Goal: Task Accomplishment & Management: Use online tool/utility

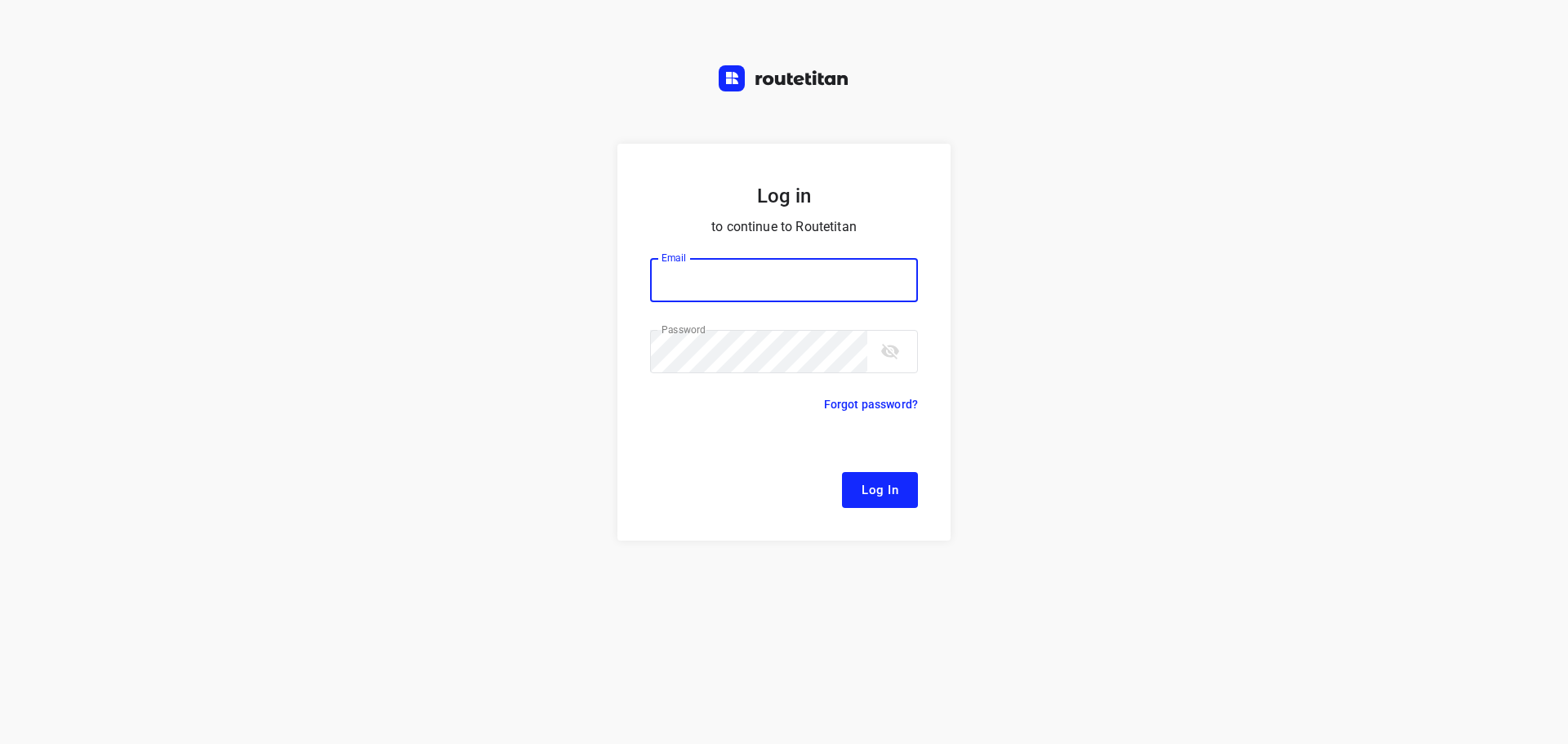
type input "remco@fruitopjewerk.nl"
click at [880, 492] on span "Log In" at bounding box center [879, 490] width 37 height 21
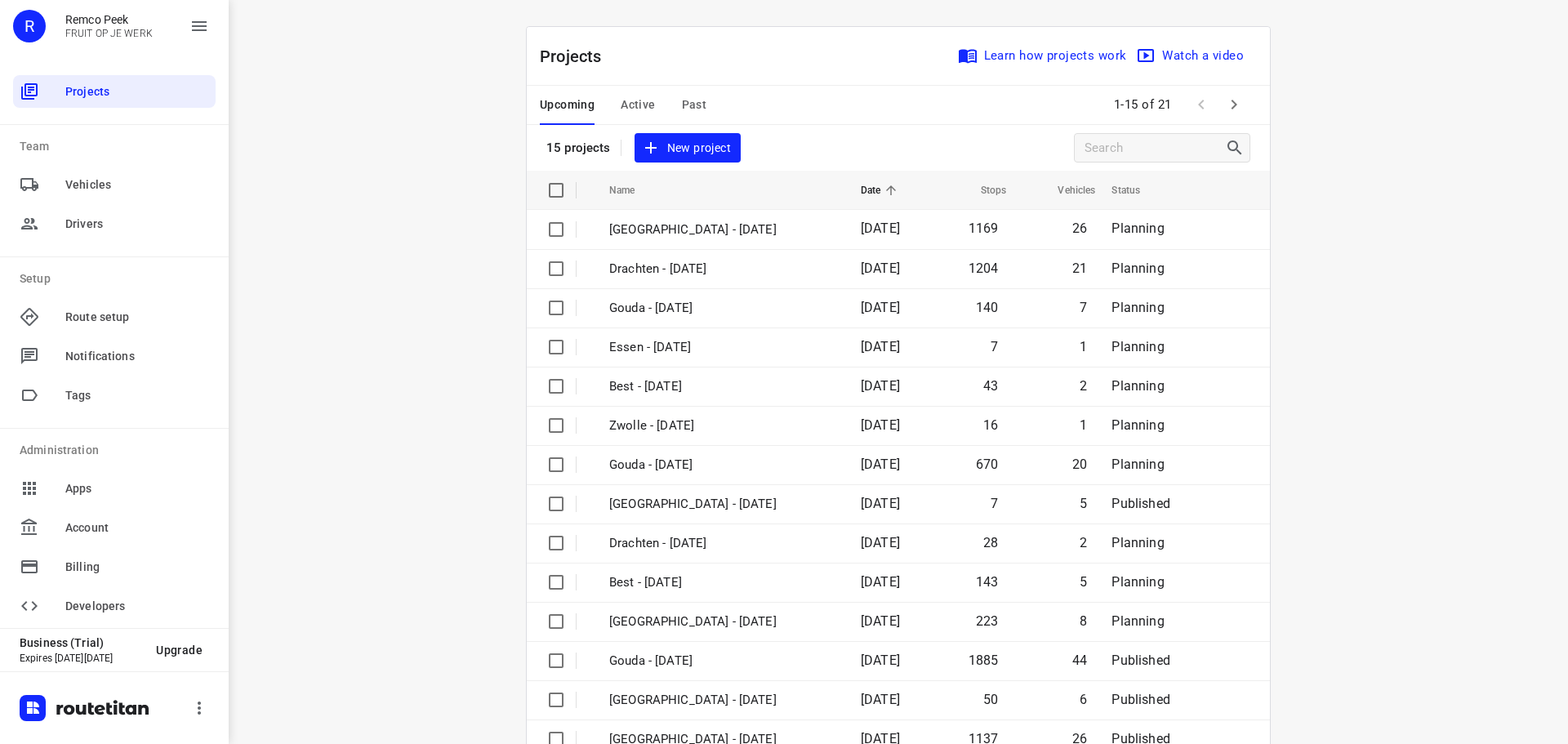
click at [624, 101] on span "Active" at bounding box center [637, 105] width 34 height 21
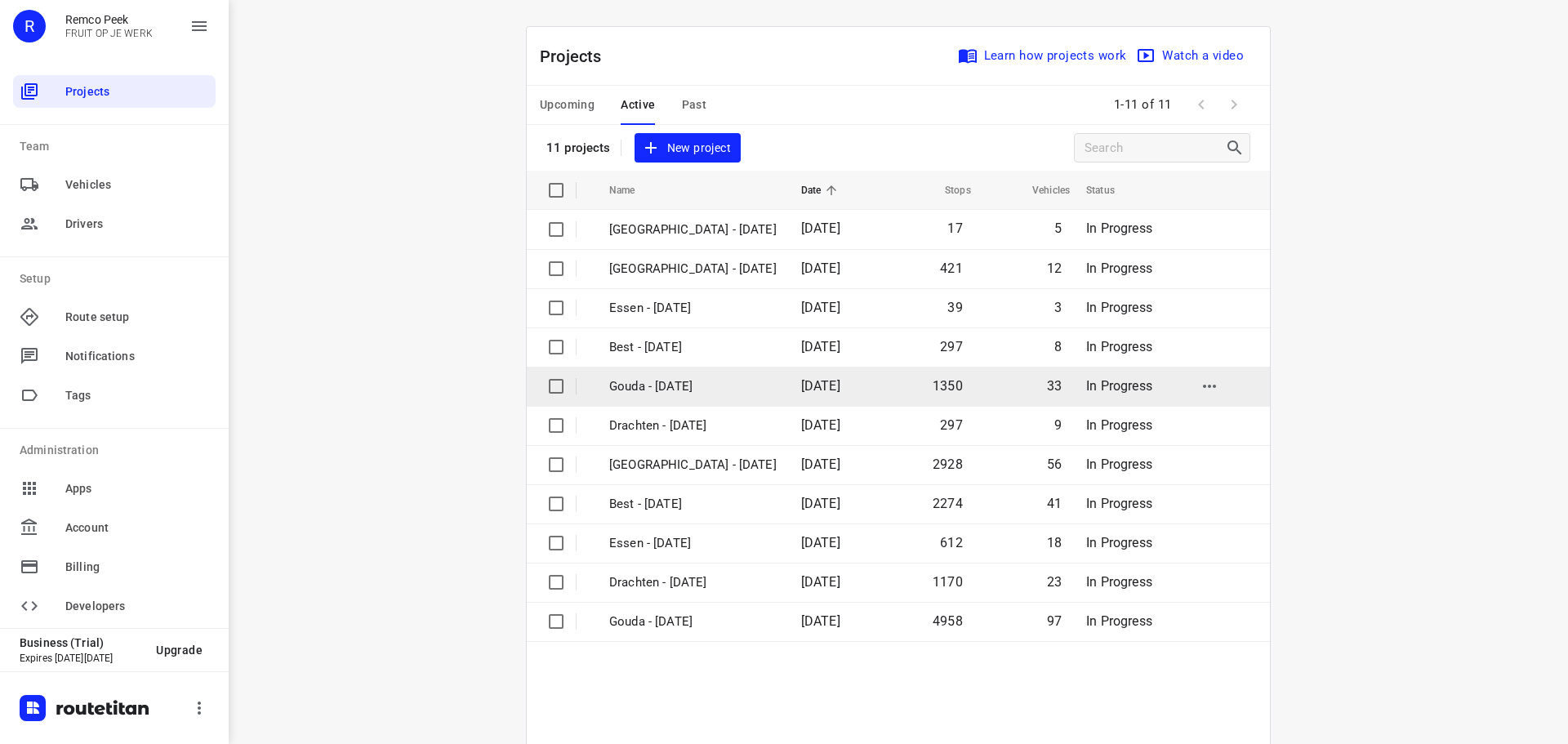
click at [655, 388] on p "Gouda - [DATE]" at bounding box center [692, 387] width 168 height 19
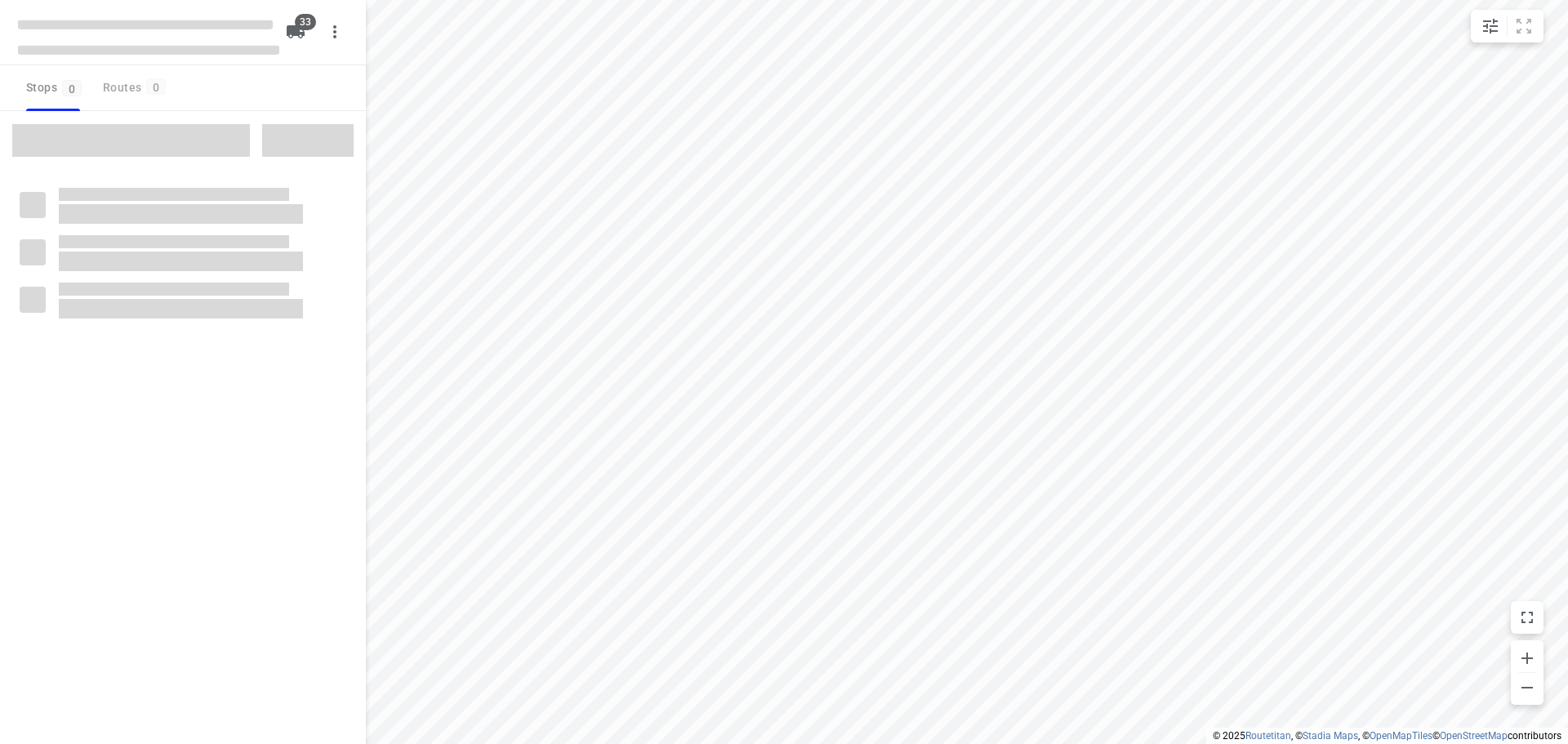
checkbox input "true"
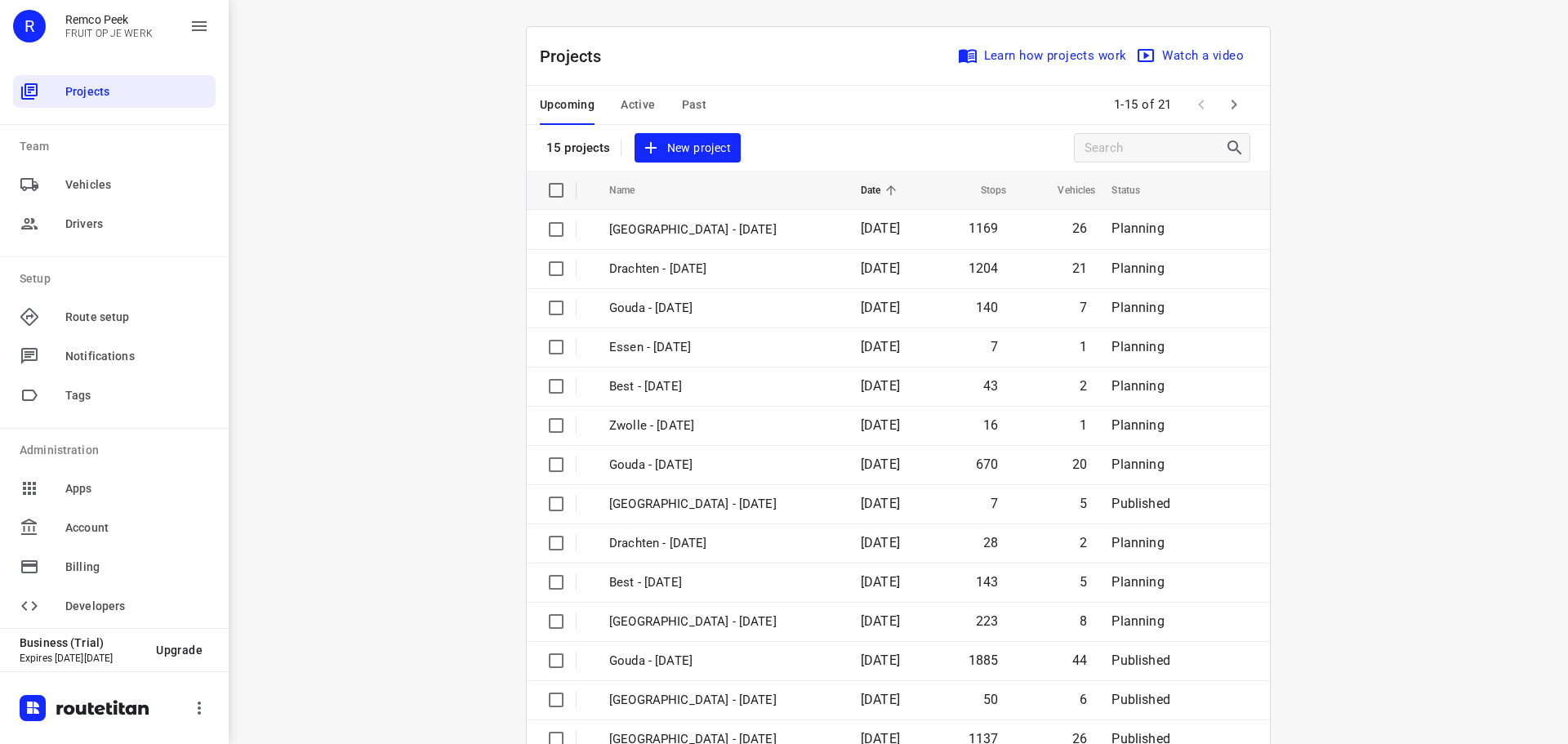
click at [628, 99] on span "Active" at bounding box center [637, 105] width 34 height 21
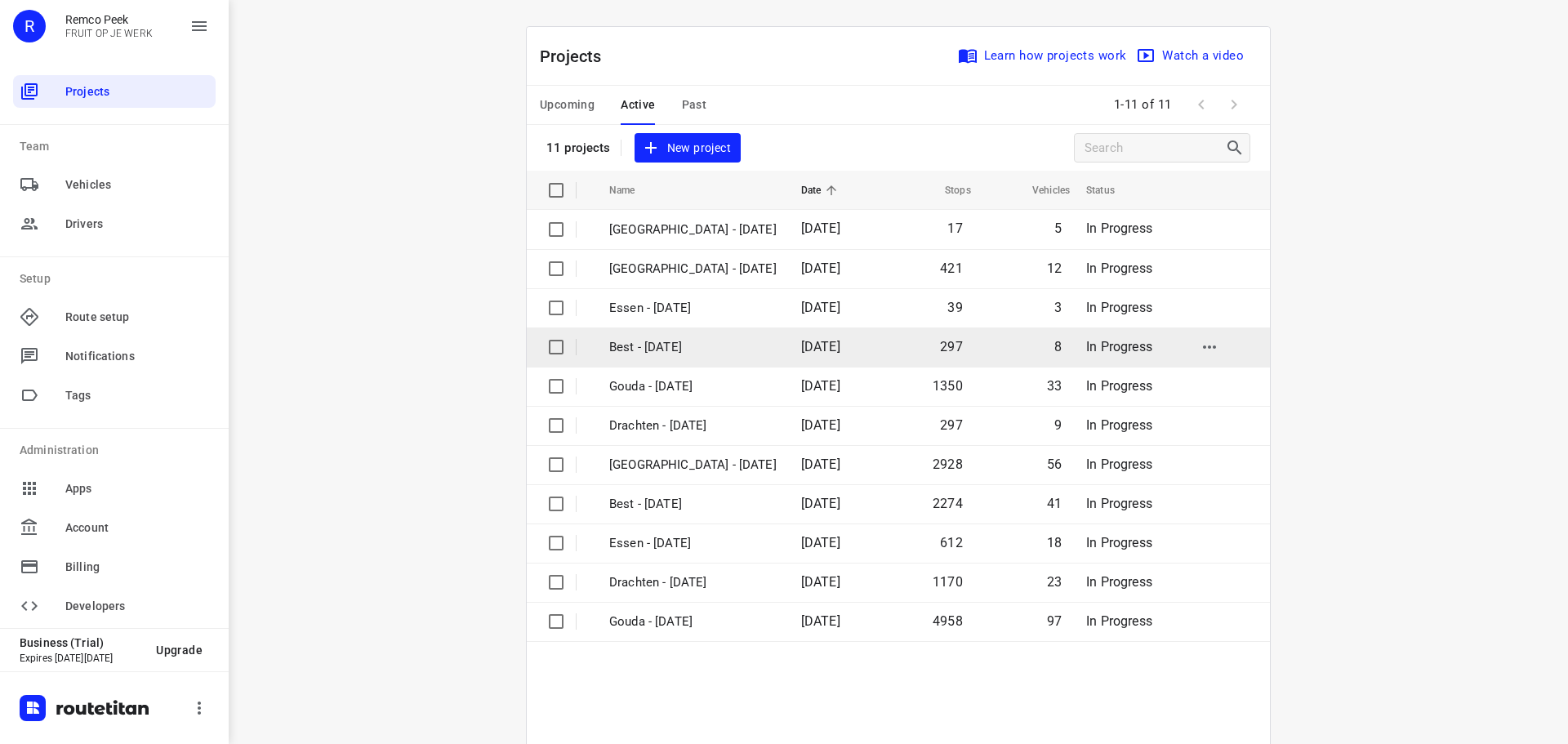
click at [643, 339] on p "Best - Tuesday" at bounding box center [692, 348] width 168 height 19
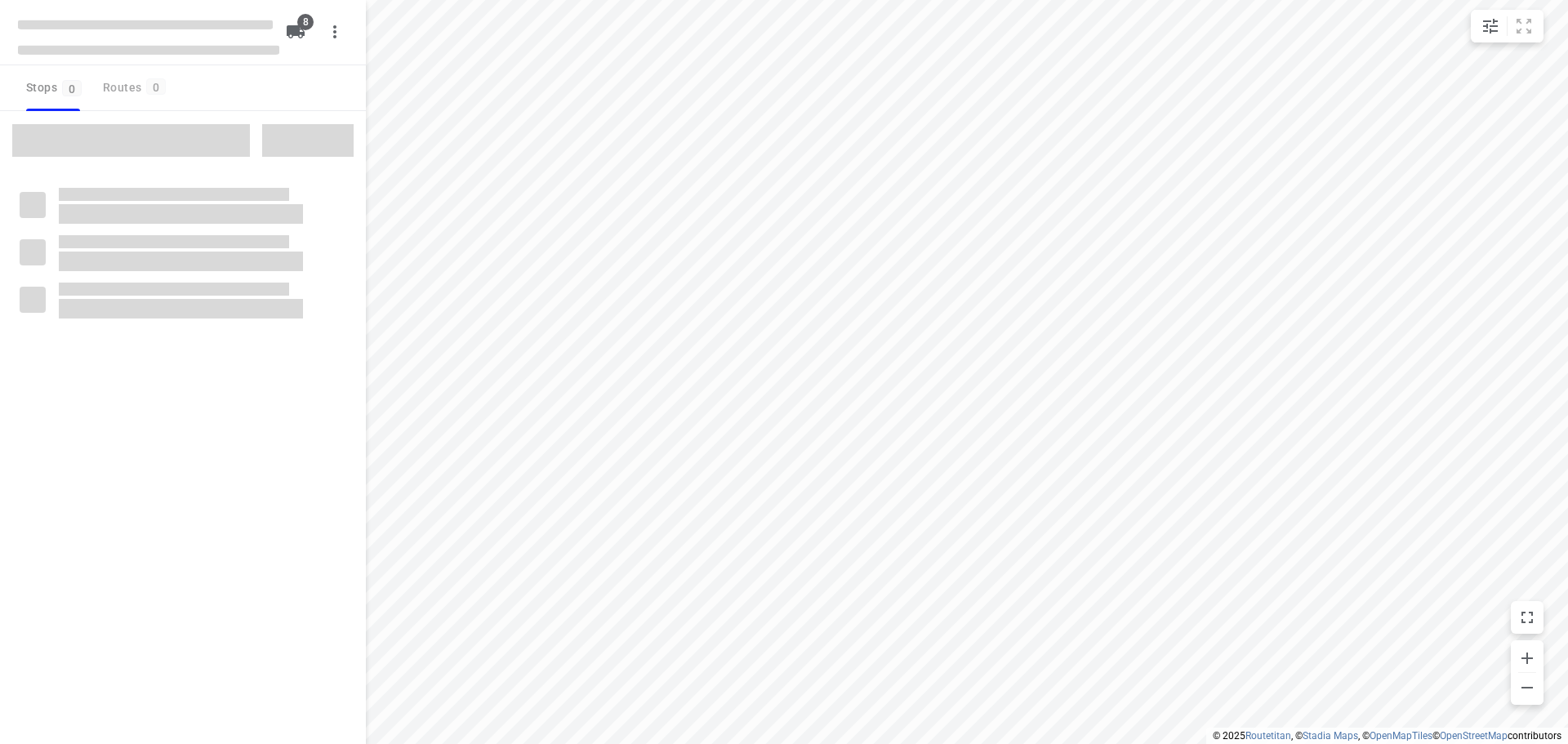
checkbox input "true"
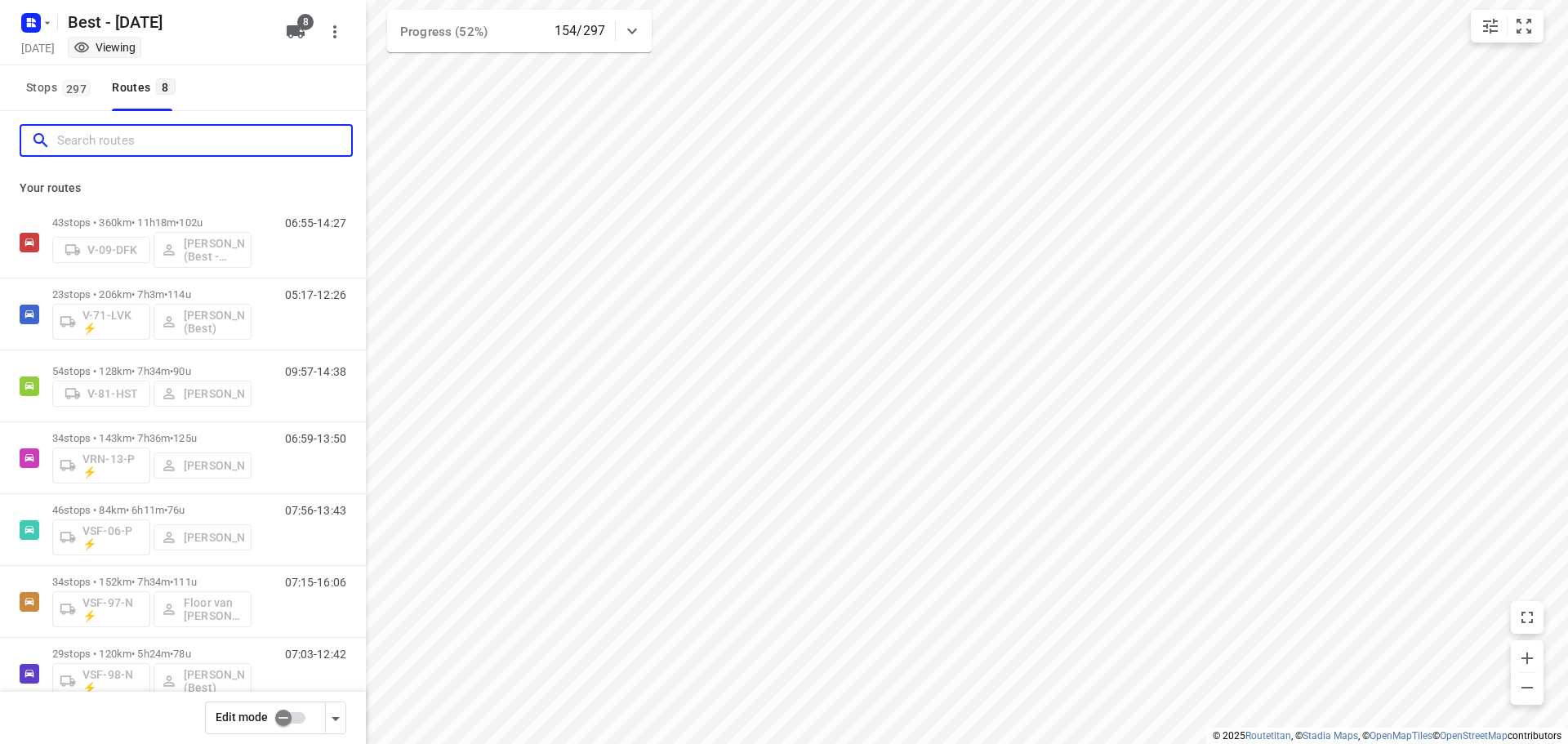
click at [214, 131] on input "Search routes" at bounding box center [204, 140] width 294 height 26
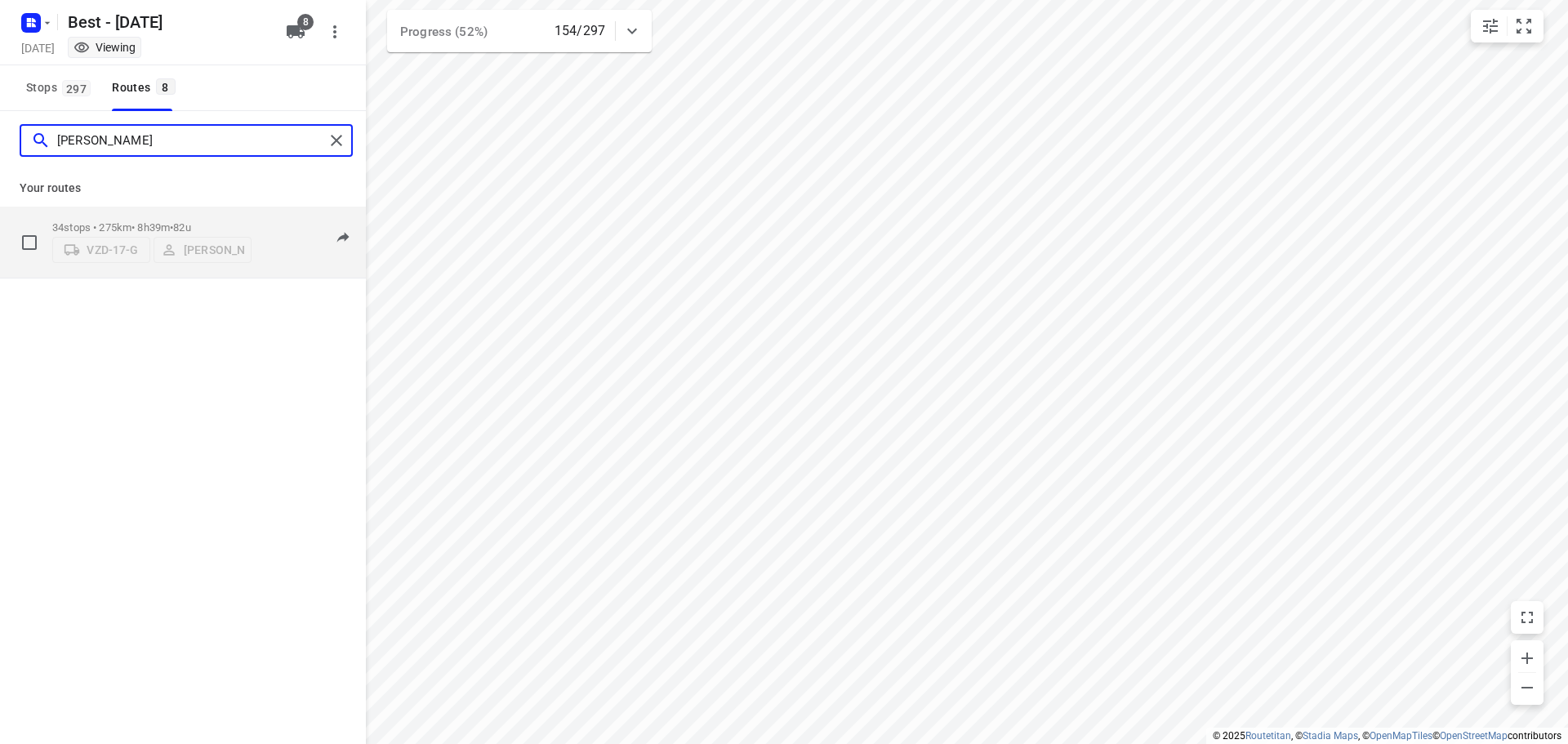
type input "niels"
click at [191, 222] on span "82u" at bounding box center [182, 227] width 17 height 12
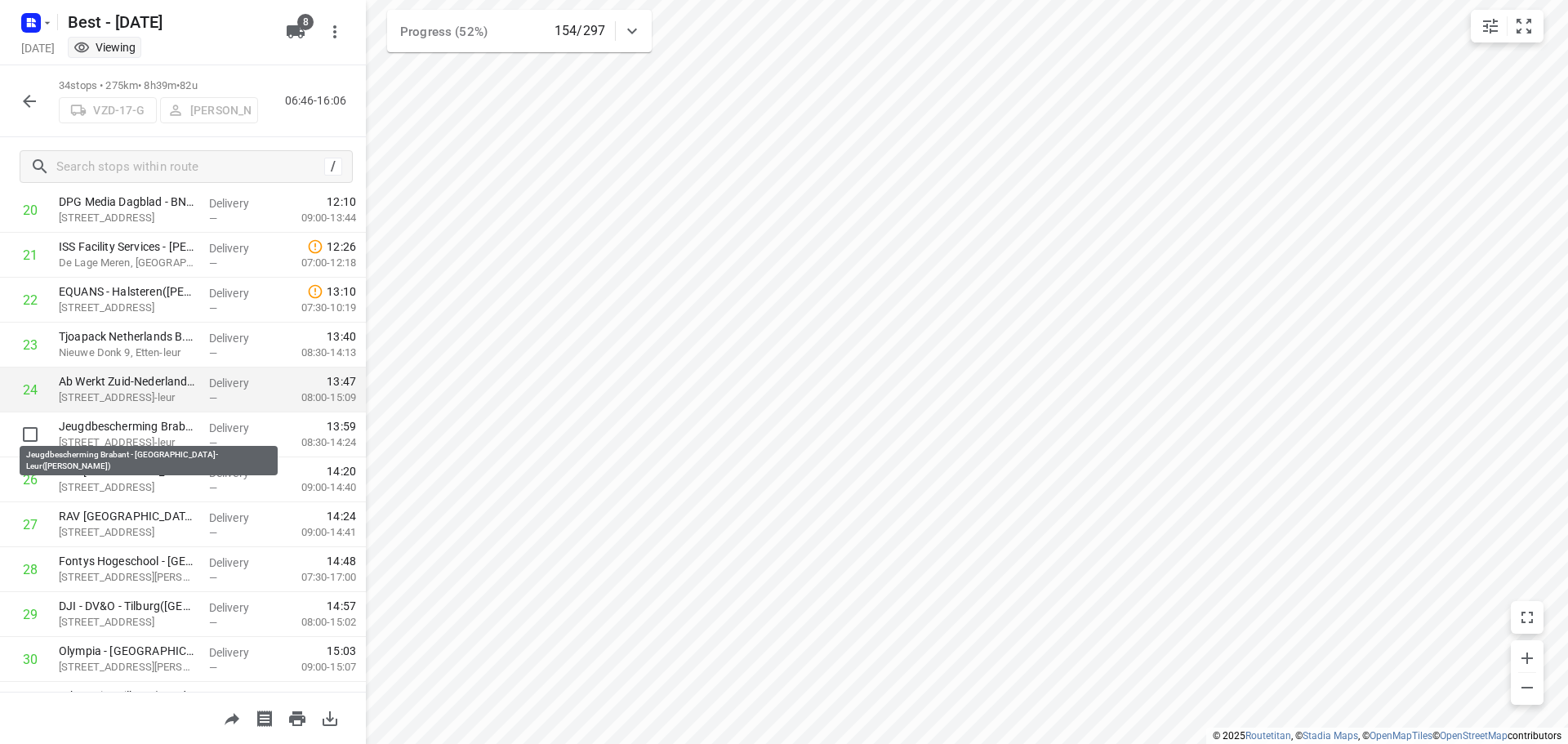
scroll to position [980, 0]
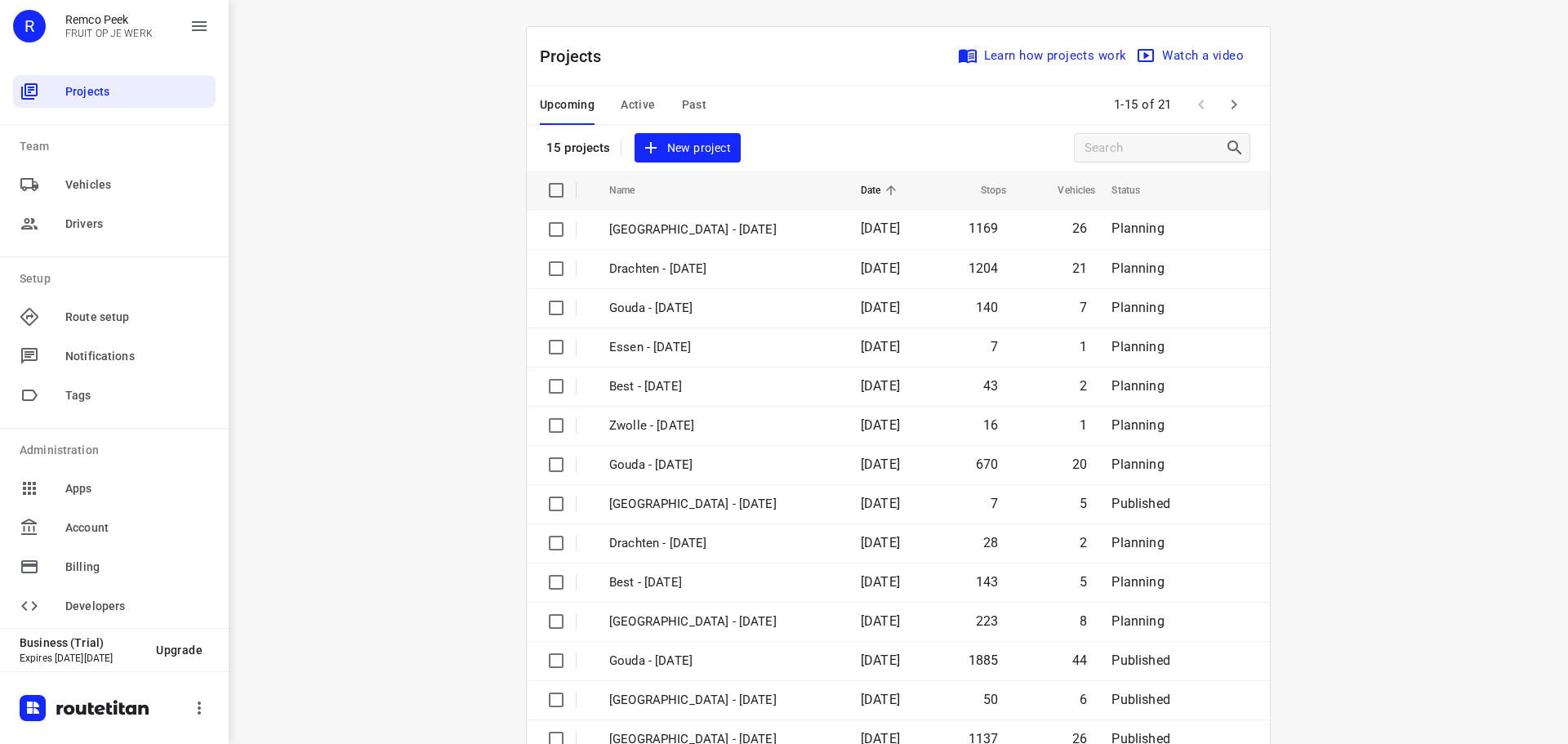
click at [633, 102] on span "Active" at bounding box center [637, 105] width 34 height 21
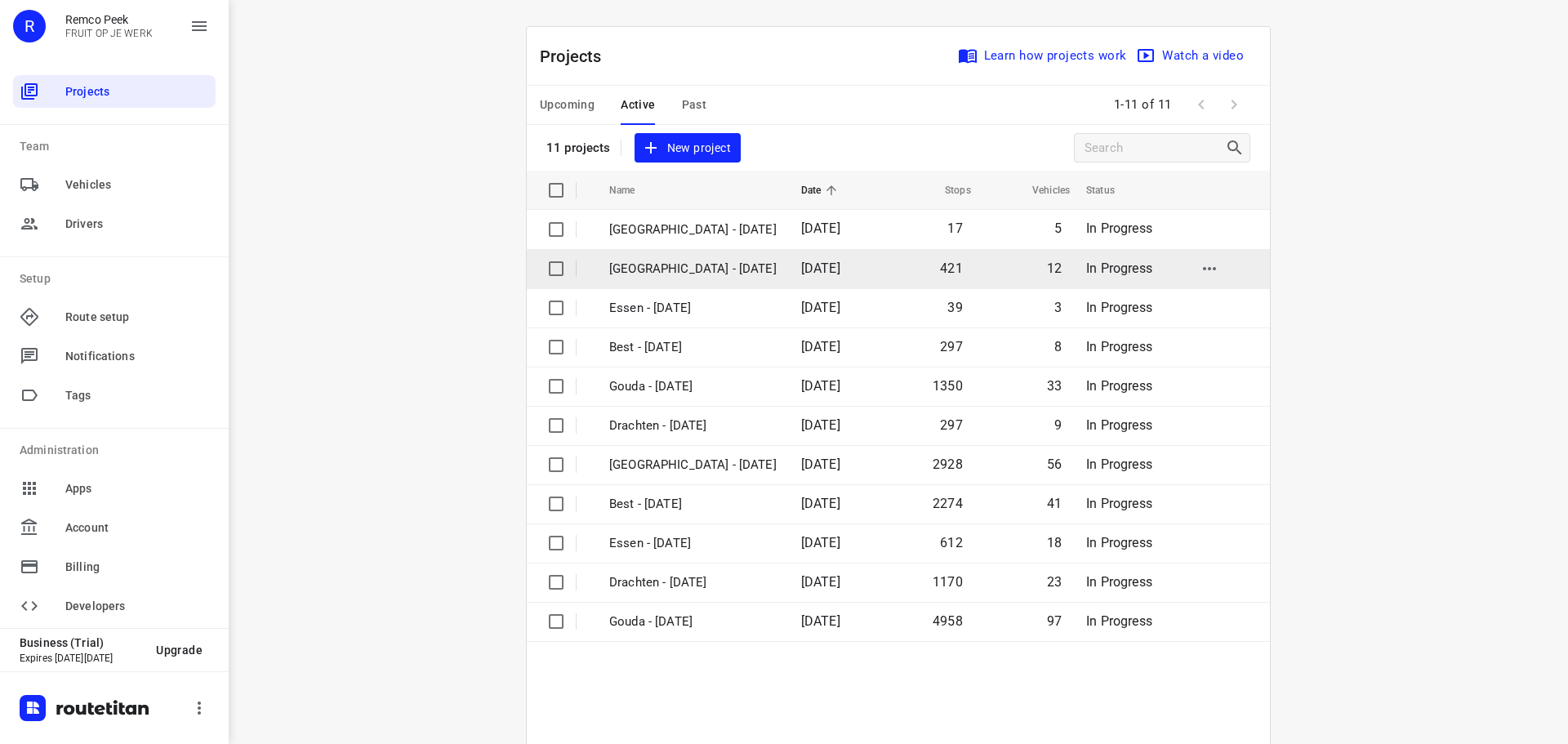
click at [677, 272] on p "Zwolle - Tuesday" at bounding box center [692, 270] width 168 height 19
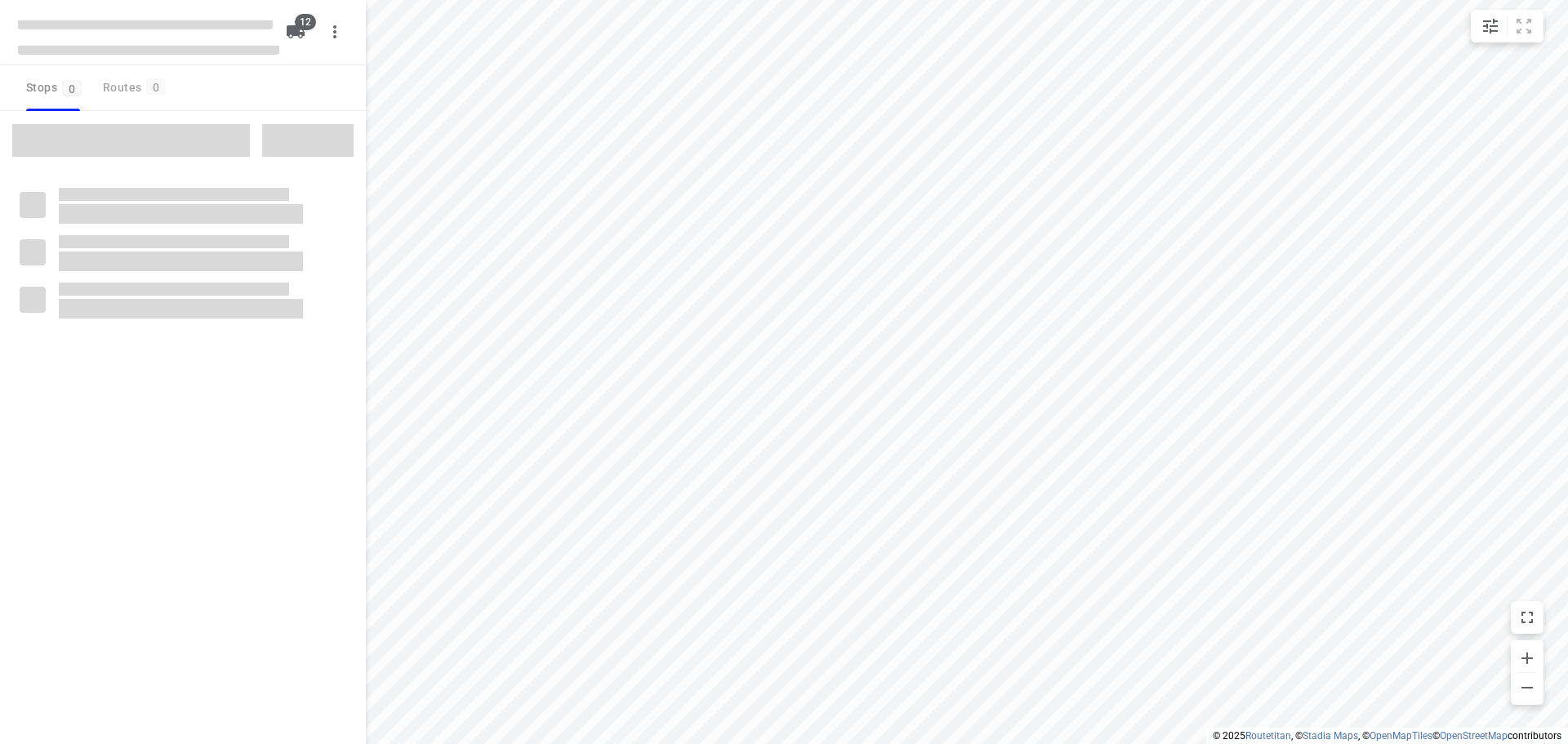
checkbox input "true"
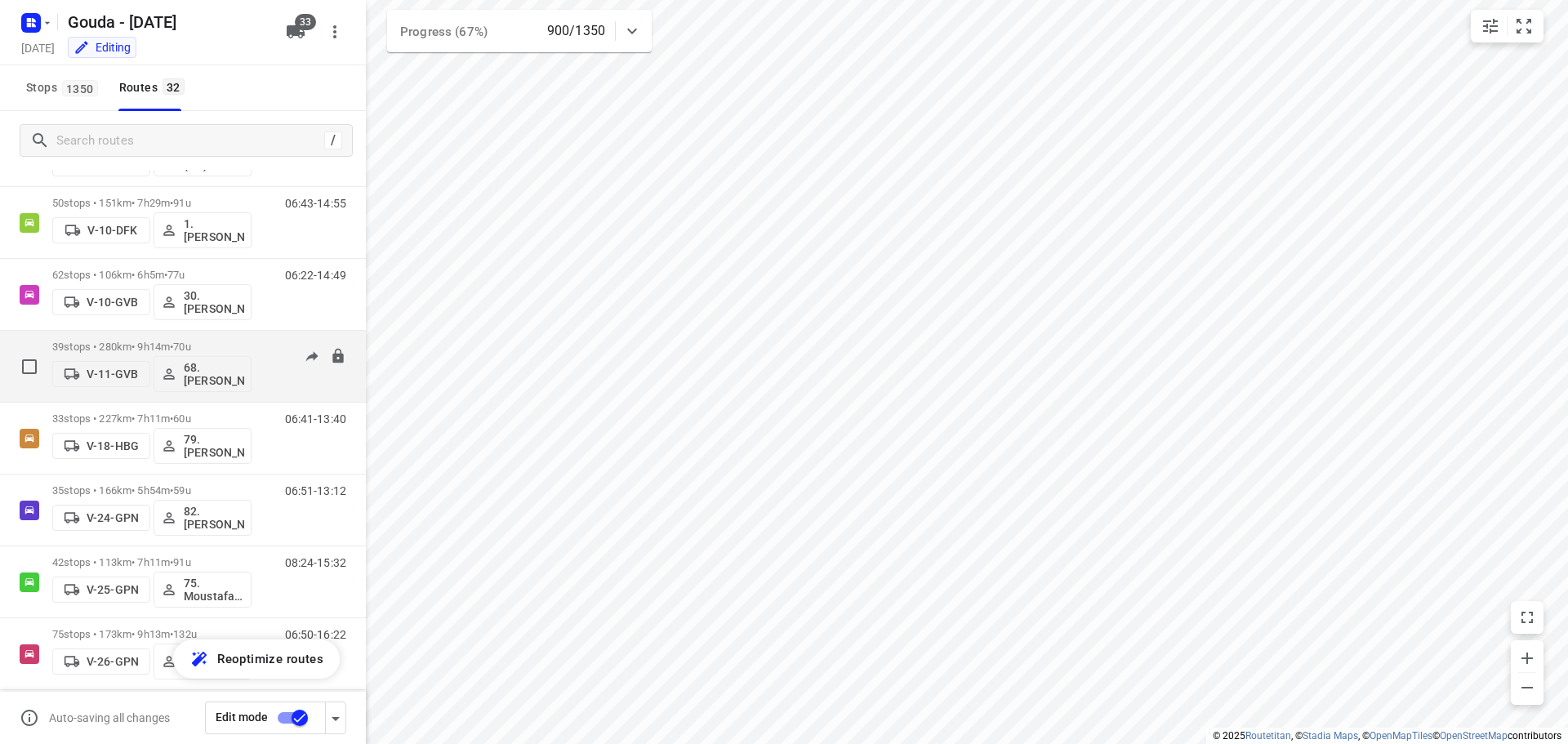
scroll to position [245, 0]
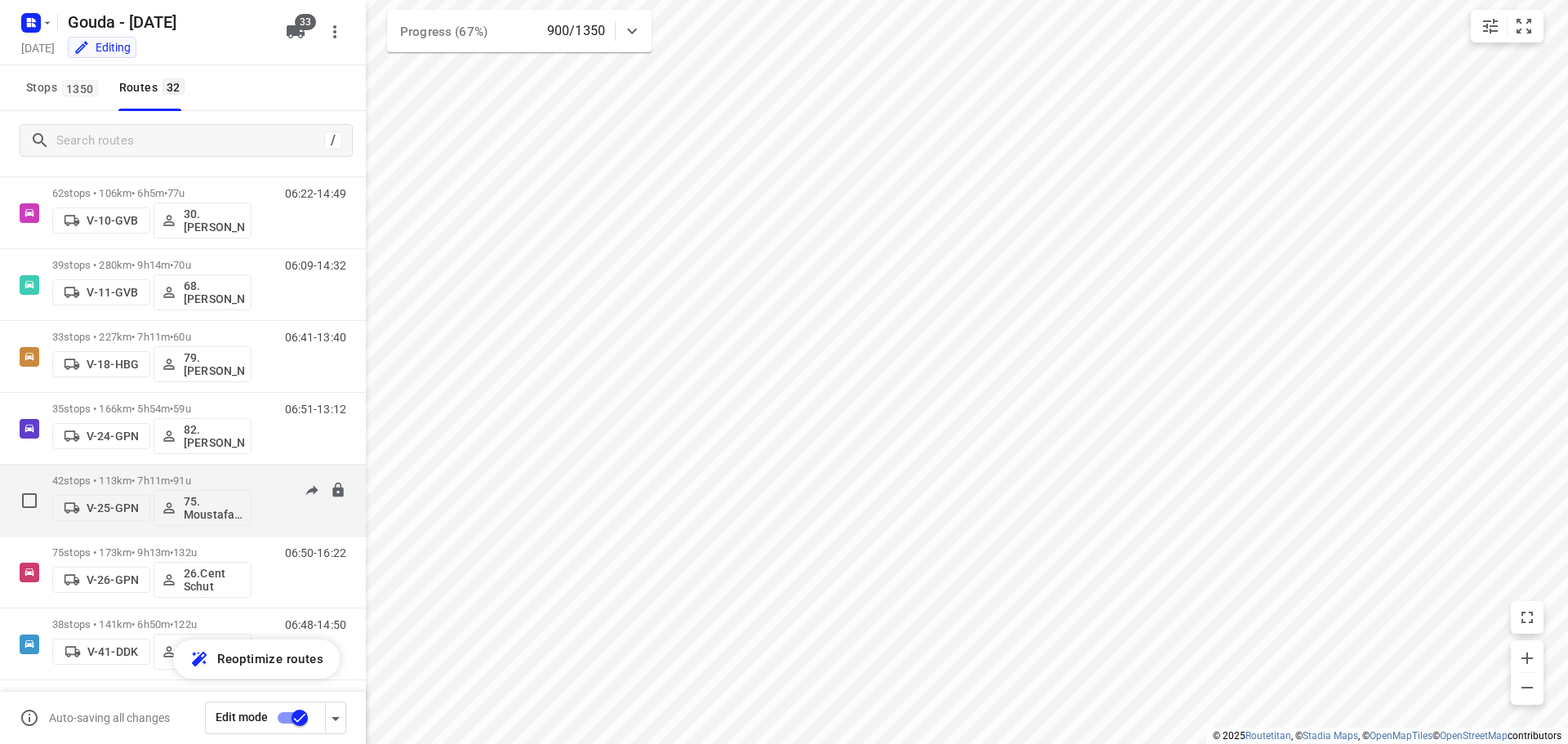
click at [184, 474] on div "42 stops • 113km • 7h11m • 91u V-25-GPN 75. Moustafa Shhadeh" at bounding box center [152, 500] width 199 height 67
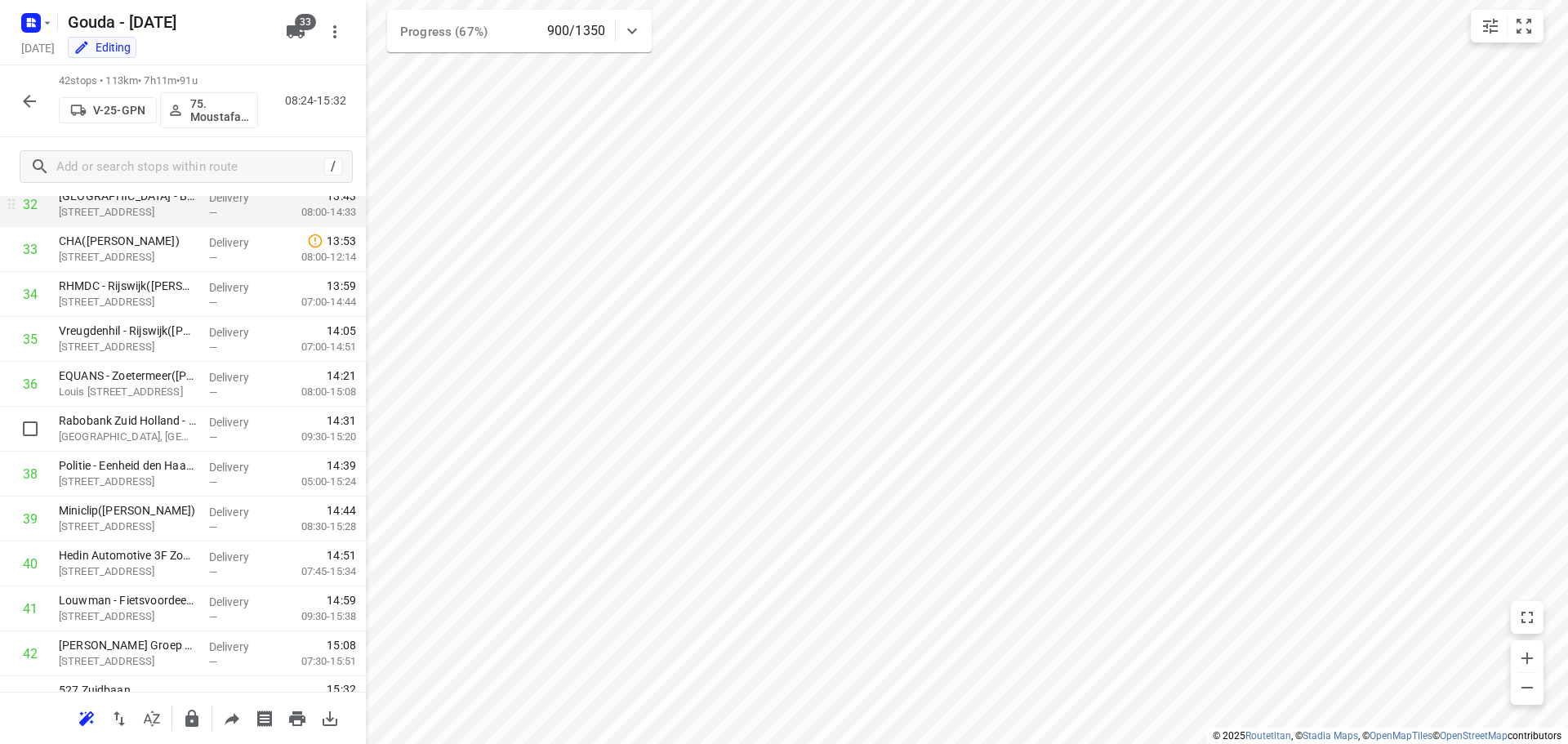
scroll to position [1518, 0]
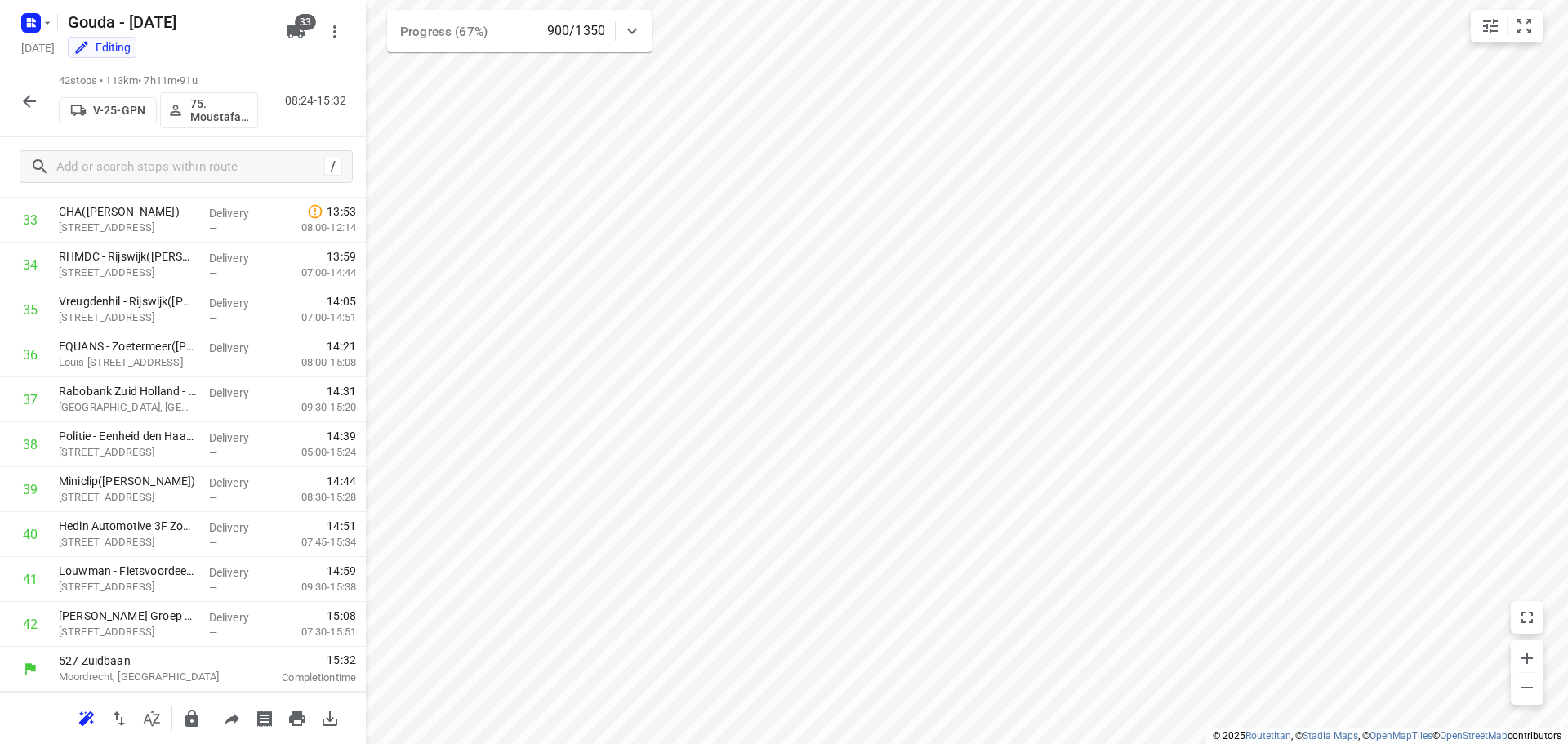
click at [23, 102] on icon "button" at bounding box center [29, 101] width 20 height 20
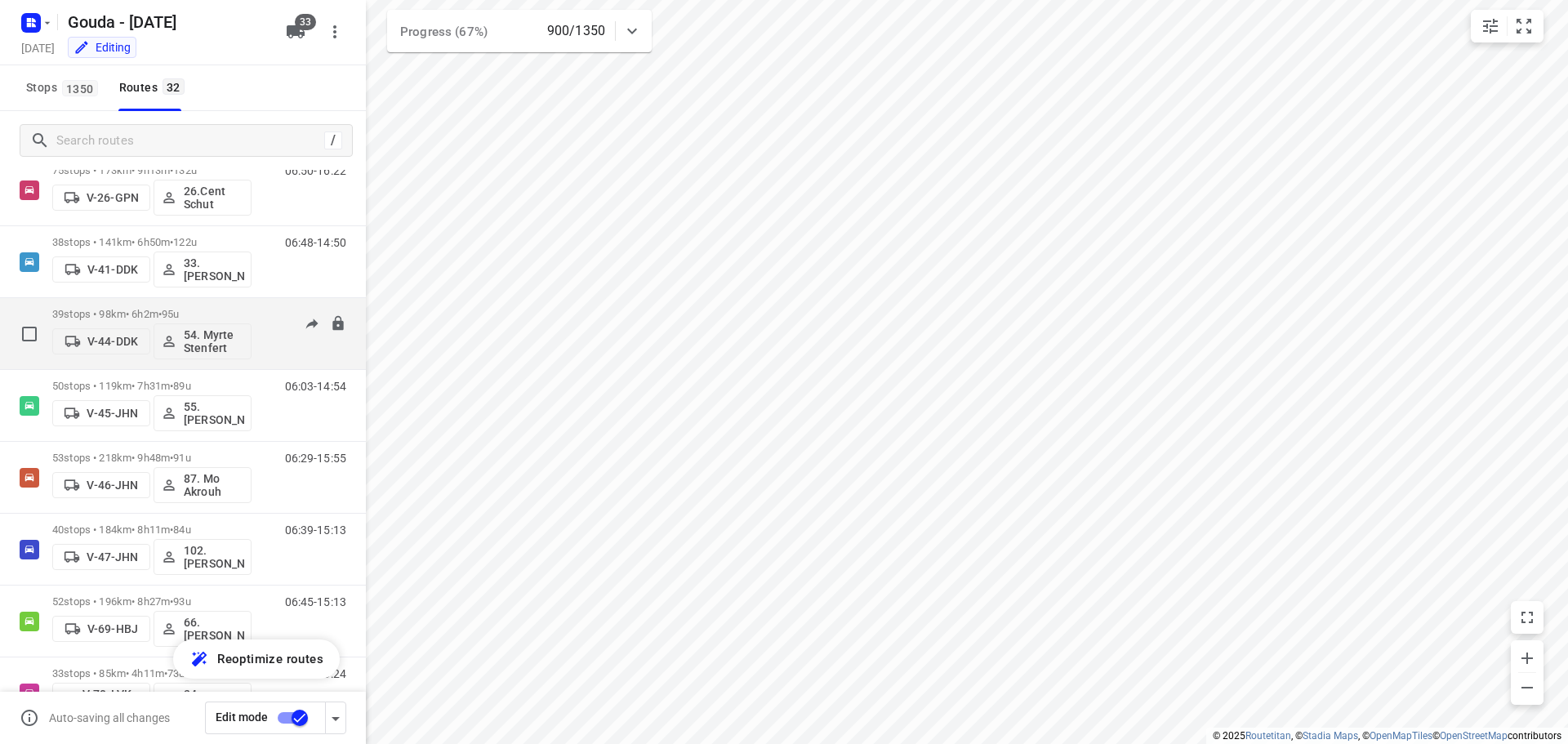
scroll to position [654, 0]
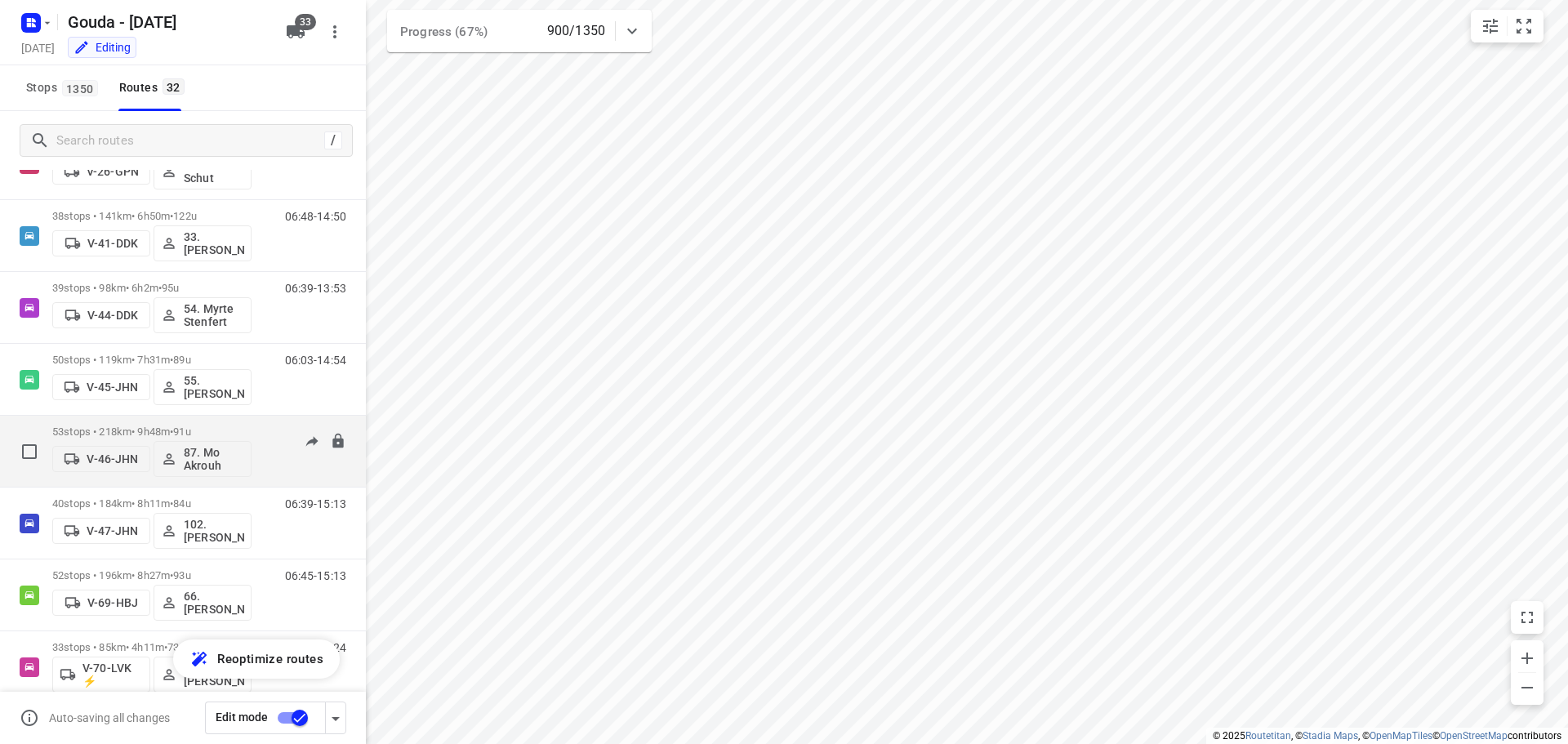
click at [155, 427] on p "53 stops • 218km • 9h48m • 91u" at bounding box center [152, 432] width 199 height 12
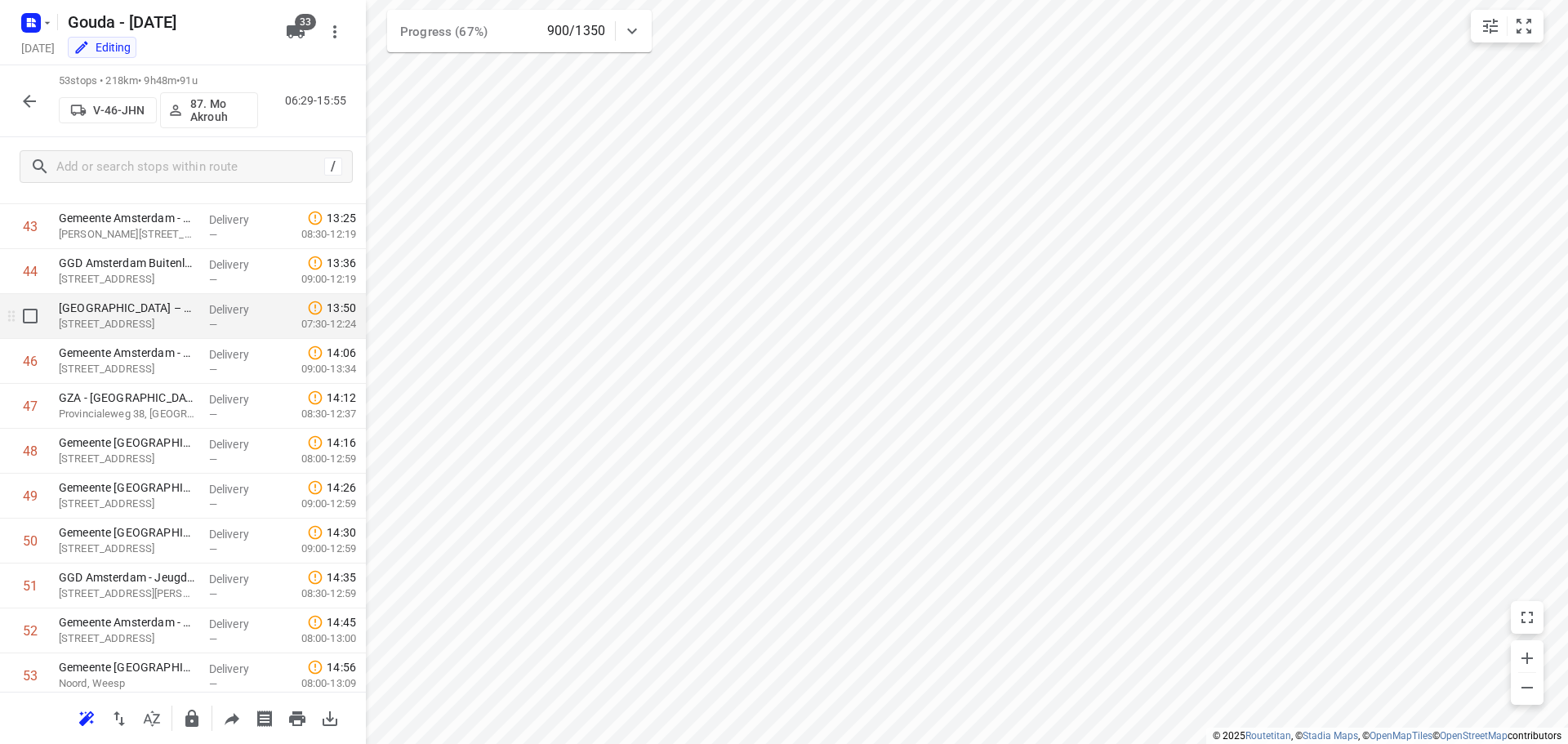
scroll to position [2013, 0]
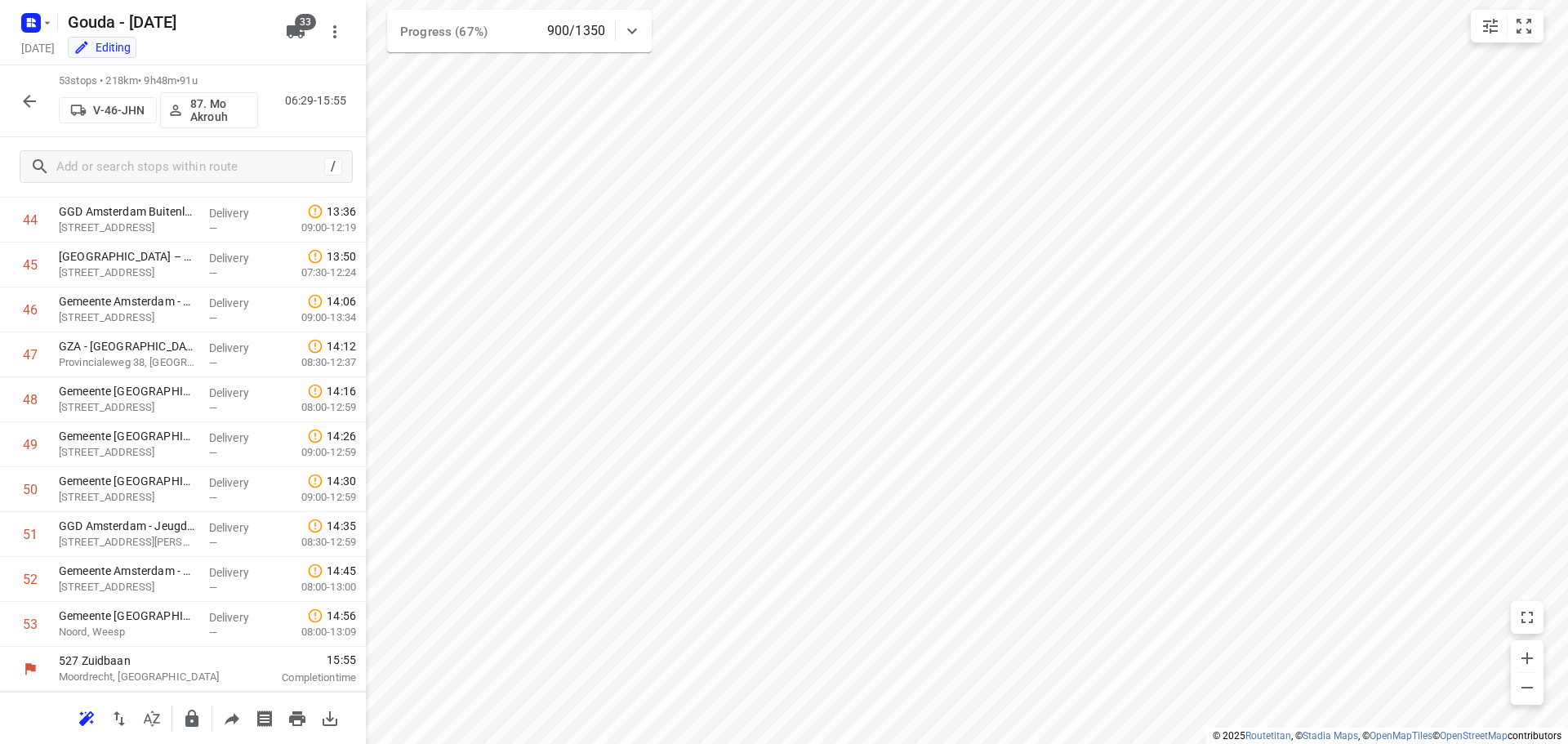
click at [15, 97] on button "button" at bounding box center [29, 102] width 32 height 32
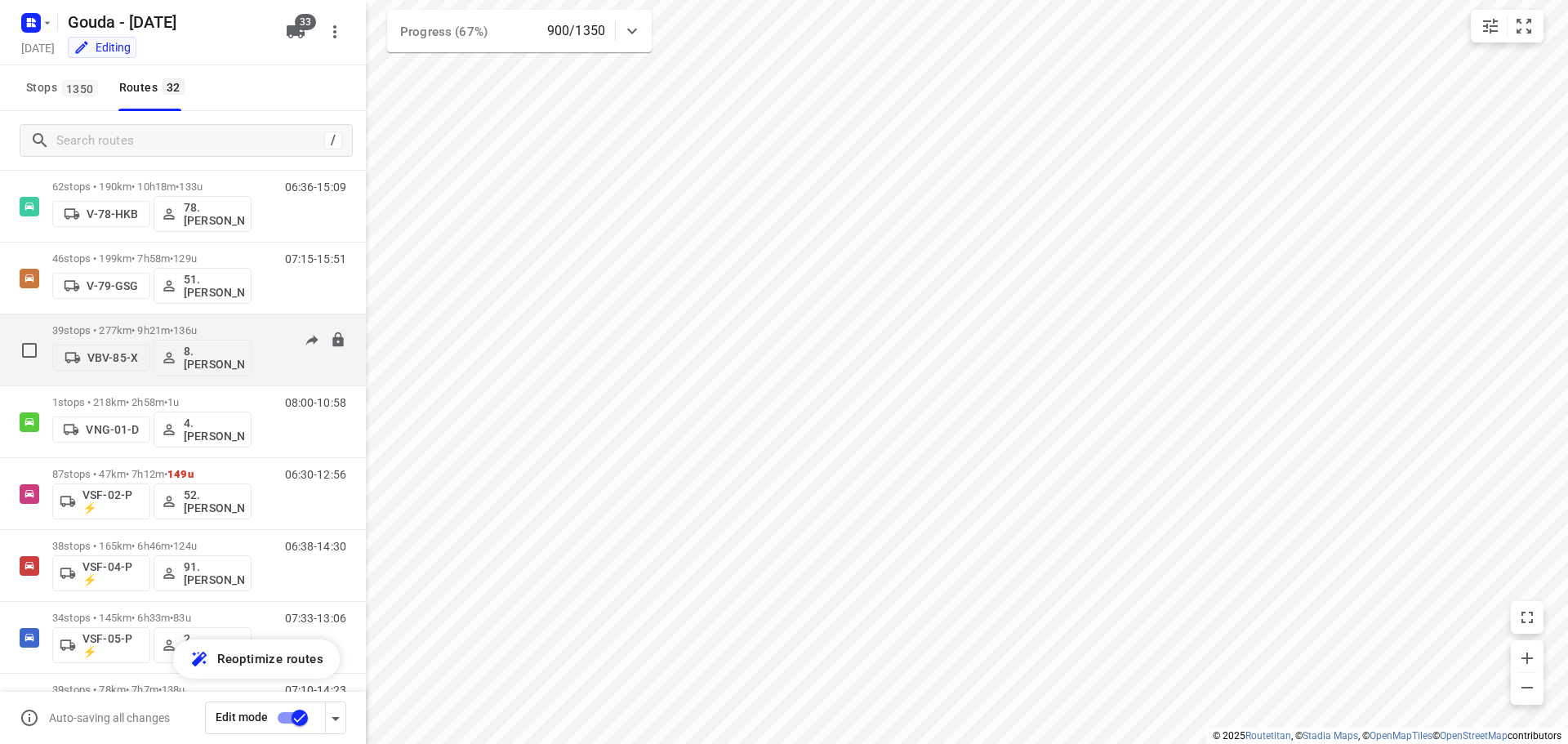
scroll to position [1668, 0]
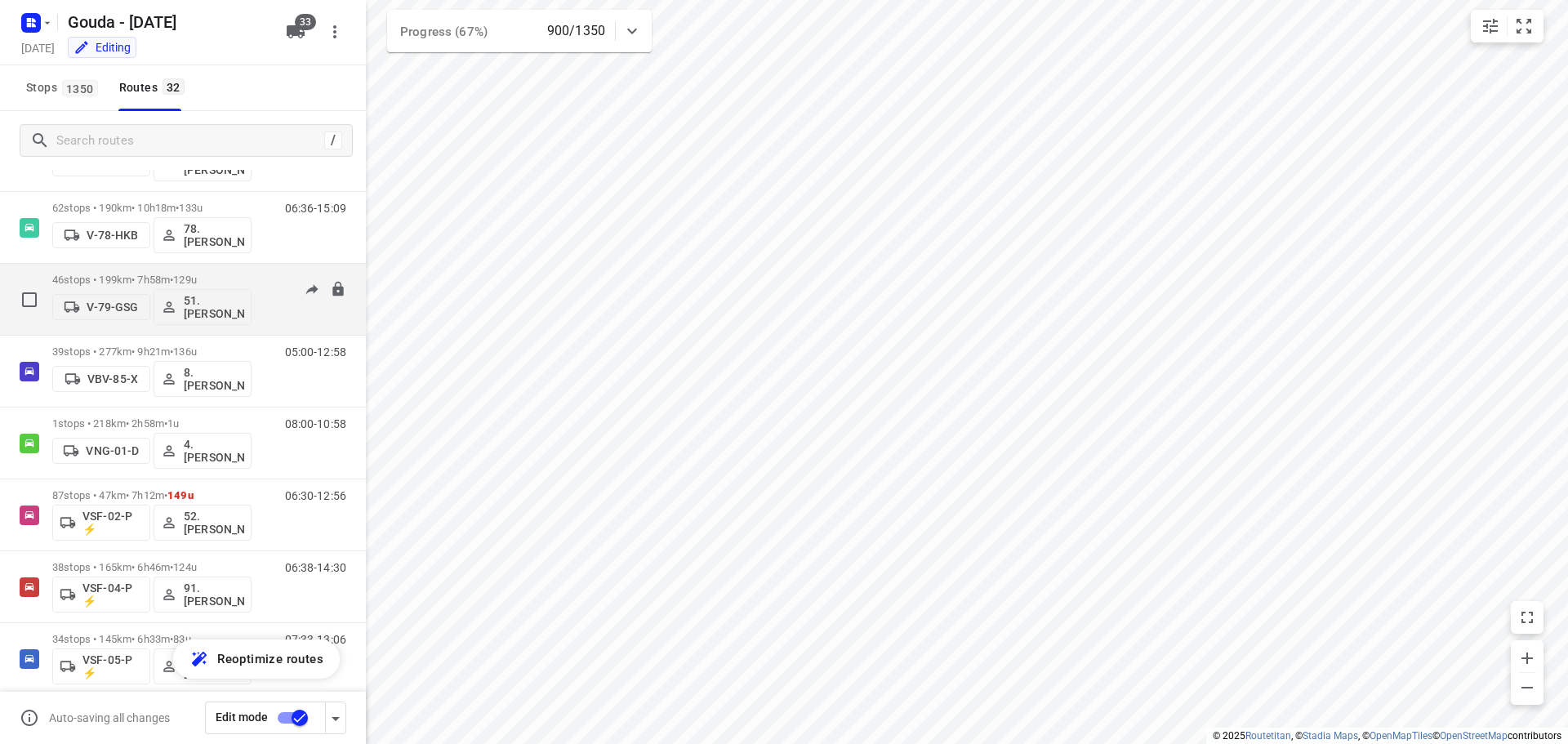
click at [141, 276] on p "46 stops • 199km • 7h58m • 129u" at bounding box center [152, 279] width 199 height 12
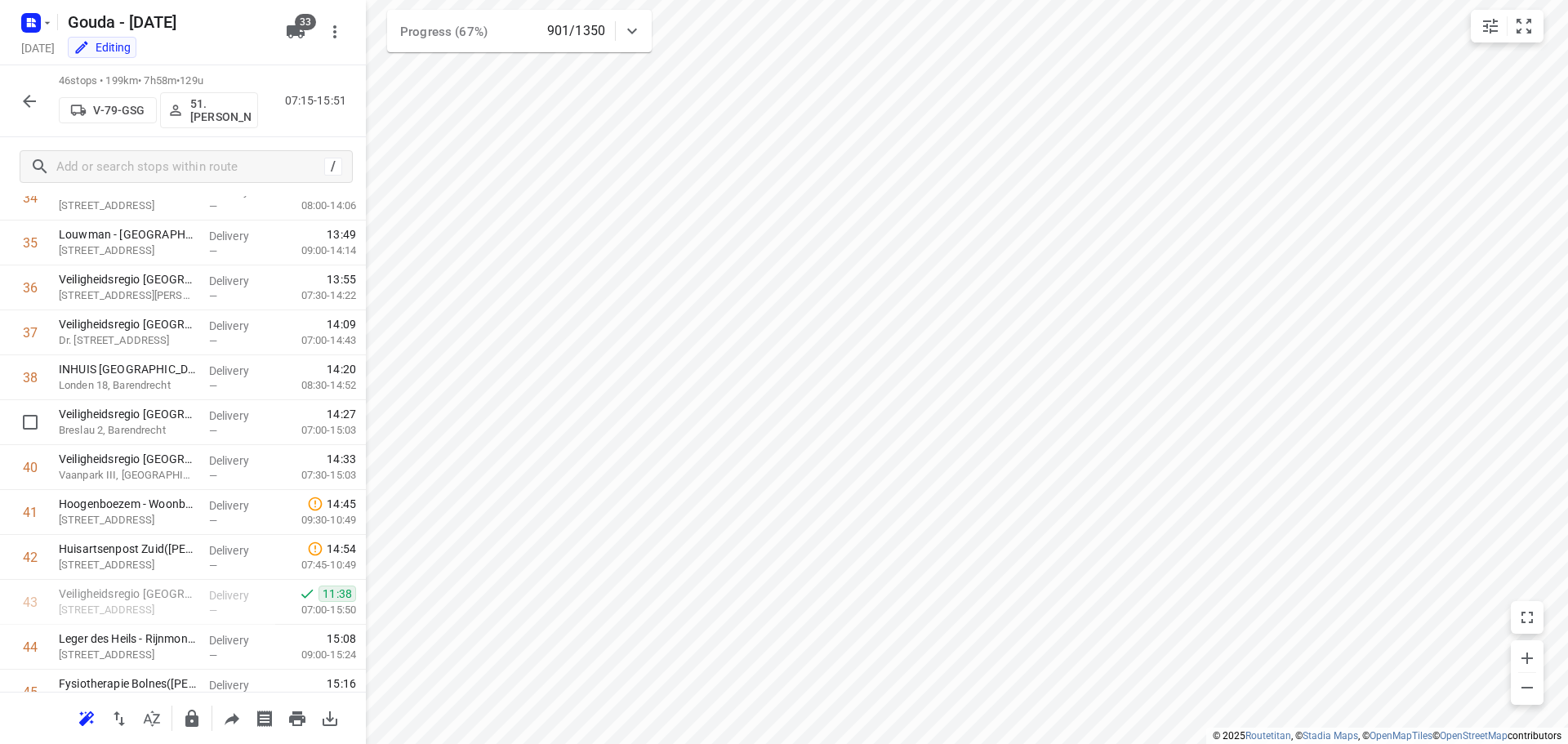
scroll to position [1698, 0]
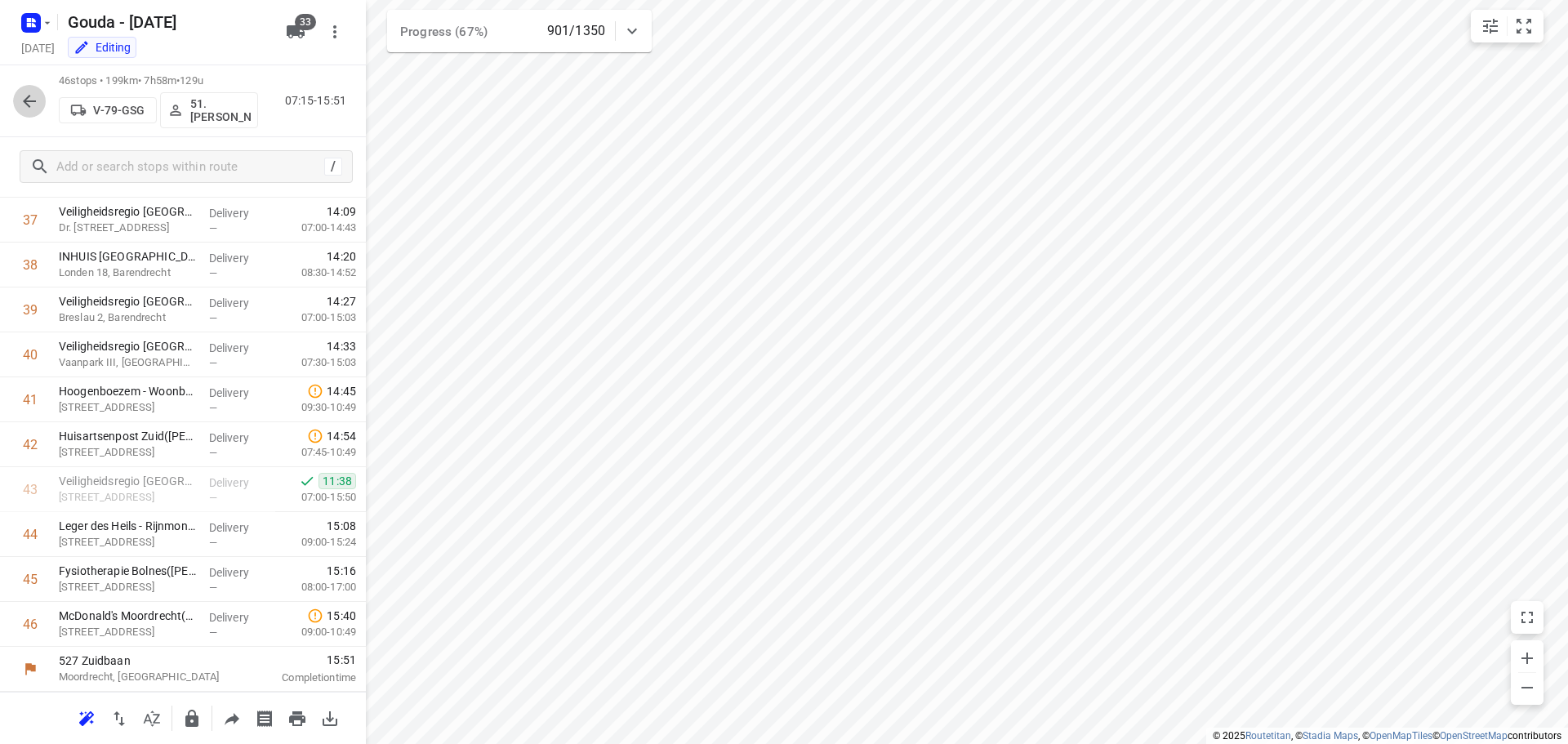
click at [32, 105] on icon "button" at bounding box center [29, 101] width 20 height 20
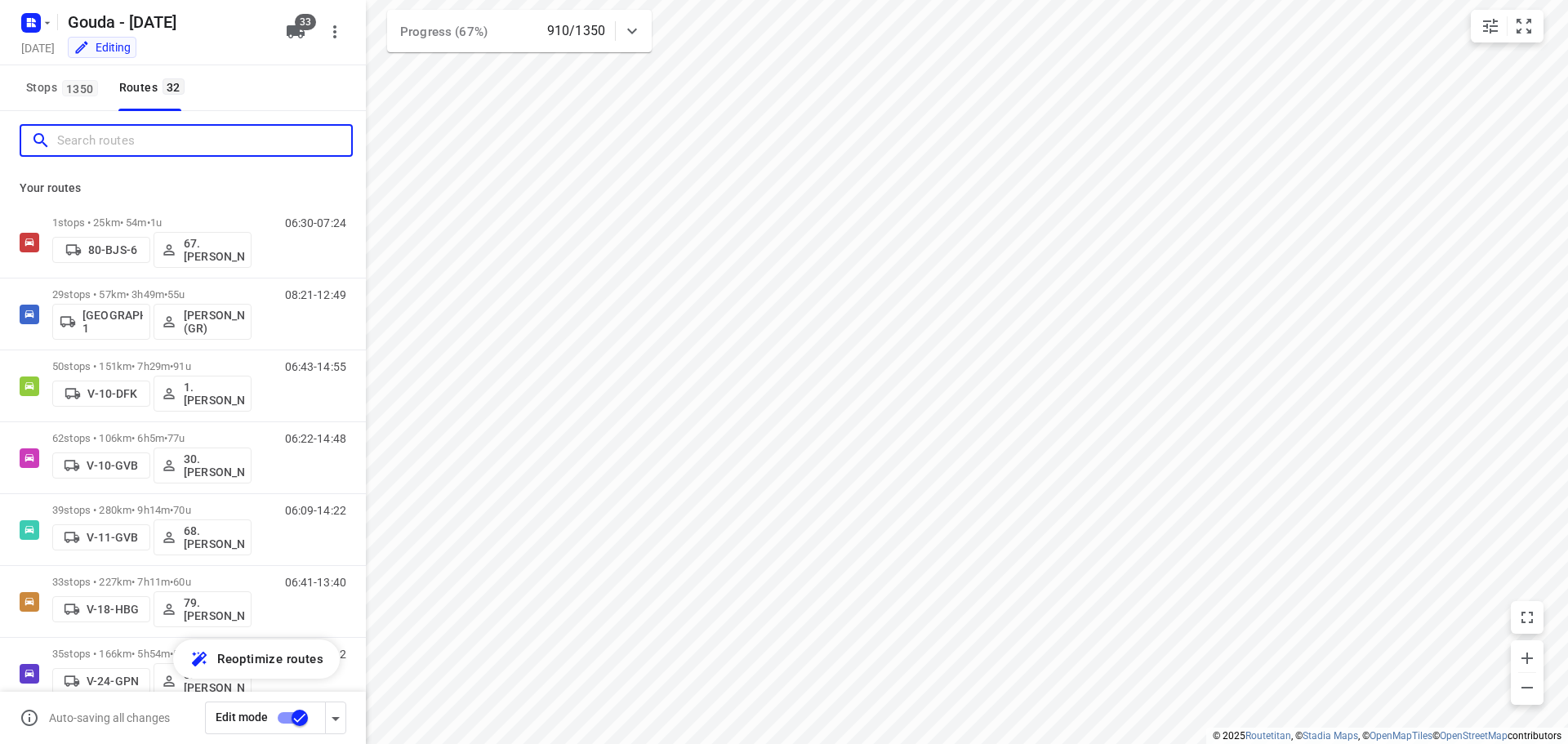
click at [107, 136] on input "Search routes" at bounding box center [204, 140] width 294 height 26
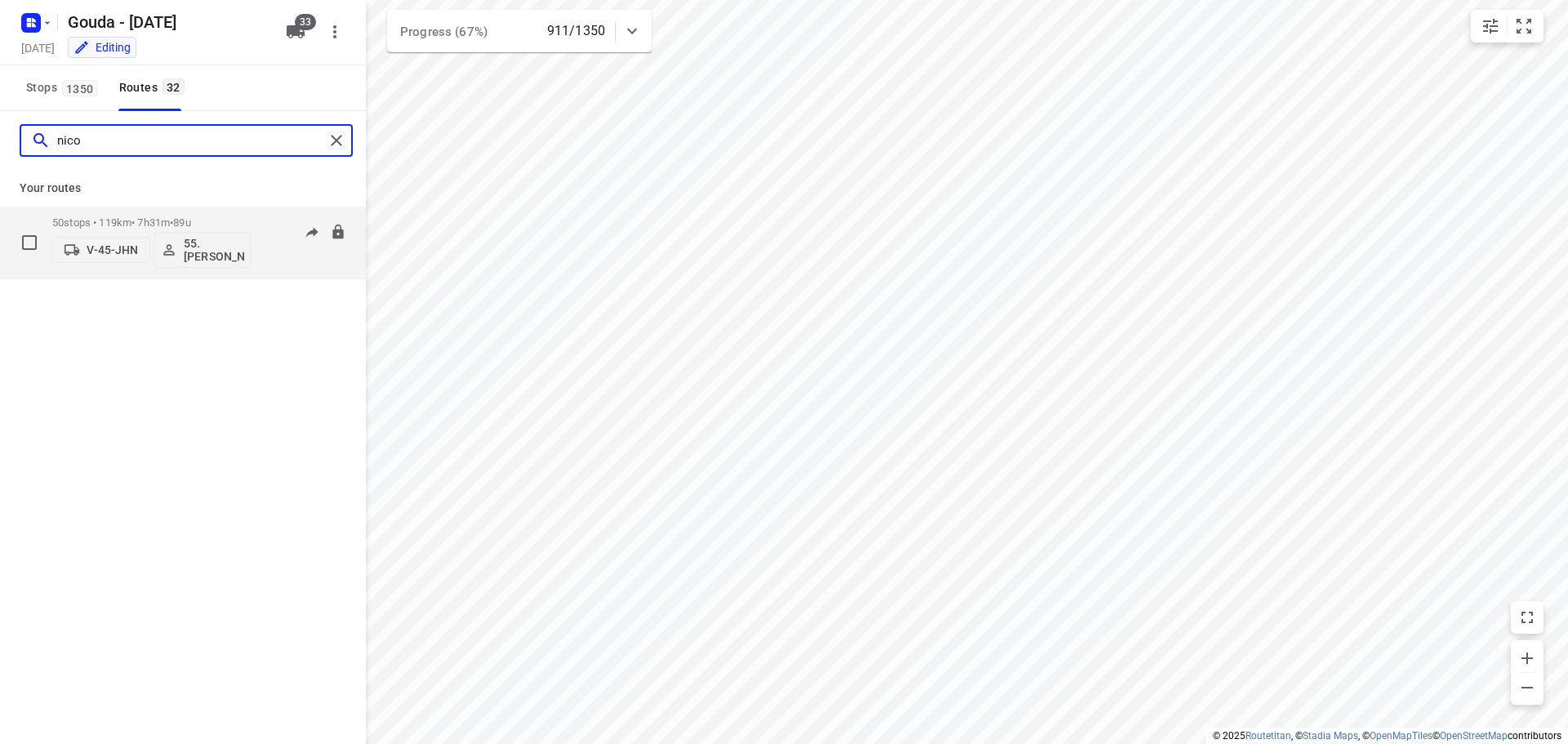
type input "nico"
click at [138, 210] on div "50 stops • 119km • 7h31m • 89u V-45-JHN 55. Nico de Groot" at bounding box center [152, 242] width 199 height 67
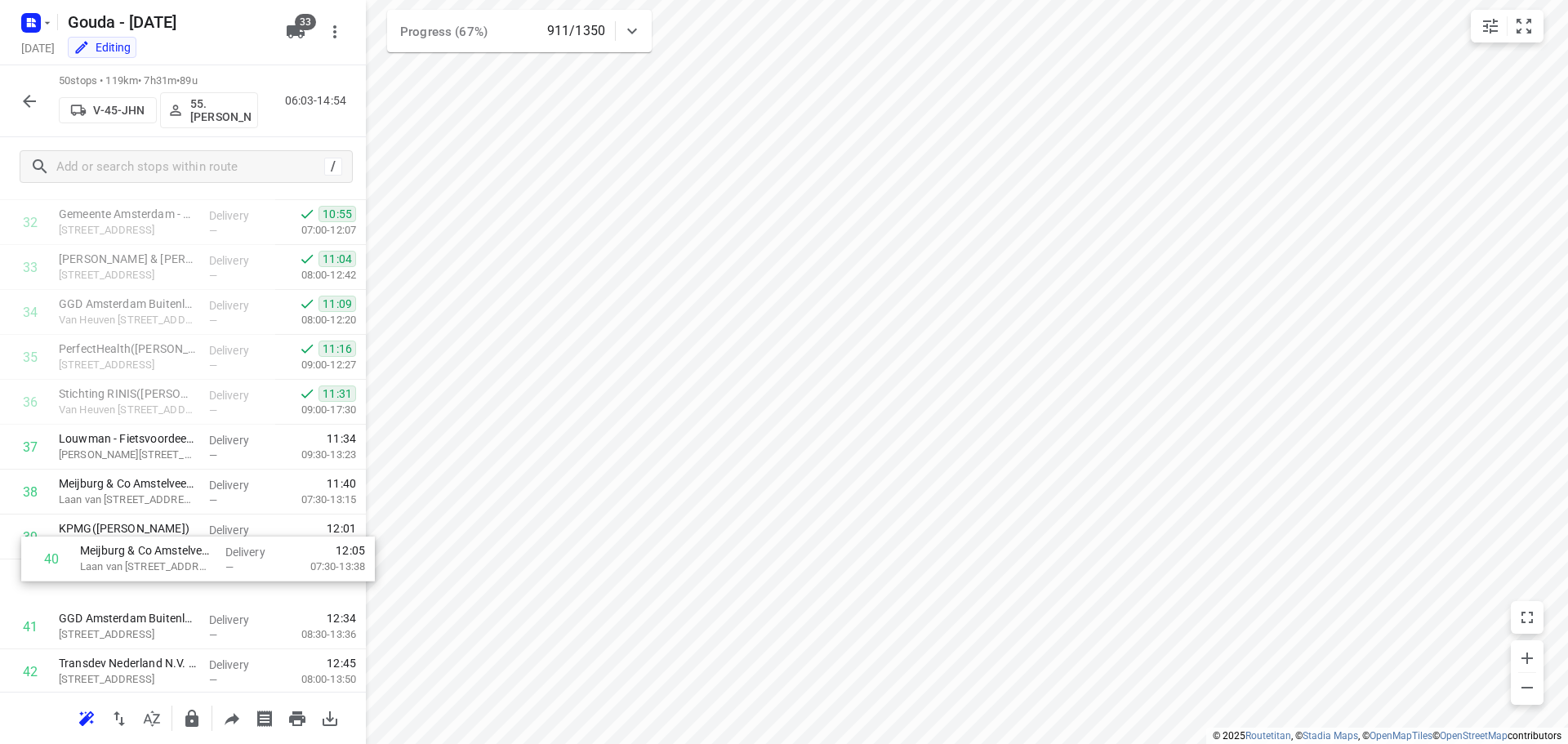
scroll to position [1474, 0]
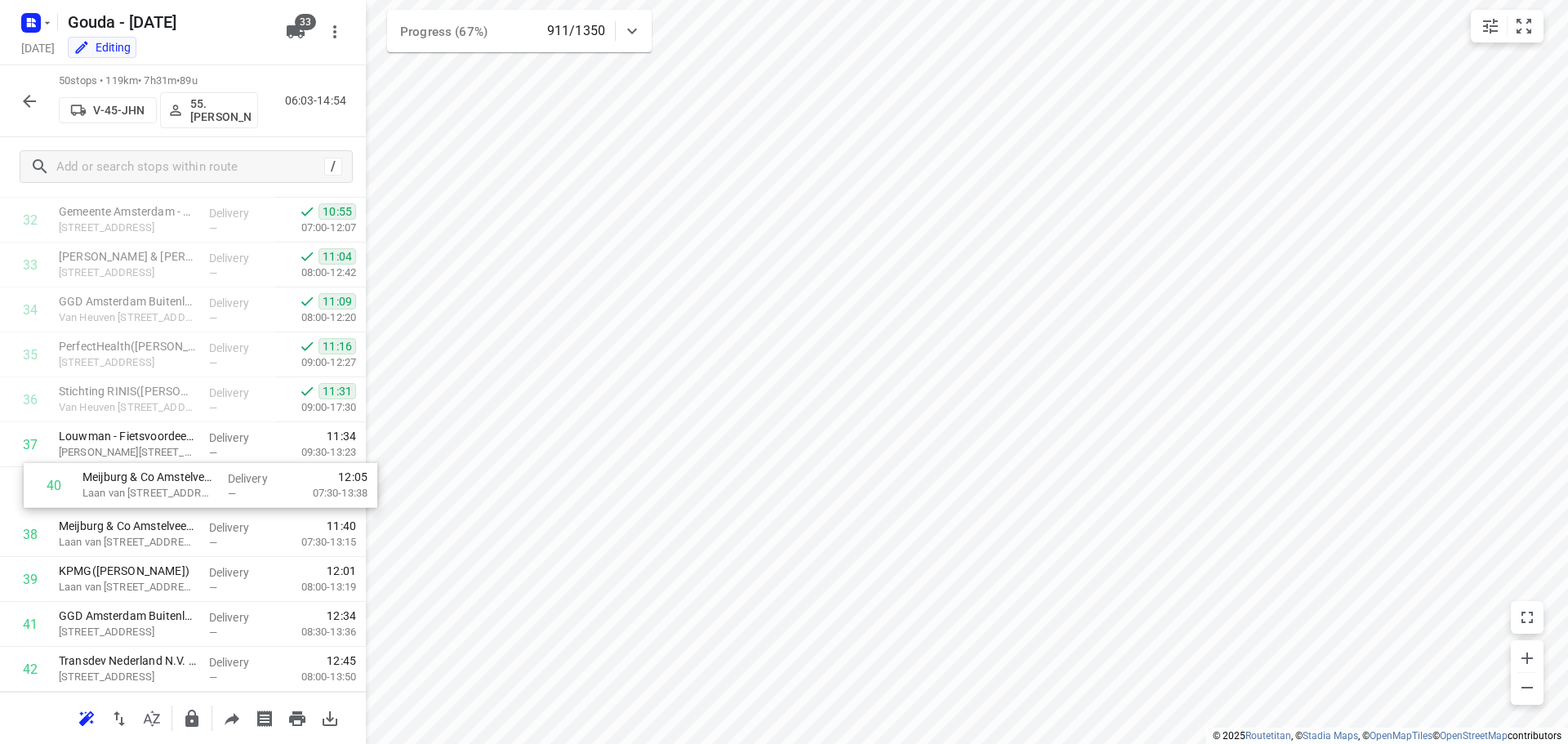
drag, startPoint x: 113, startPoint y: 590, endPoint x: 142, endPoint y: 488, distance: 106.0
click at [31, 100] on icon "button" at bounding box center [29, 101] width 20 height 20
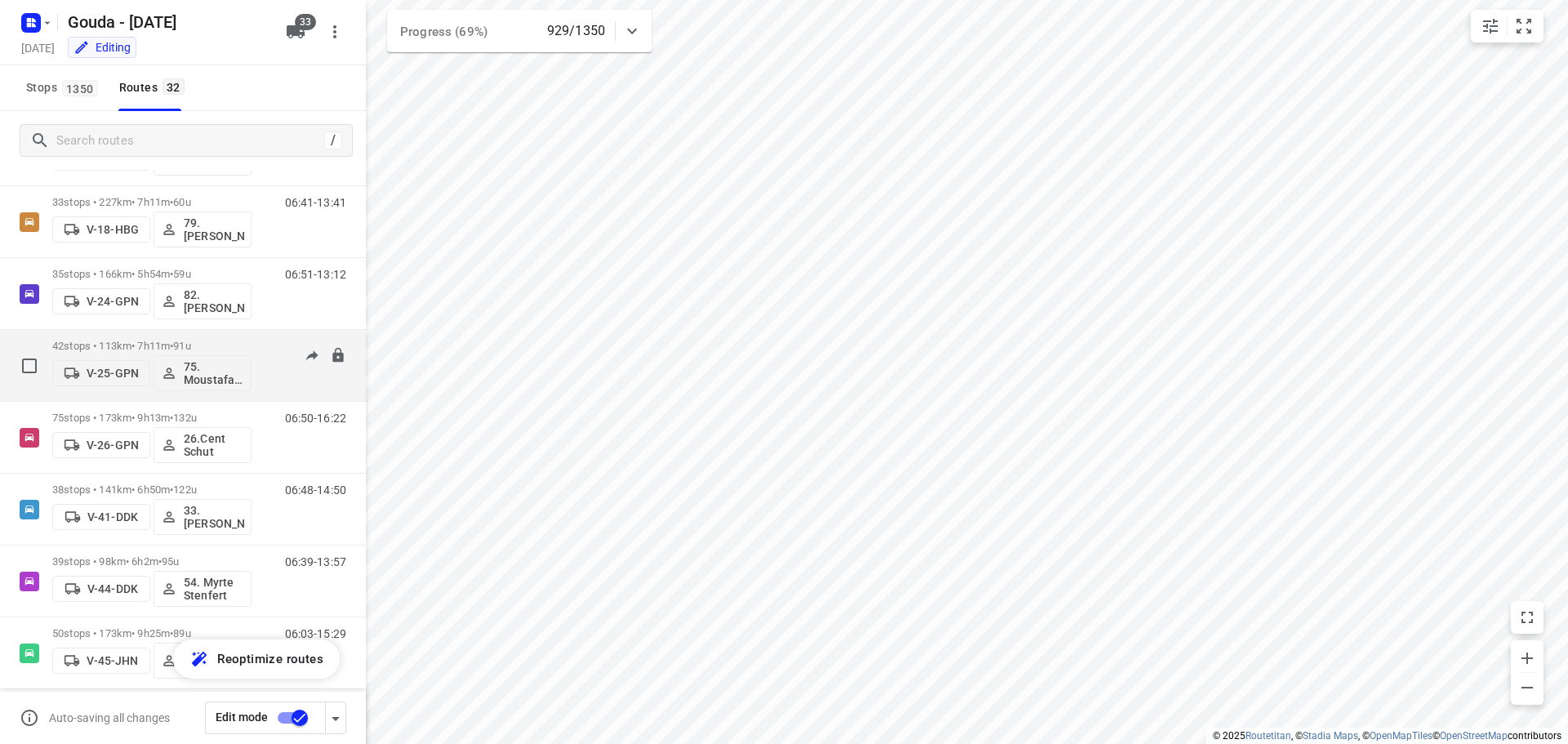
scroll to position [491, 0]
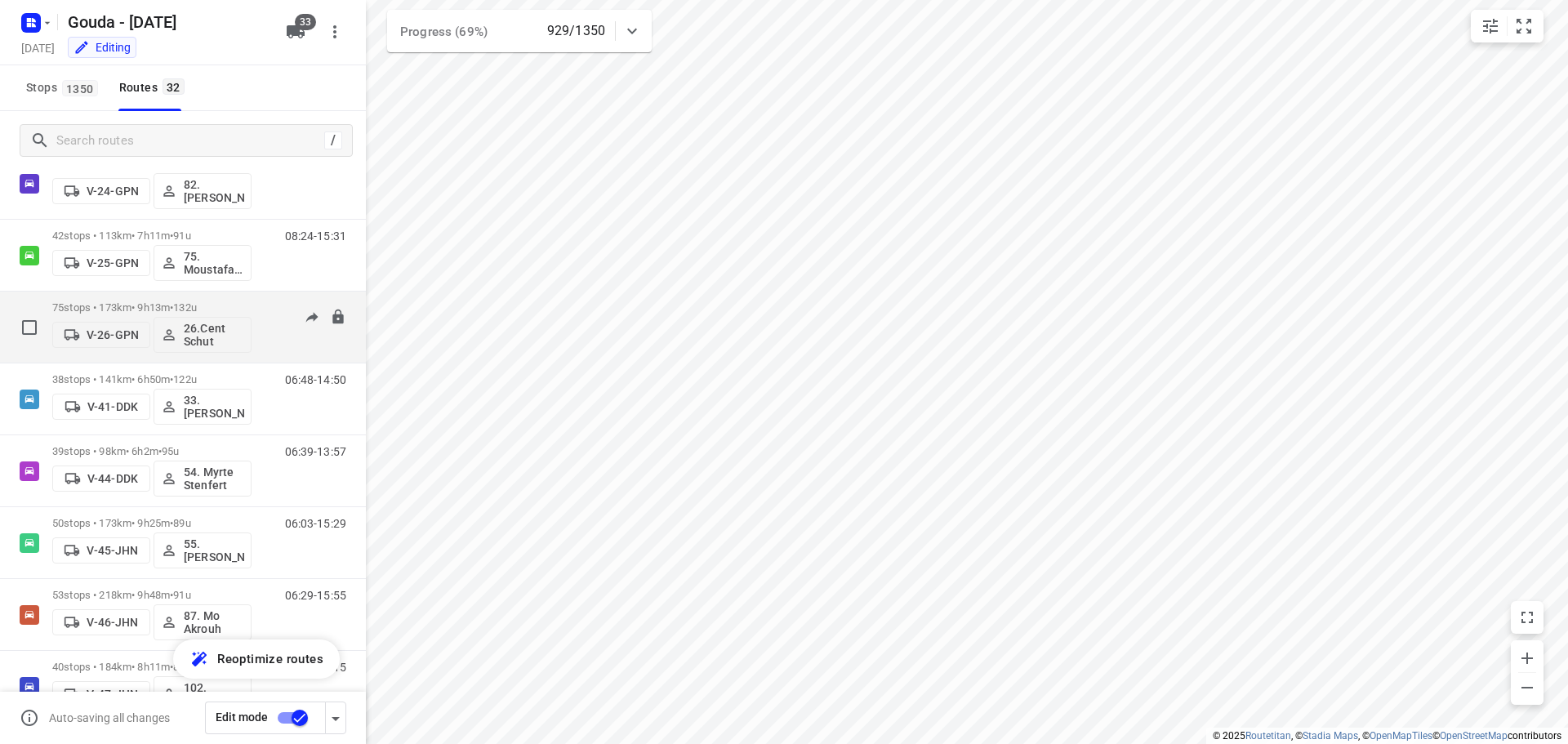
click at [179, 300] on div "75 stops • 173km • 9h13m • 132u V-26-GPN 26.Cent Schut" at bounding box center [152, 326] width 199 height 67
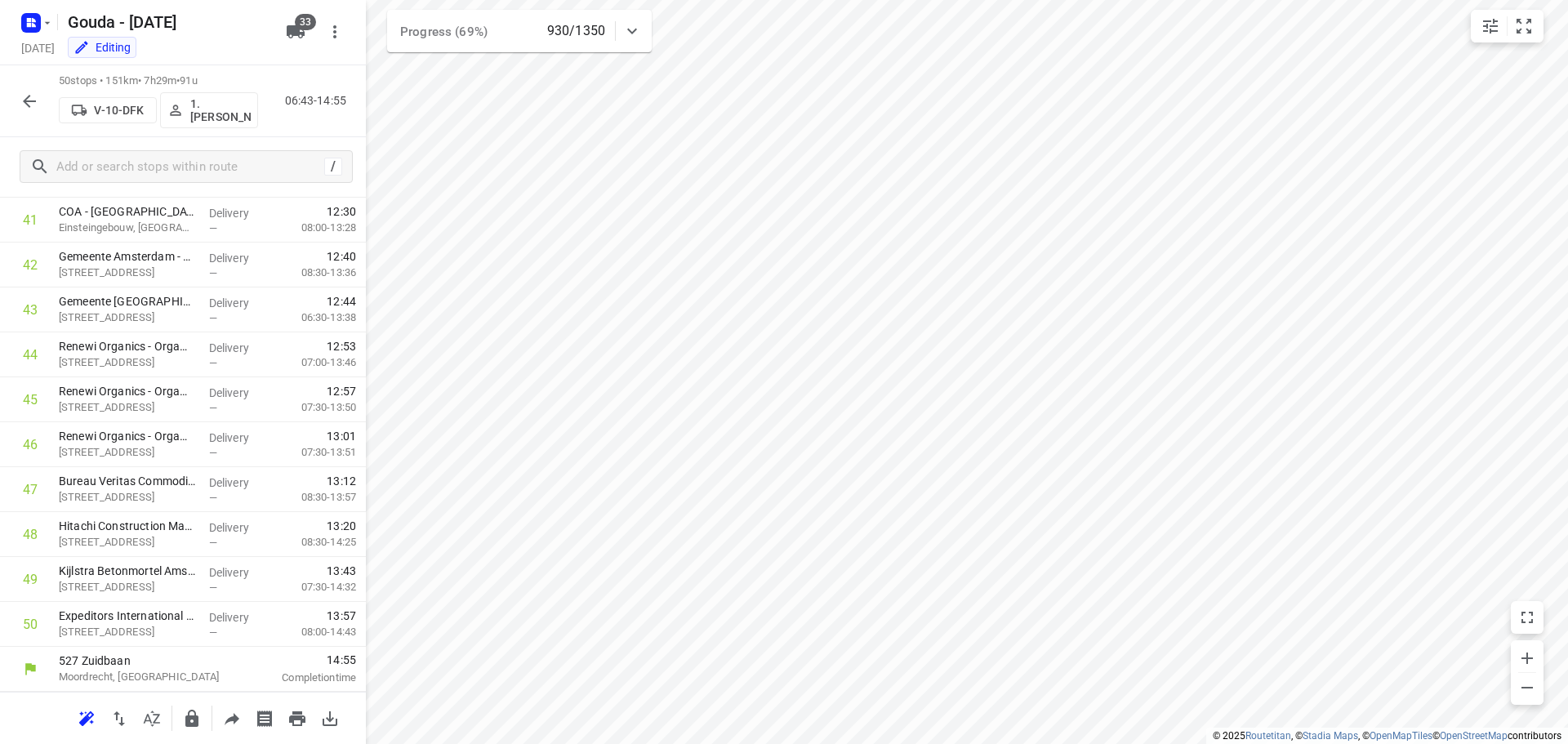
scroll to position [1878, 0]
click at [41, 98] on button "button" at bounding box center [29, 102] width 32 height 32
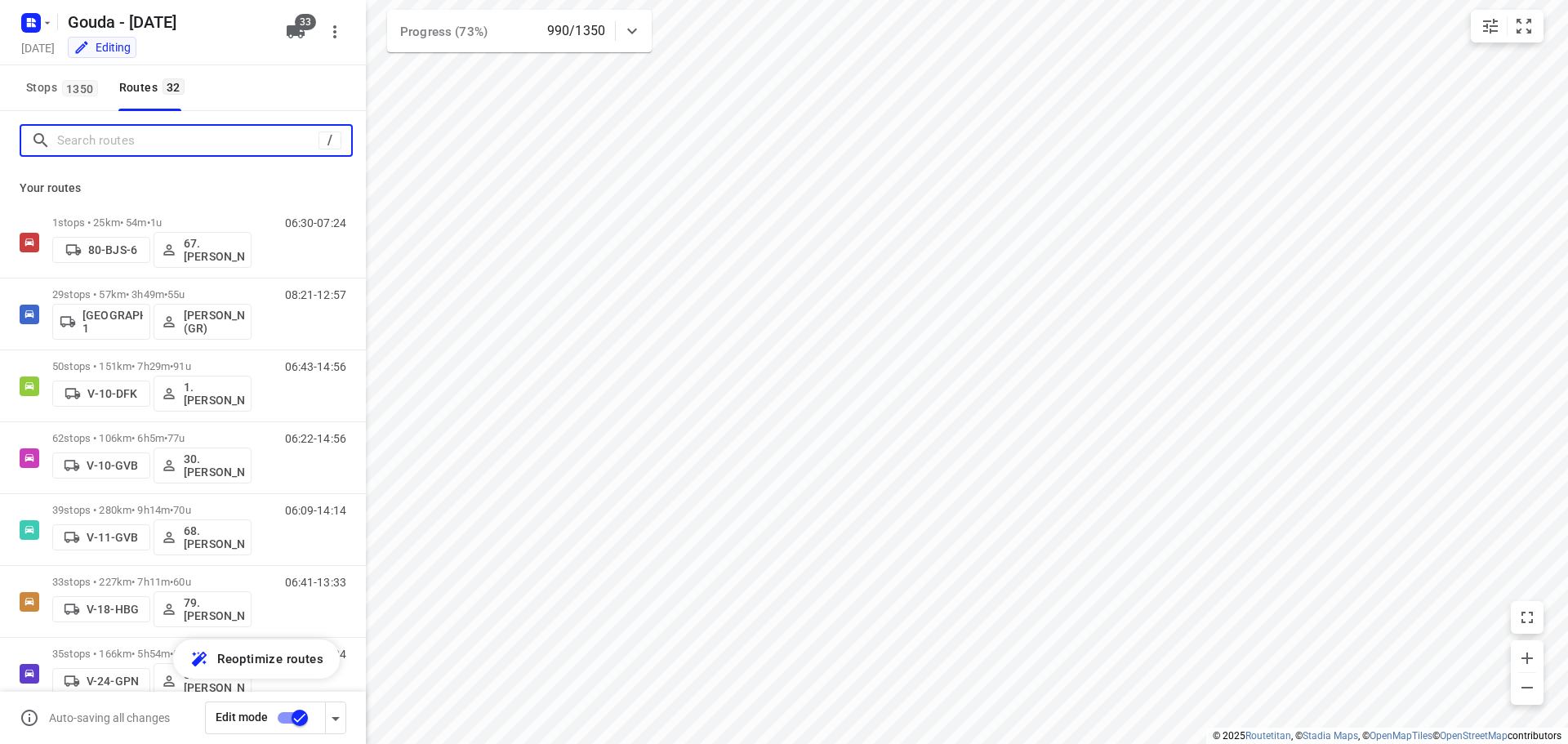
click at [113, 140] on input "Search routes" at bounding box center [188, 140] width 262 height 26
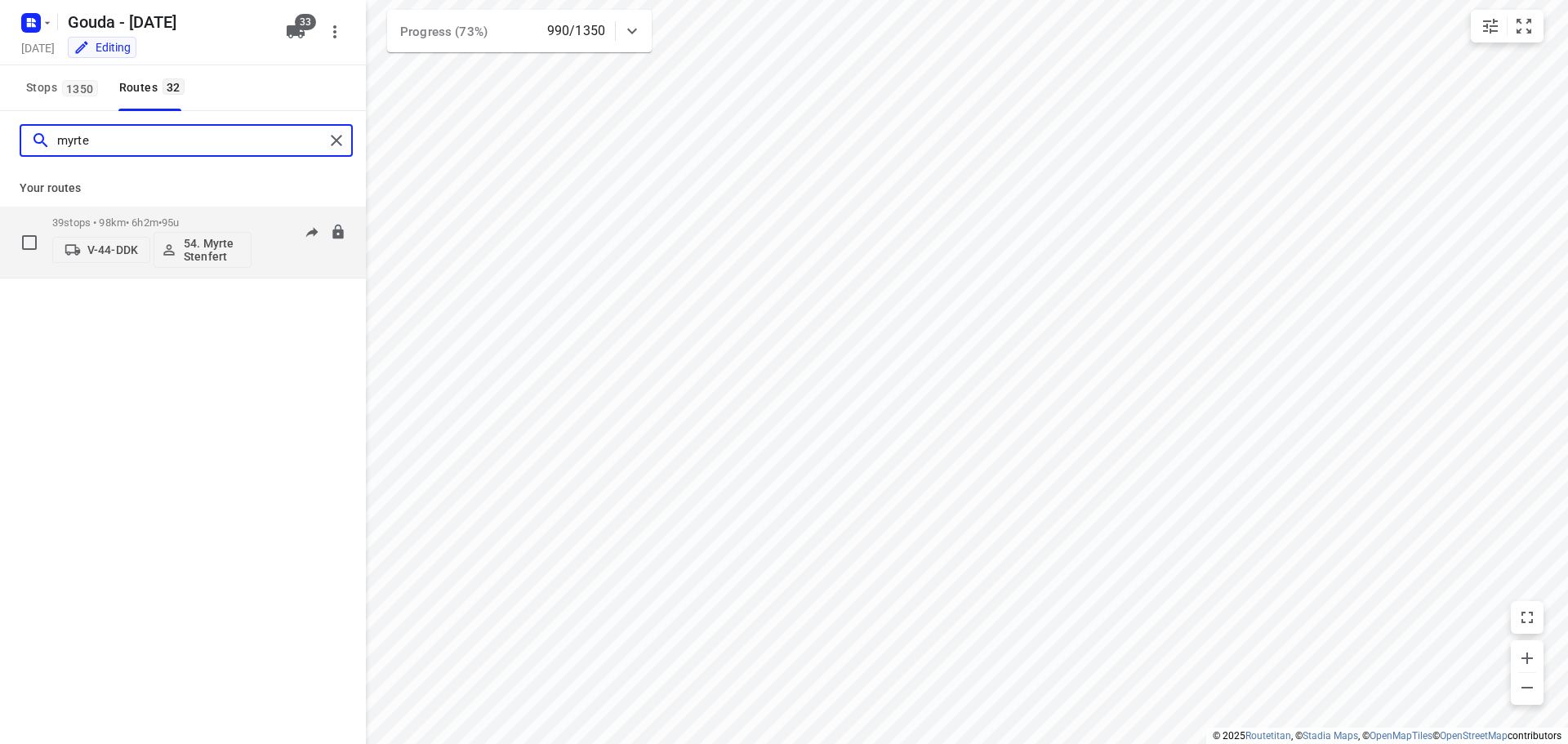
type input "myrte"
click at [135, 223] on p "39 stops • 98km • 6h2m • 95u" at bounding box center [152, 222] width 199 height 12
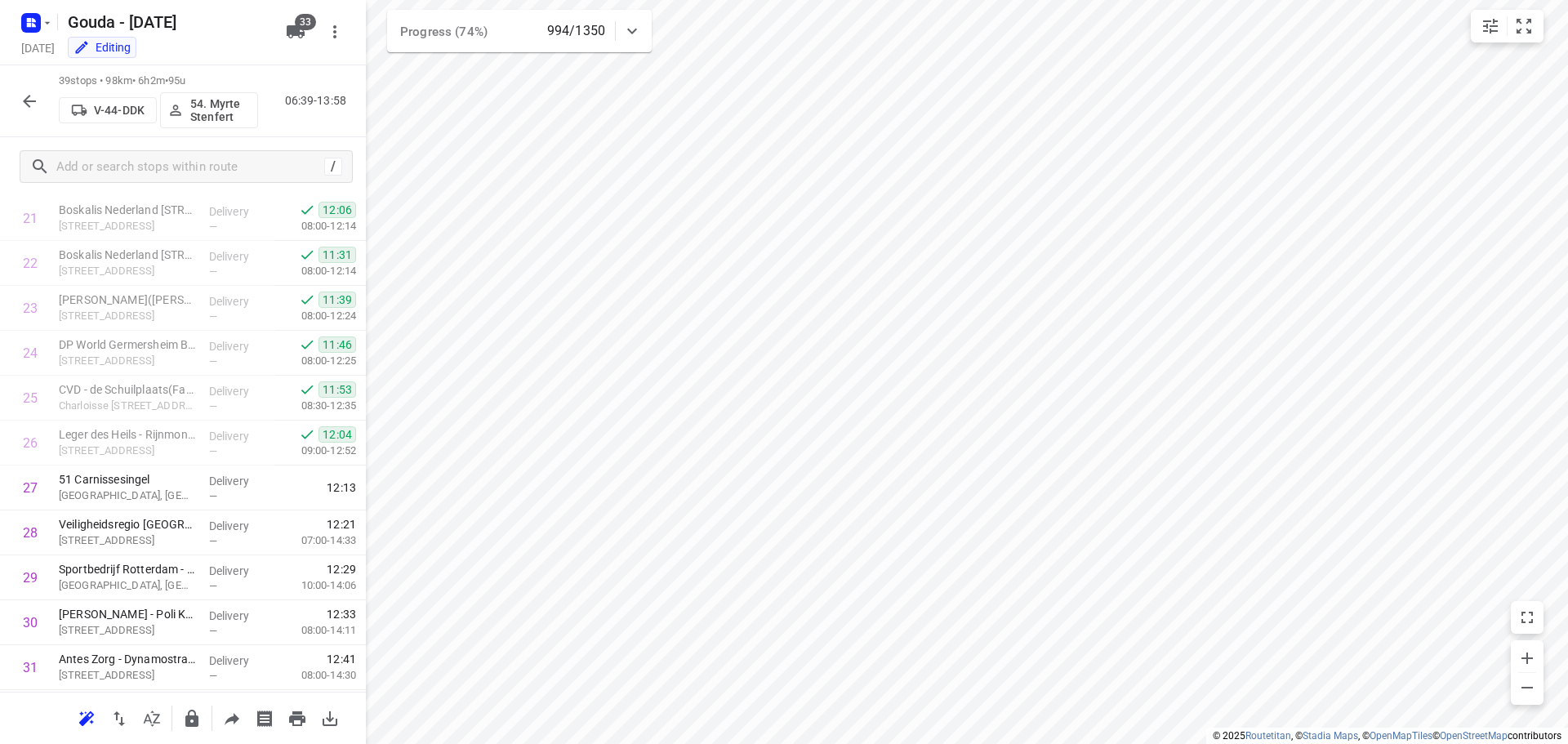
scroll to position [1384, 0]
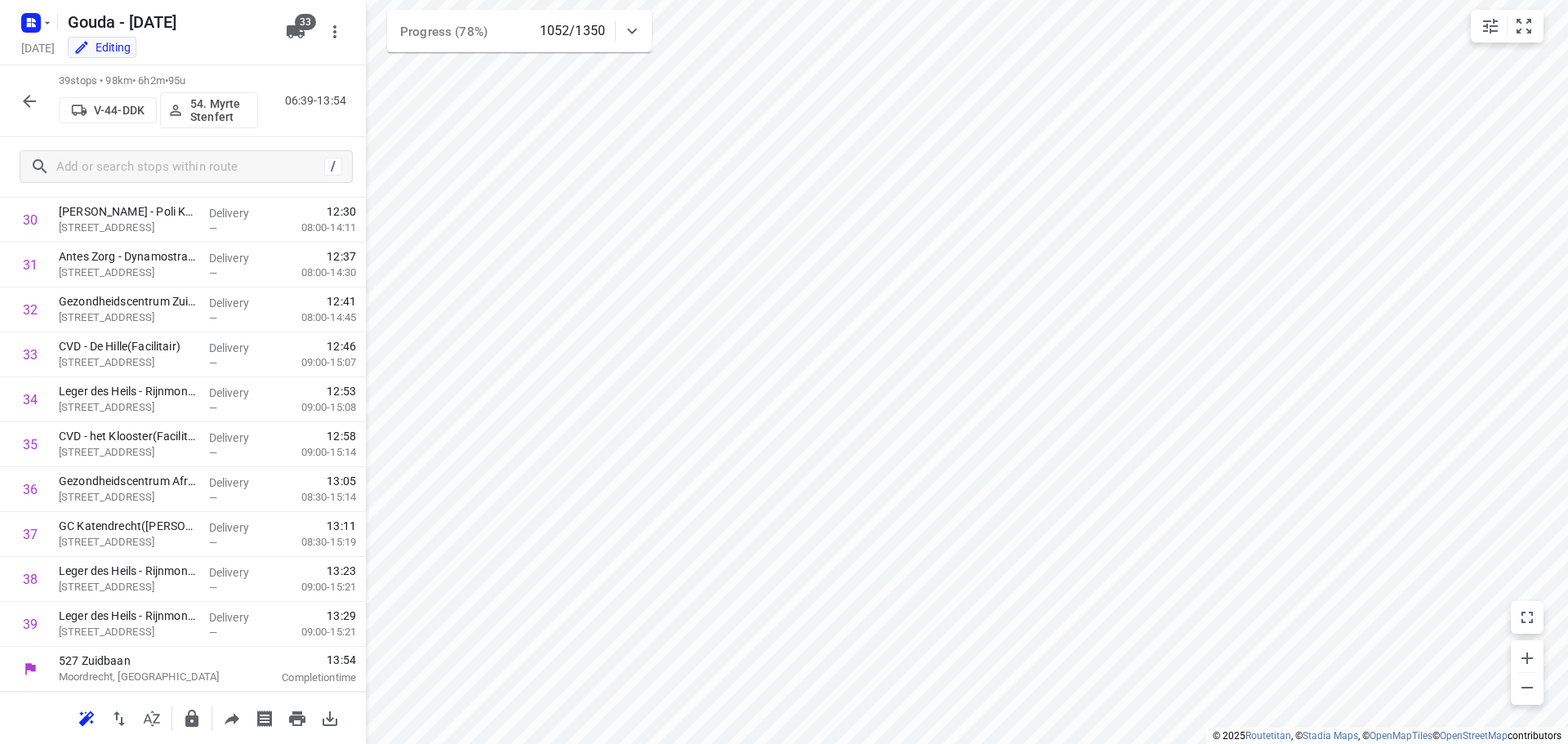
click at [24, 104] on icon "button" at bounding box center [29, 101] width 20 height 20
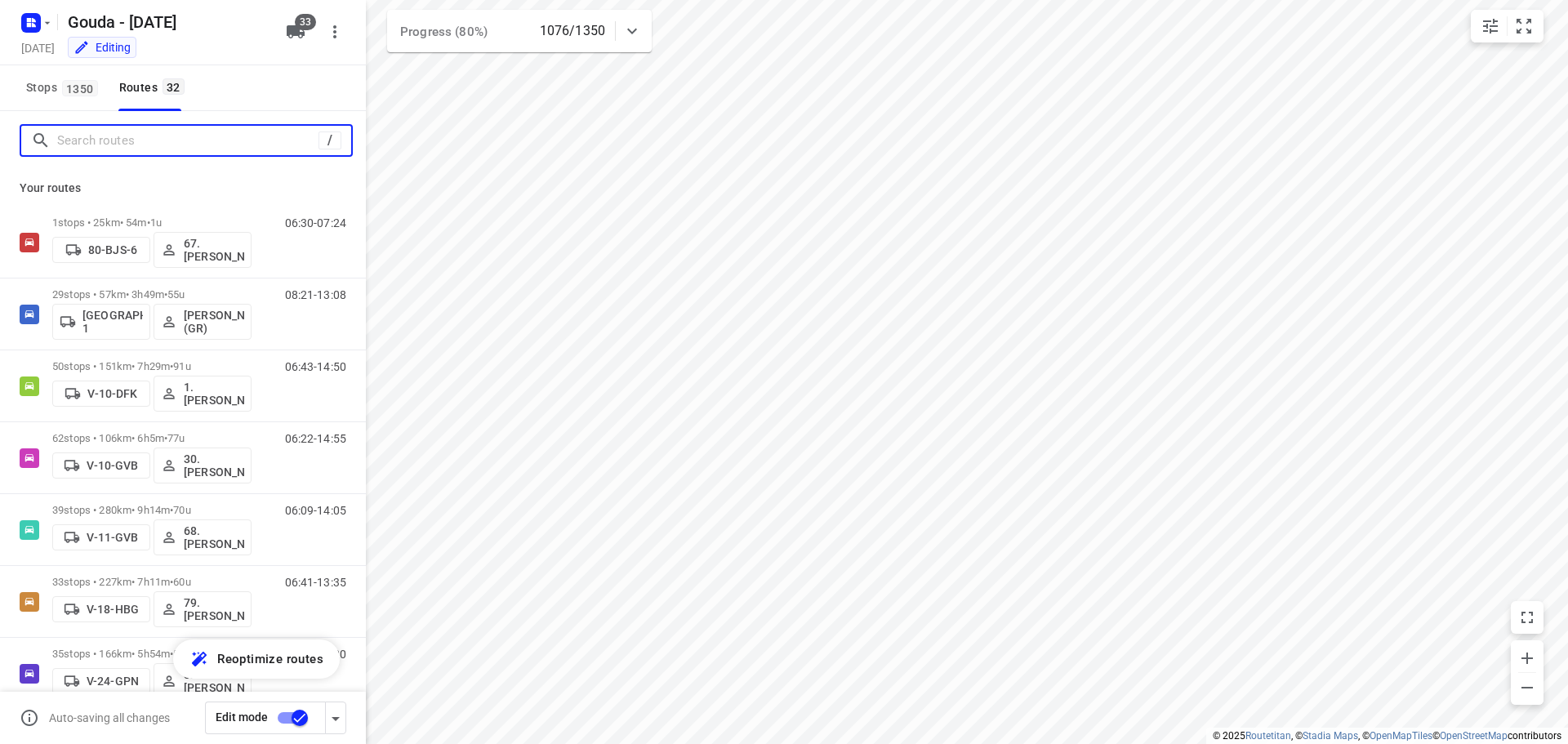
click at [107, 133] on input "Search routes" at bounding box center [188, 140] width 262 height 26
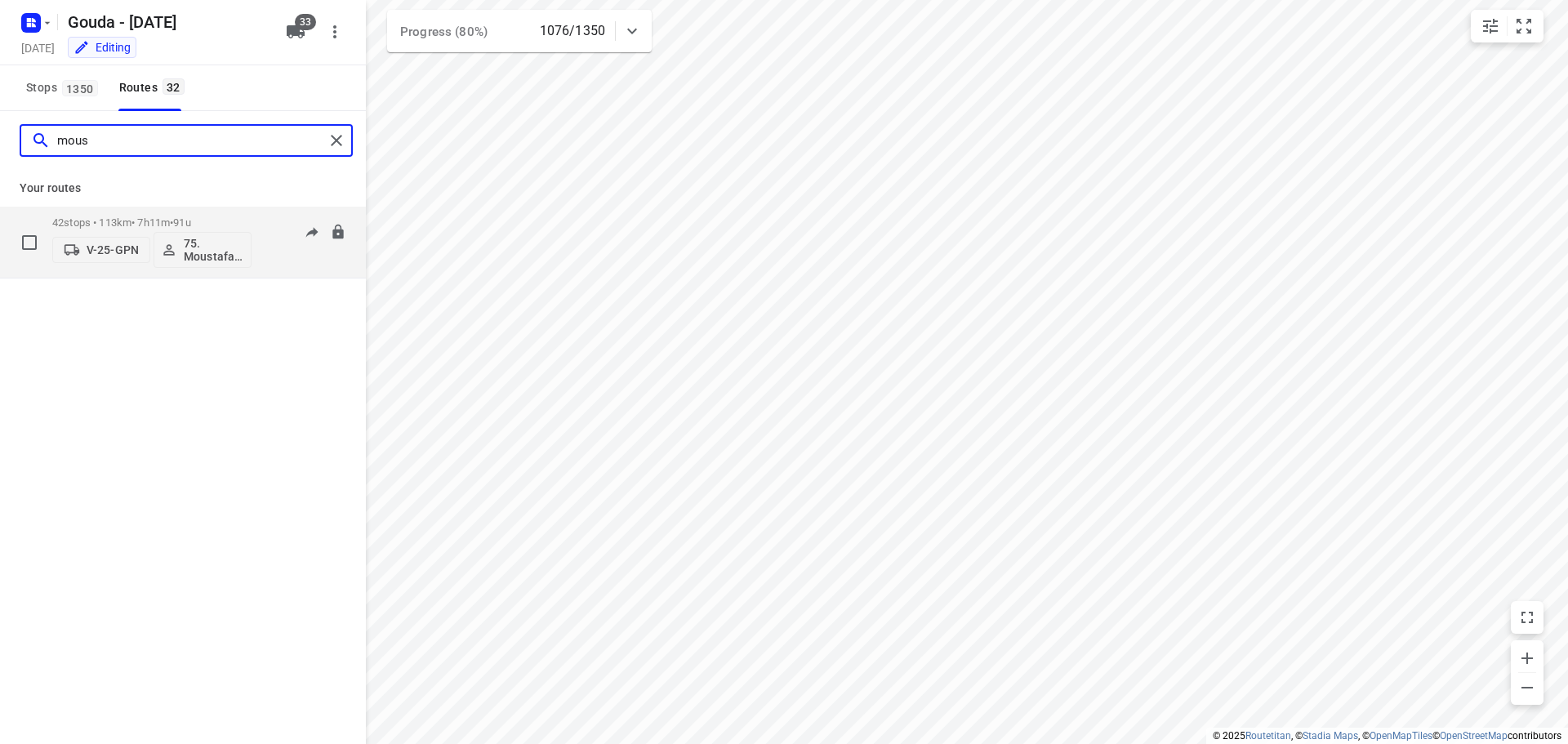
type input "mous"
click at [168, 221] on p "42 stops • 113km • 7h11m • 91u" at bounding box center [152, 222] width 199 height 12
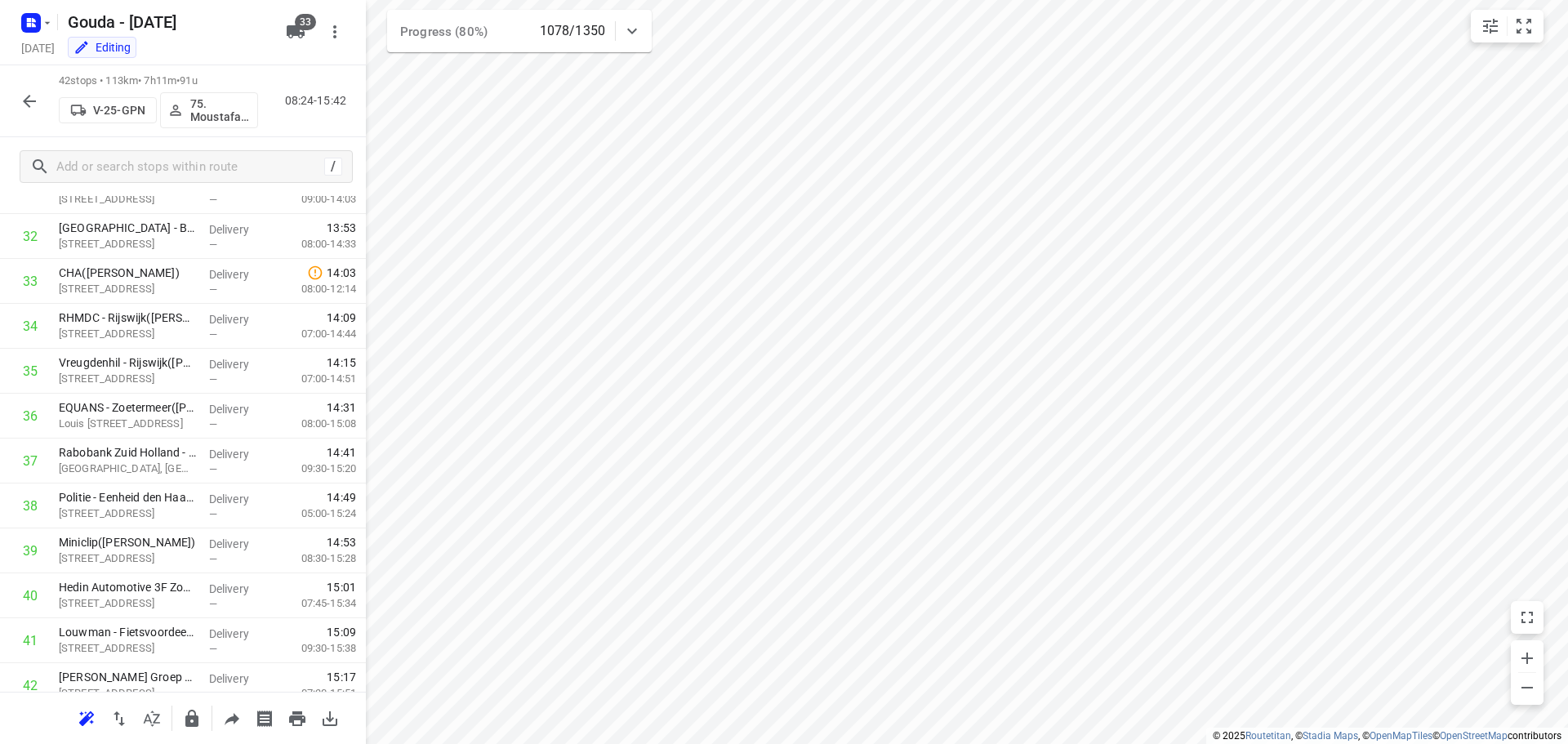
scroll to position [1518, 0]
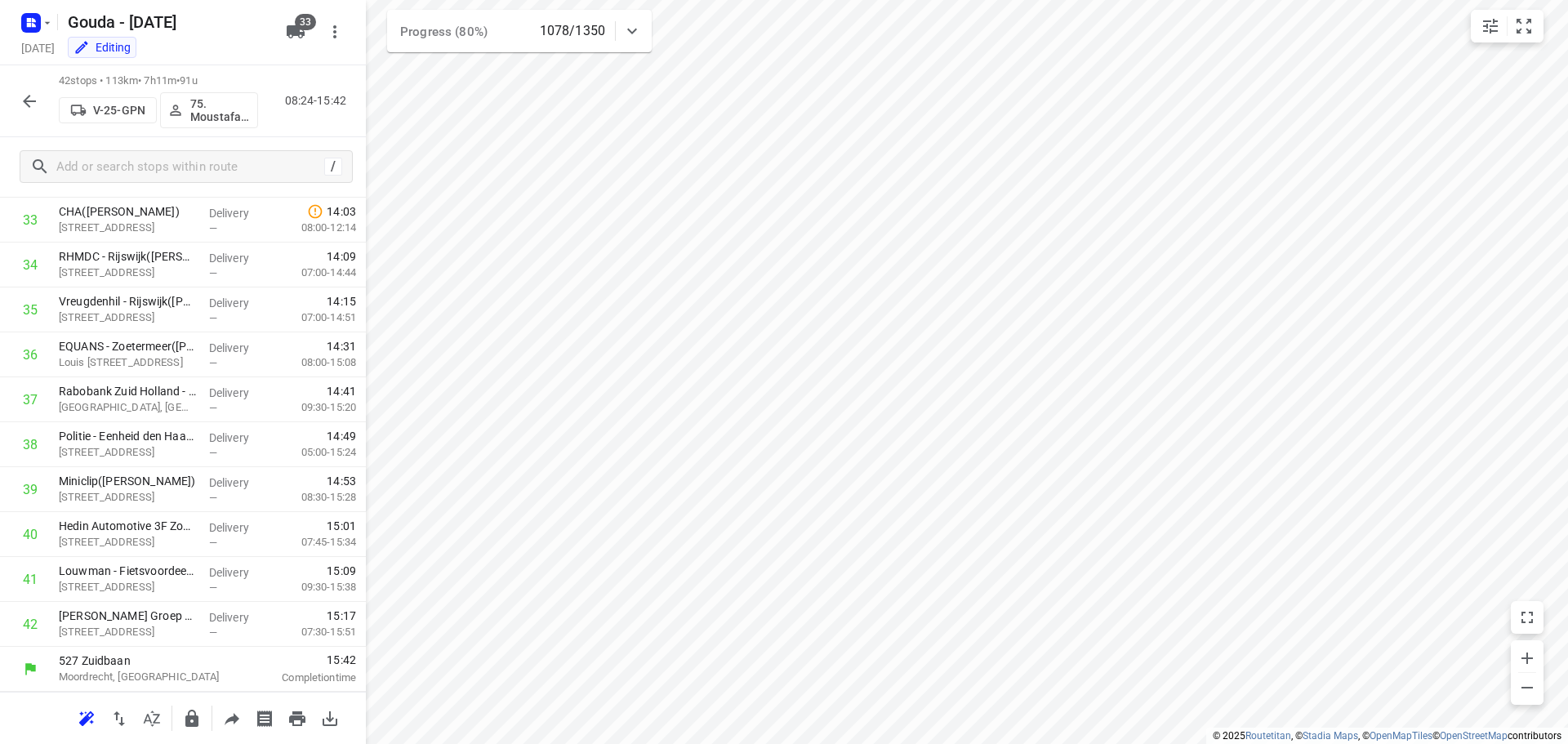
click at [23, 99] on icon "button" at bounding box center [29, 101] width 20 height 20
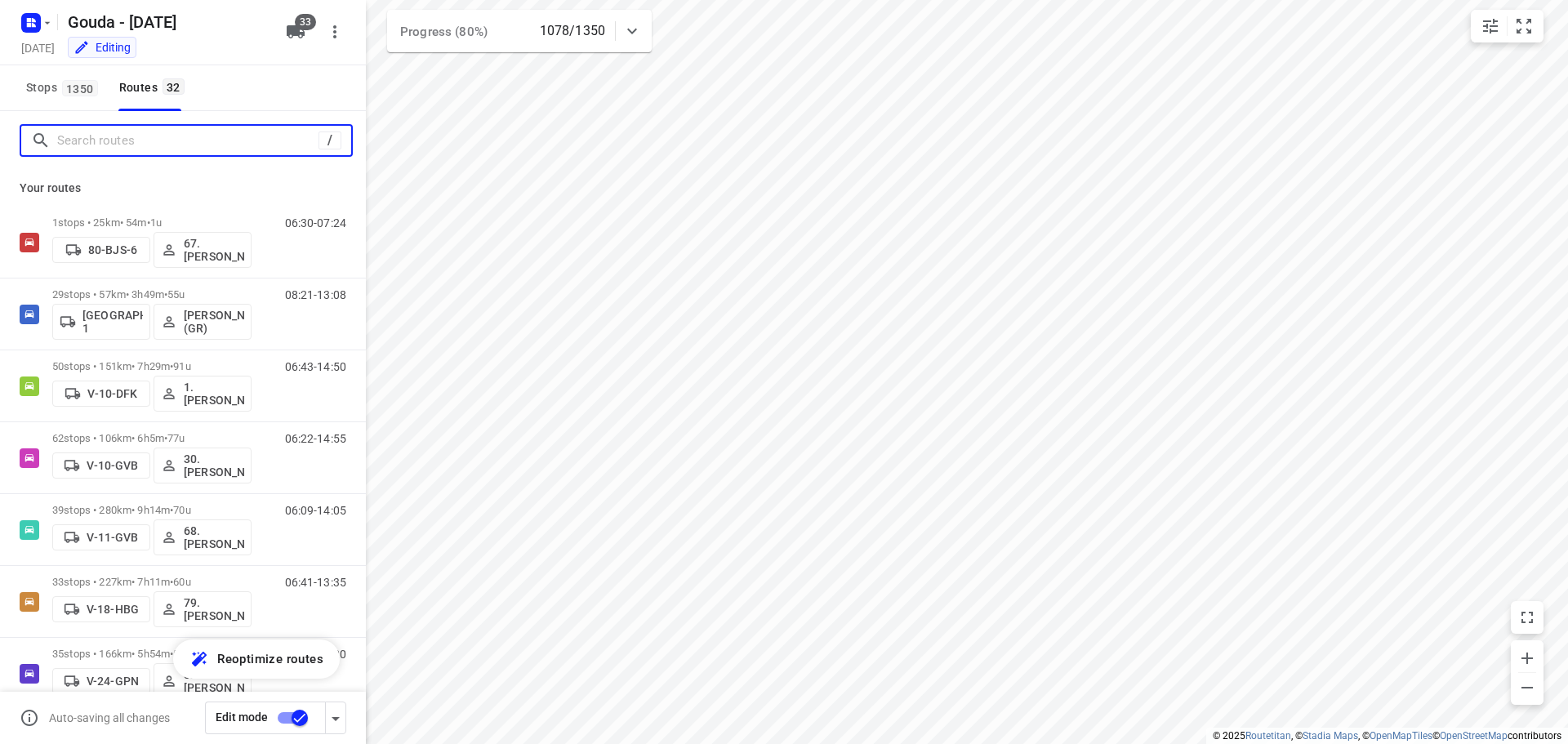
click at [133, 150] on input "Search routes" at bounding box center [188, 140] width 262 height 26
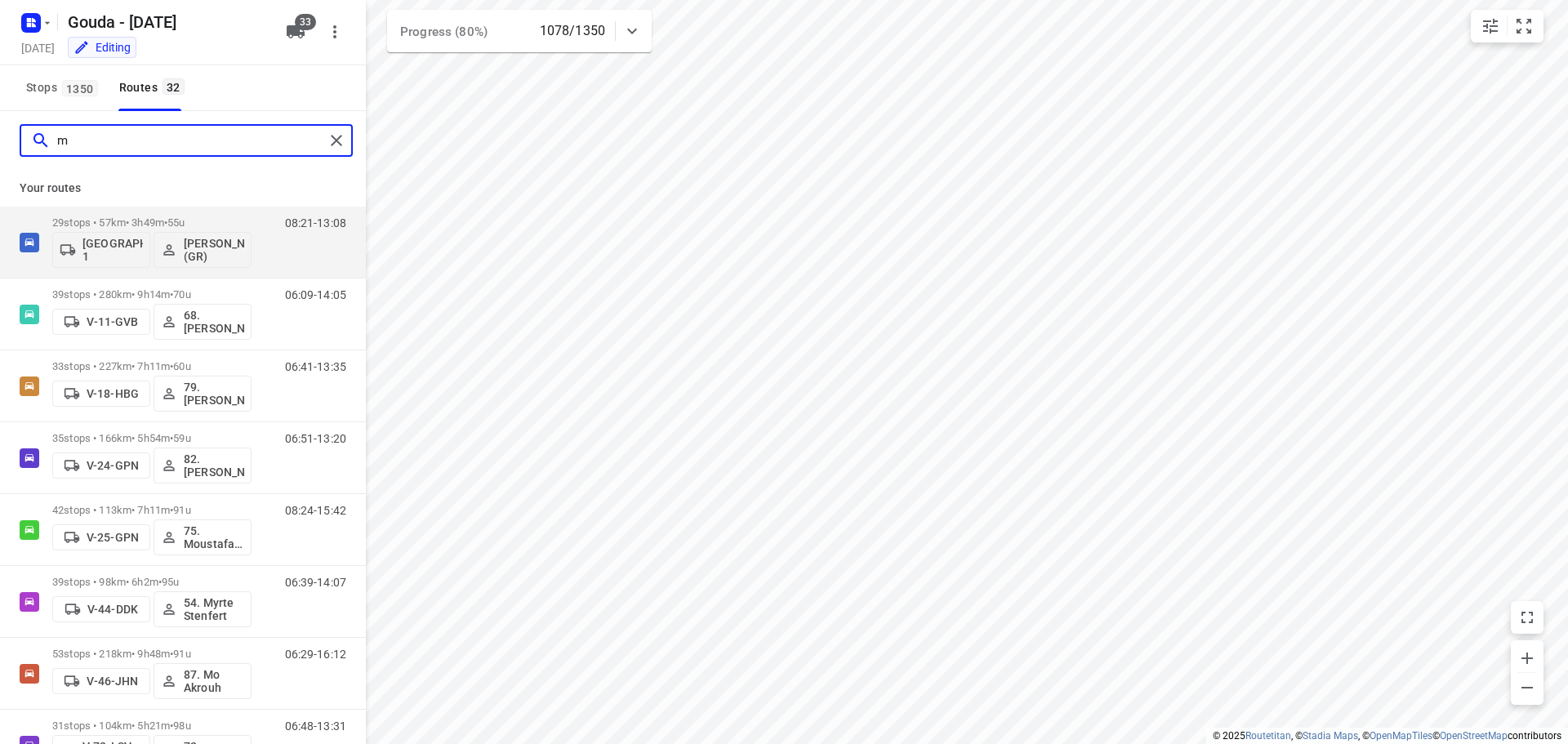
type input "m"
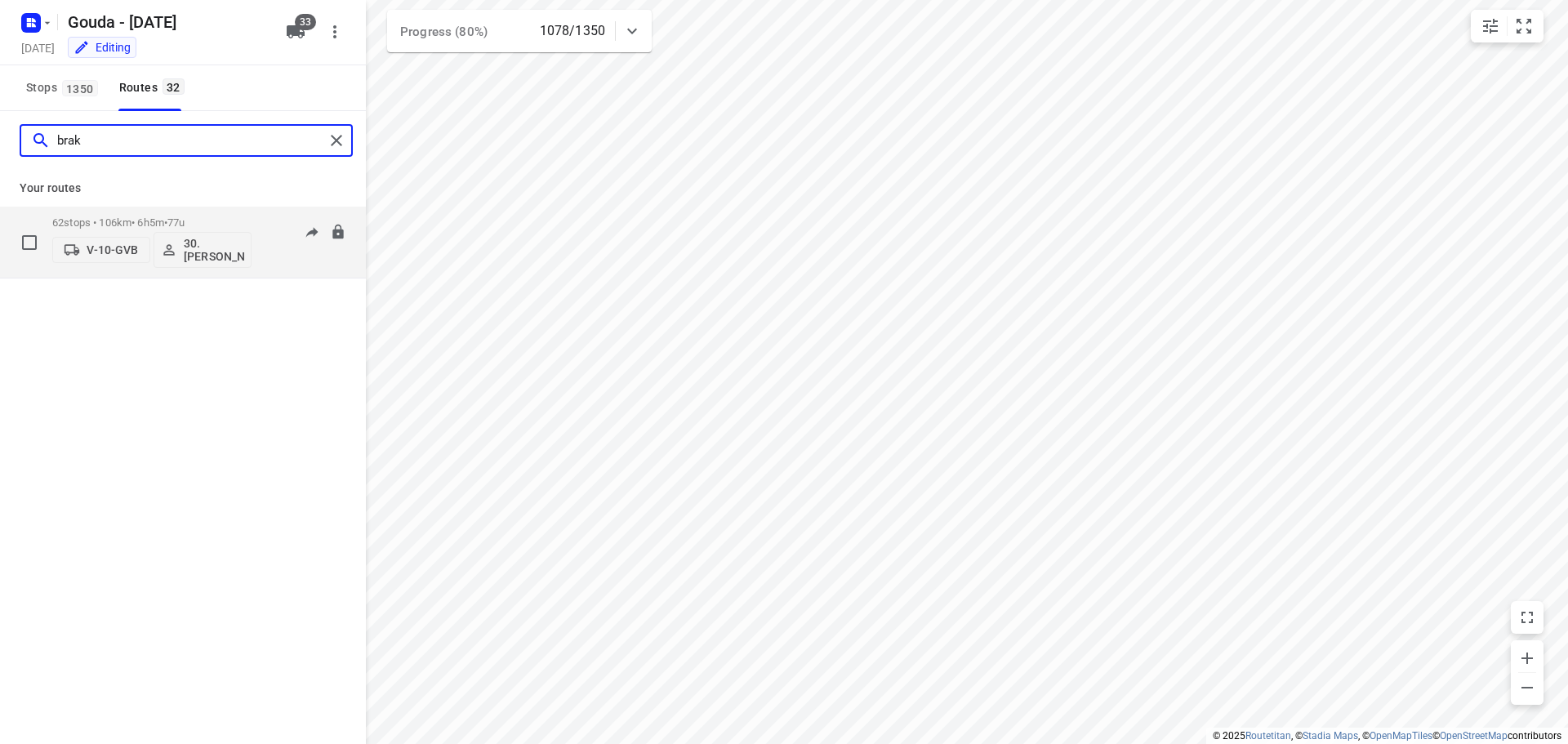
type input "brak"
click at [171, 214] on div "62 stops • 106km • 6h5m • 77u V-10-GVB 30.Robin Brakeboer" at bounding box center [152, 242] width 199 height 67
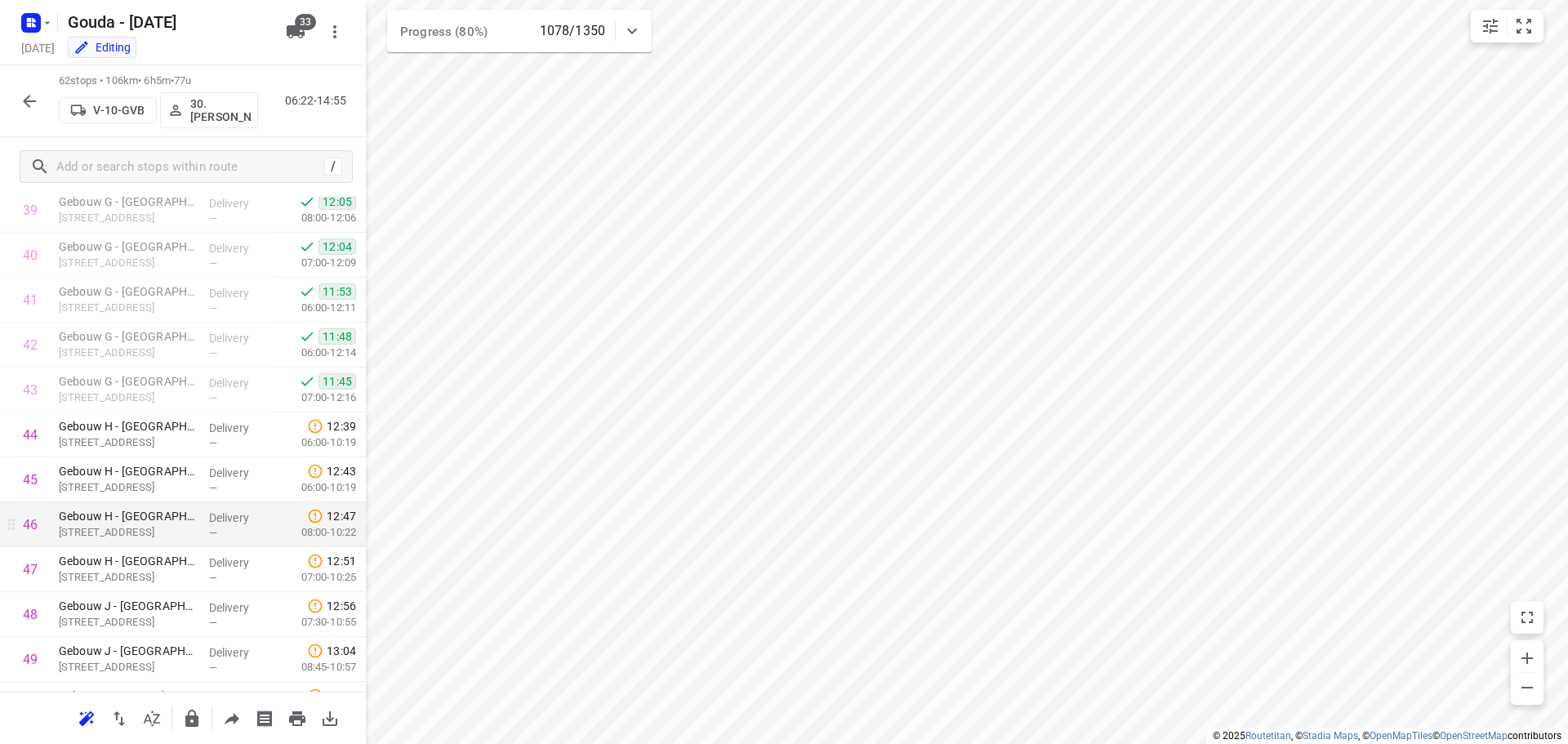
scroll to position [2417, 0]
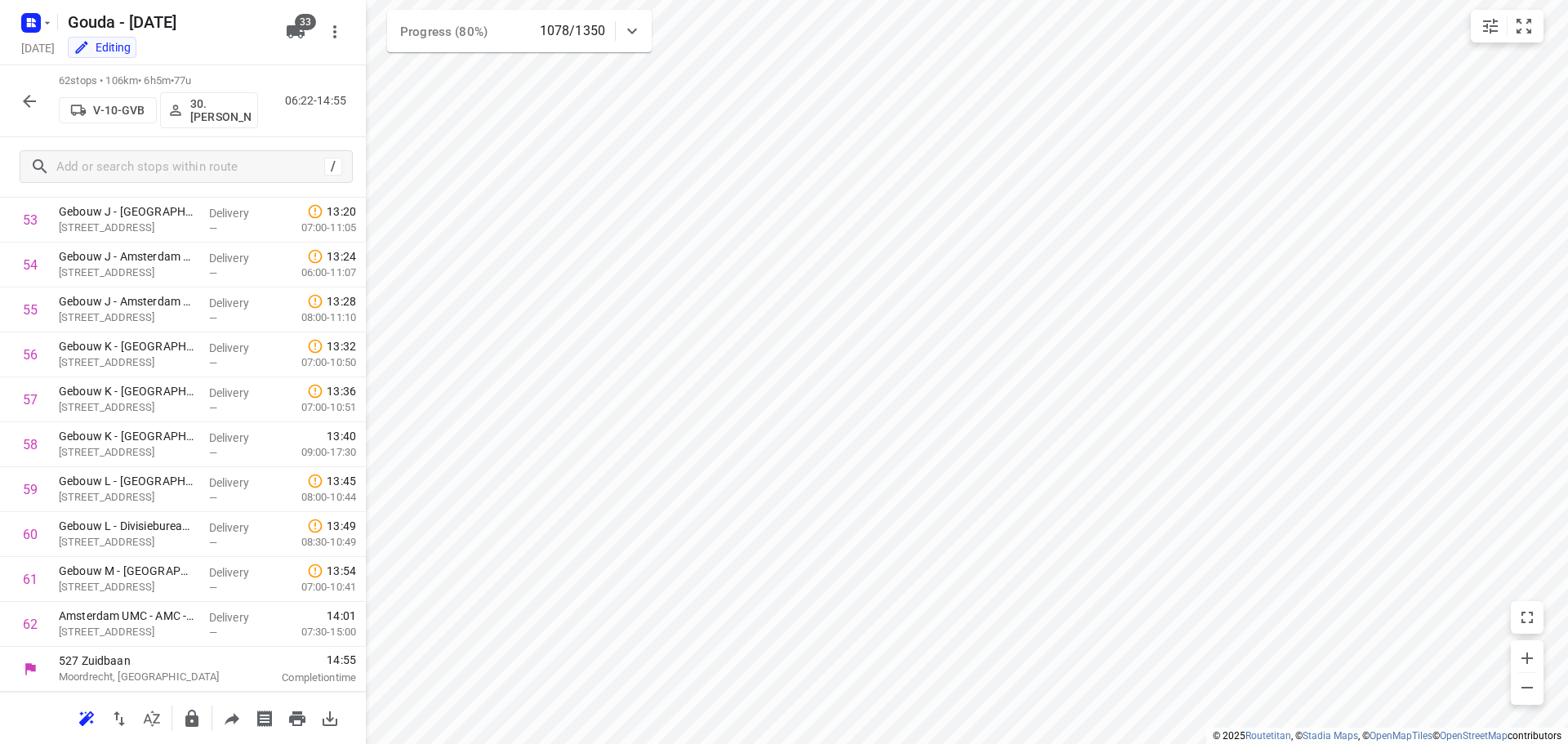
click at [32, 96] on icon "button" at bounding box center [29, 101] width 20 height 20
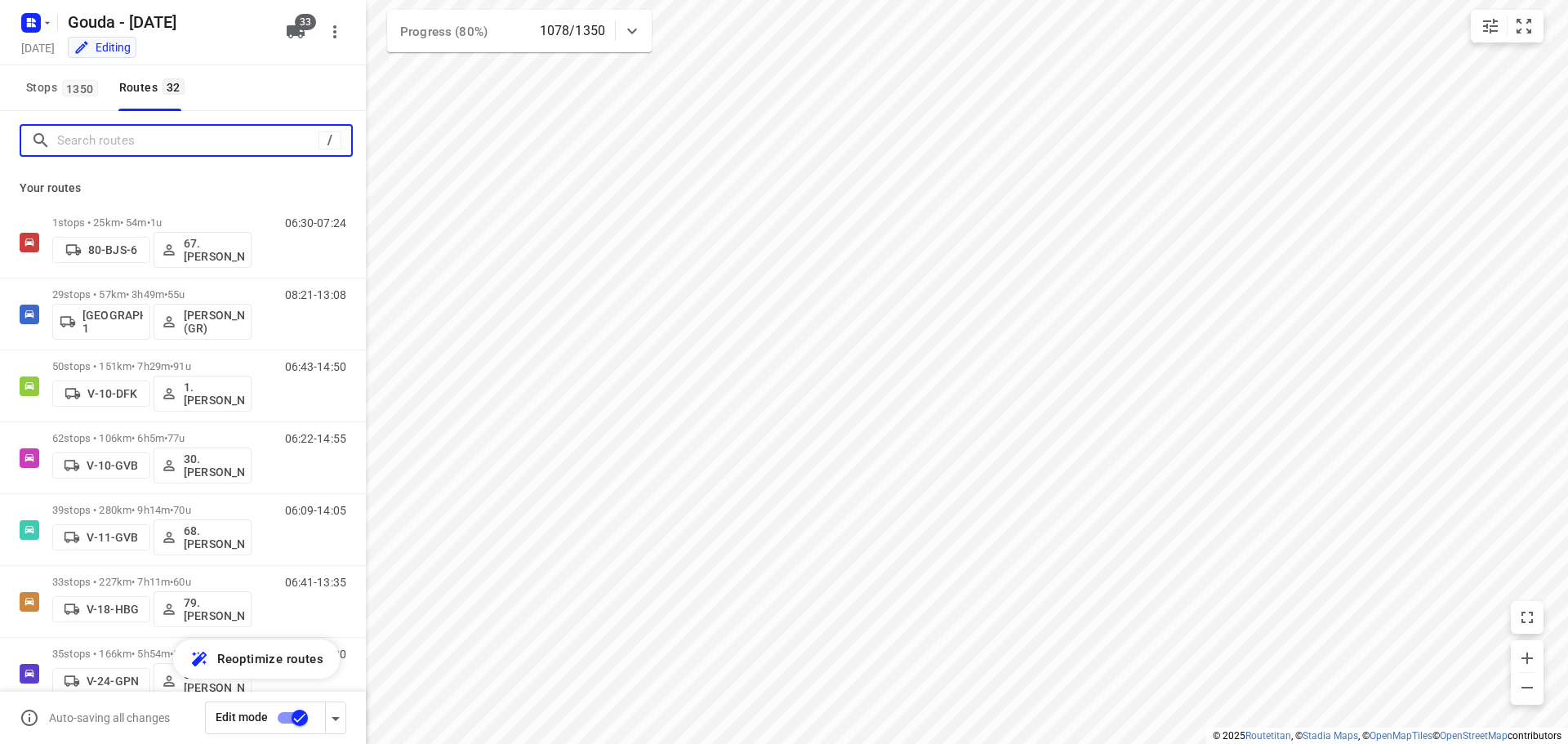
click at [86, 134] on input "Search routes" at bounding box center [188, 140] width 262 height 26
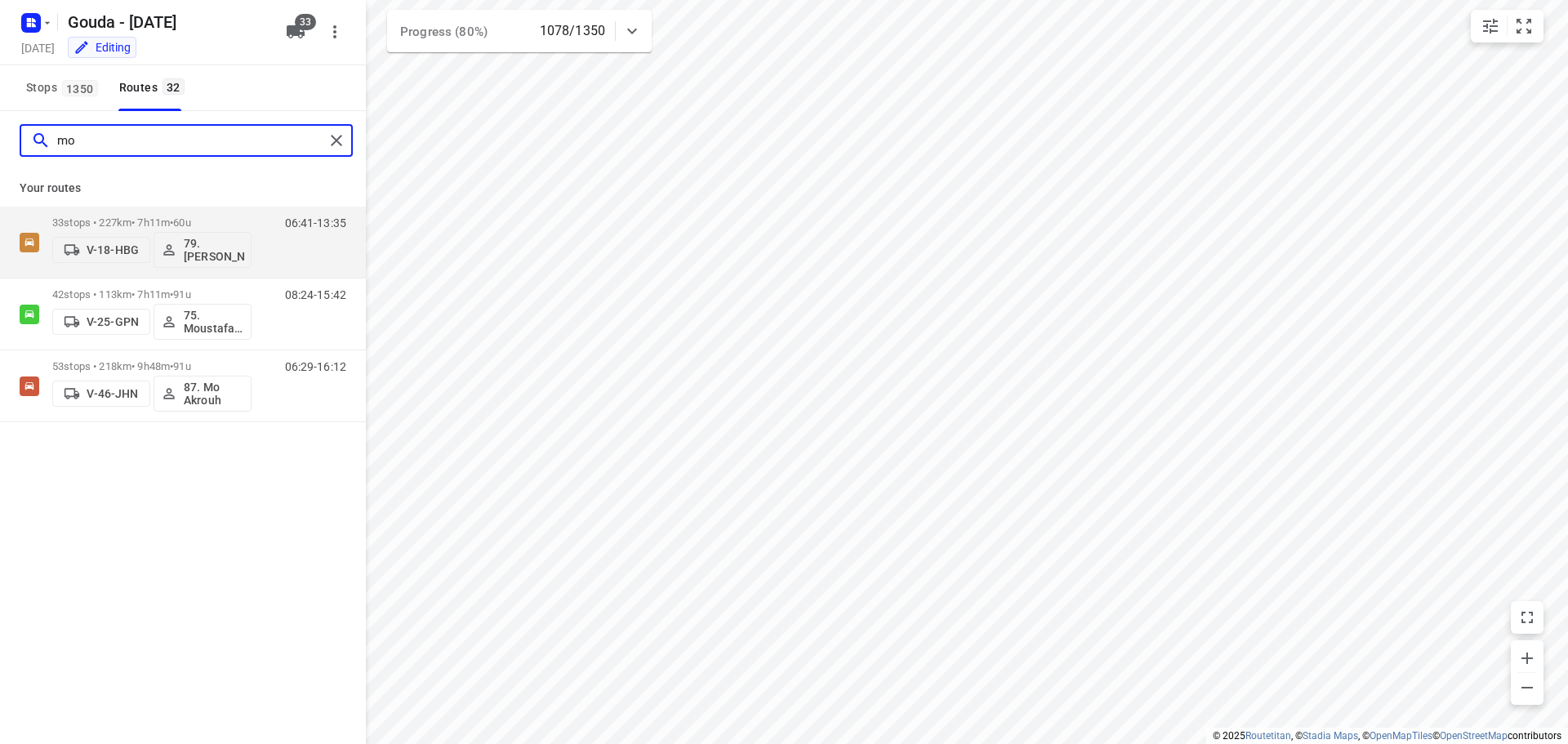
type input "m"
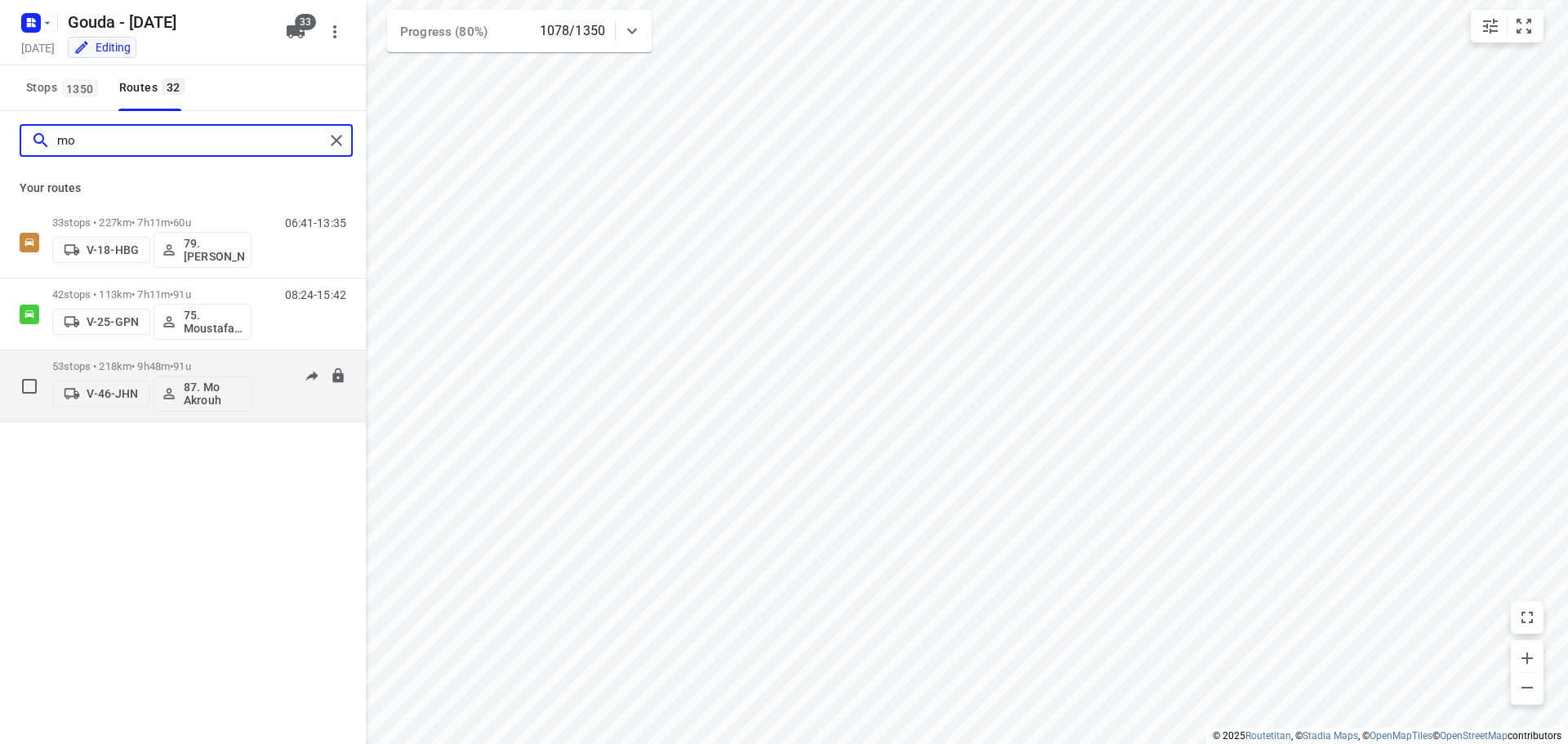
type input "mo"
click at [151, 356] on div "53 stops • 218km • 9h48m • 91u V-46-JHN 87. Mo Akrouh" at bounding box center [152, 385] width 199 height 67
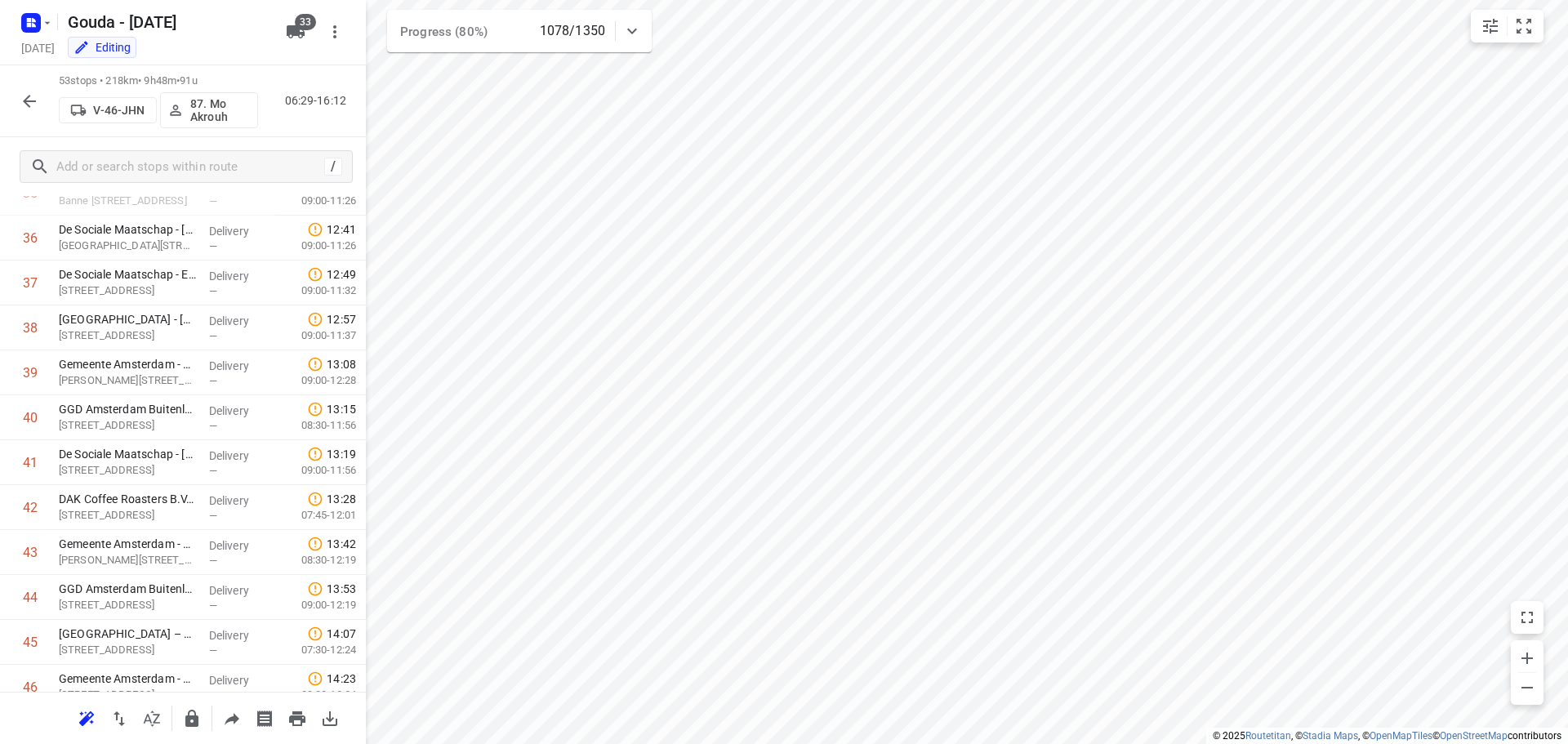
scroll to position [2013, 0]
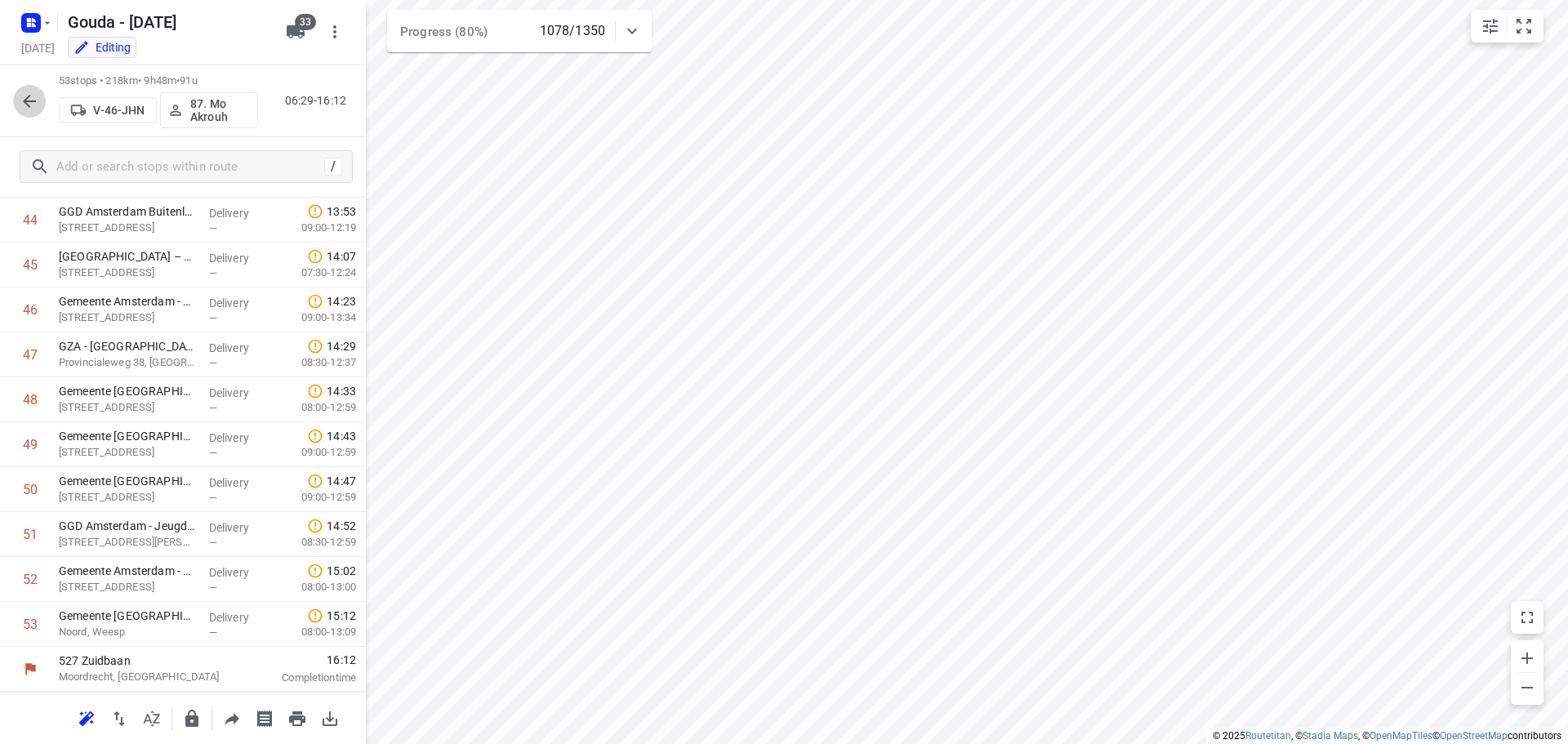
click at [36, 105] on icon "button" at bounding box center [29, 101] width 20 height 20
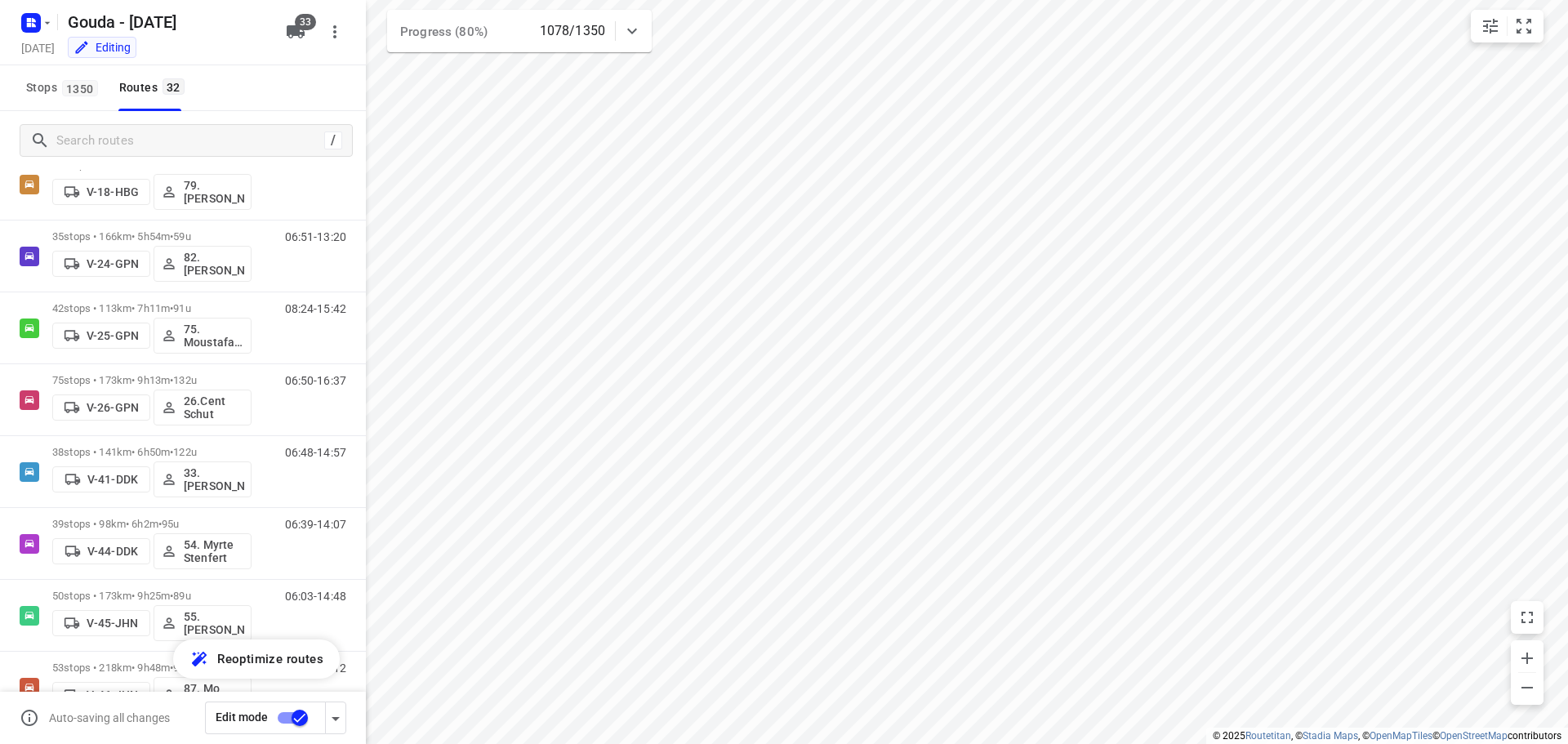
scroll to position [462, 0]
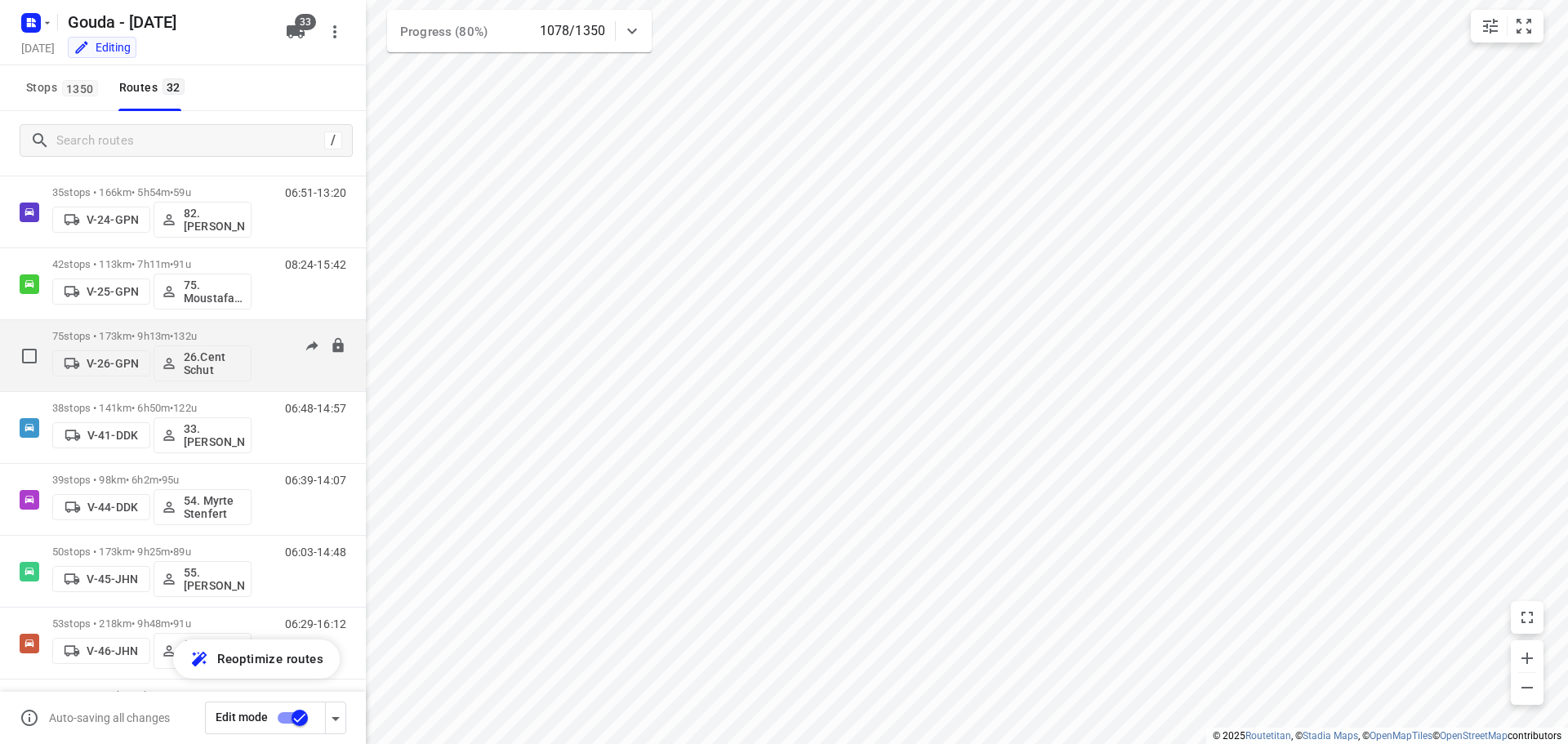
click at [275, 369] on div "06:50-16:37" at bounding box center [305, 360] width 82 height 60
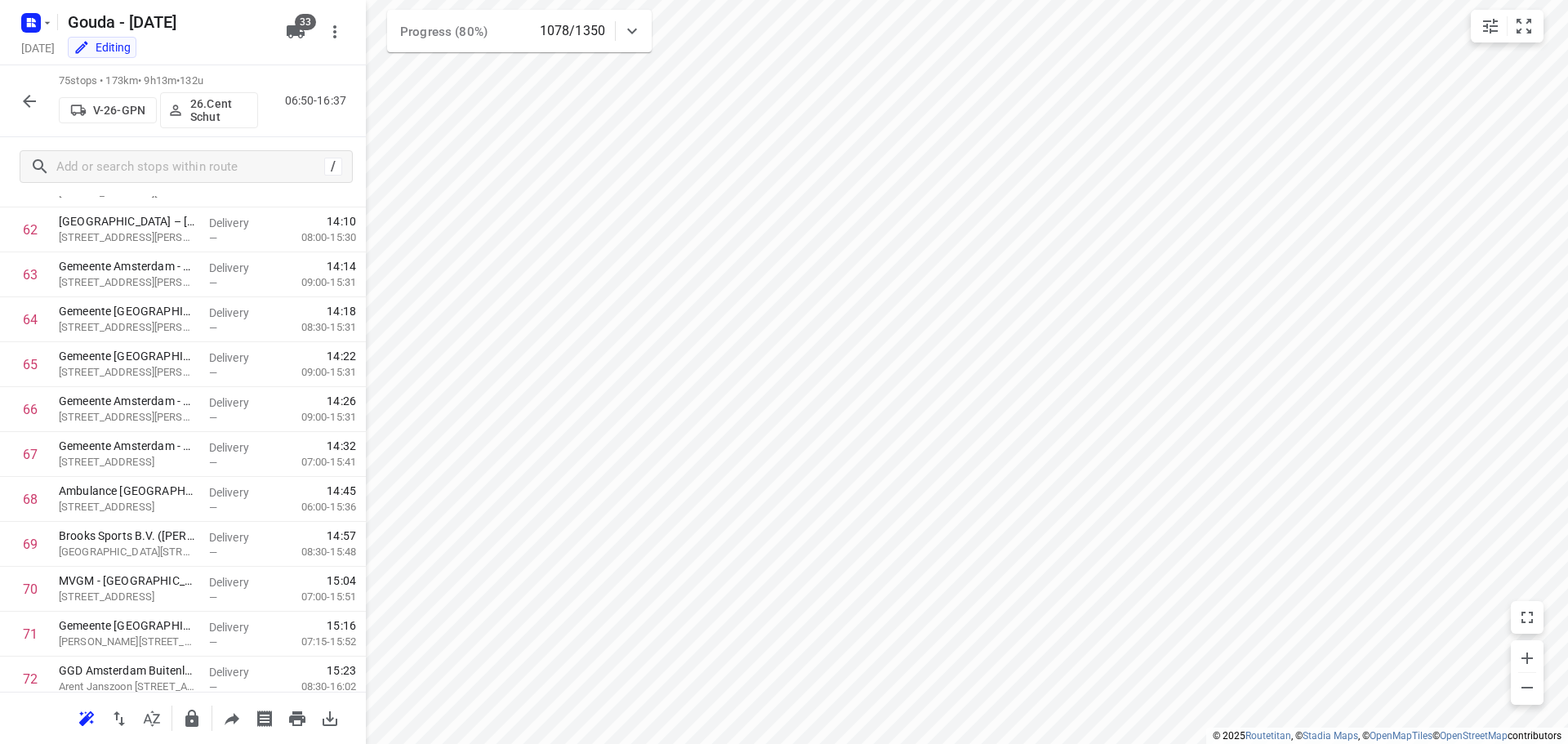
scroll to position [3002, 0]
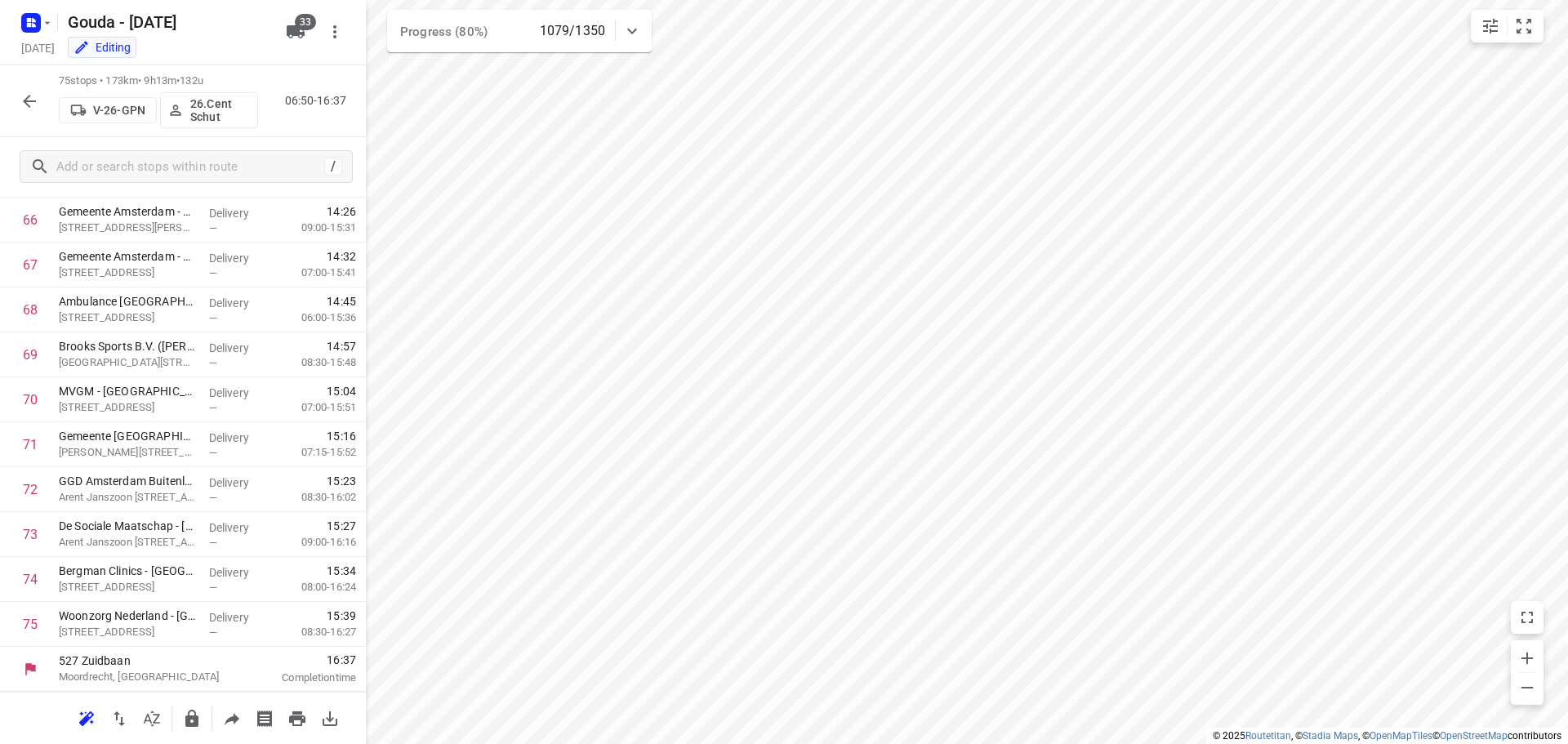
click at [39, 99] on button "button" at bounding box center [29, 102] width 32 height 32
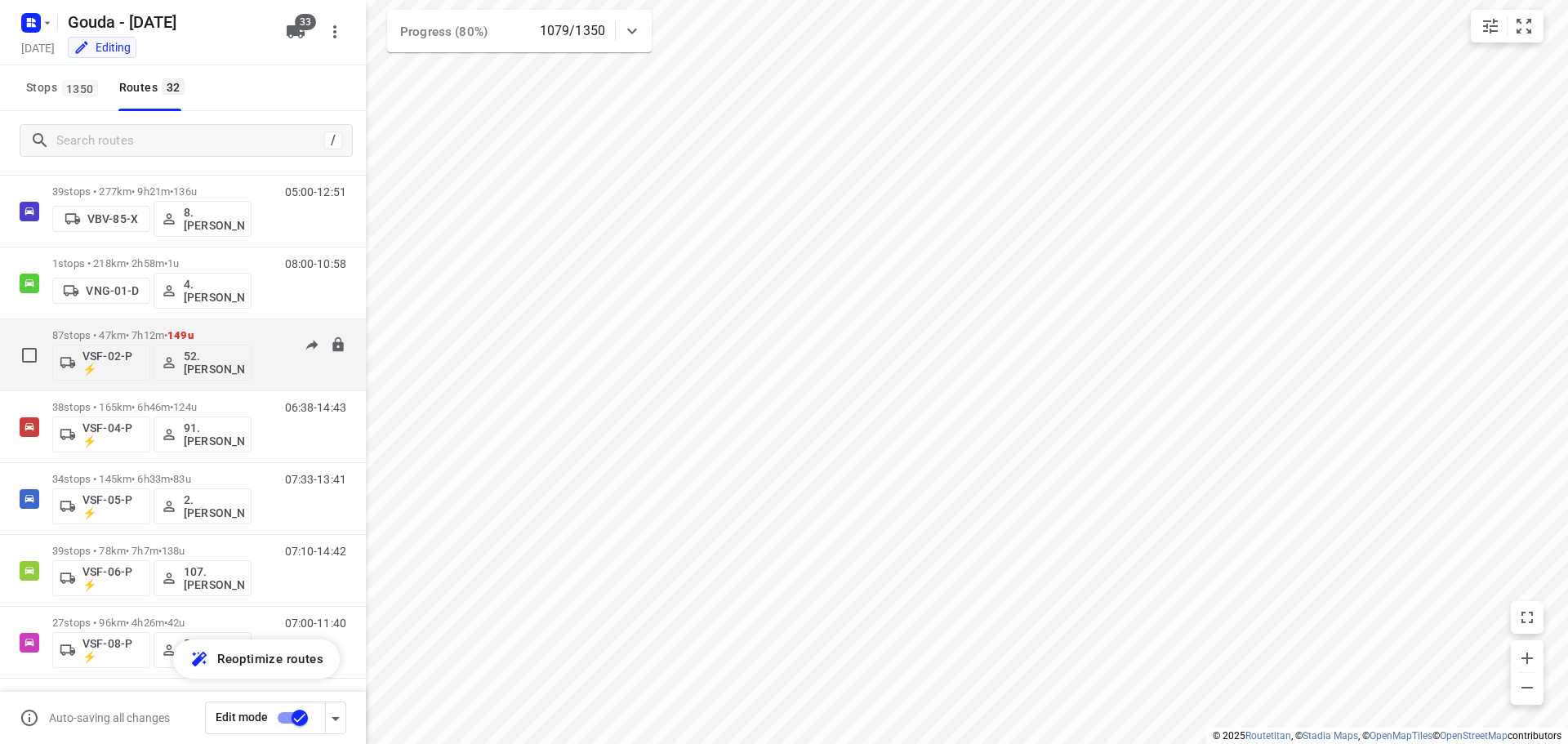
scroll to position [1832, 0]
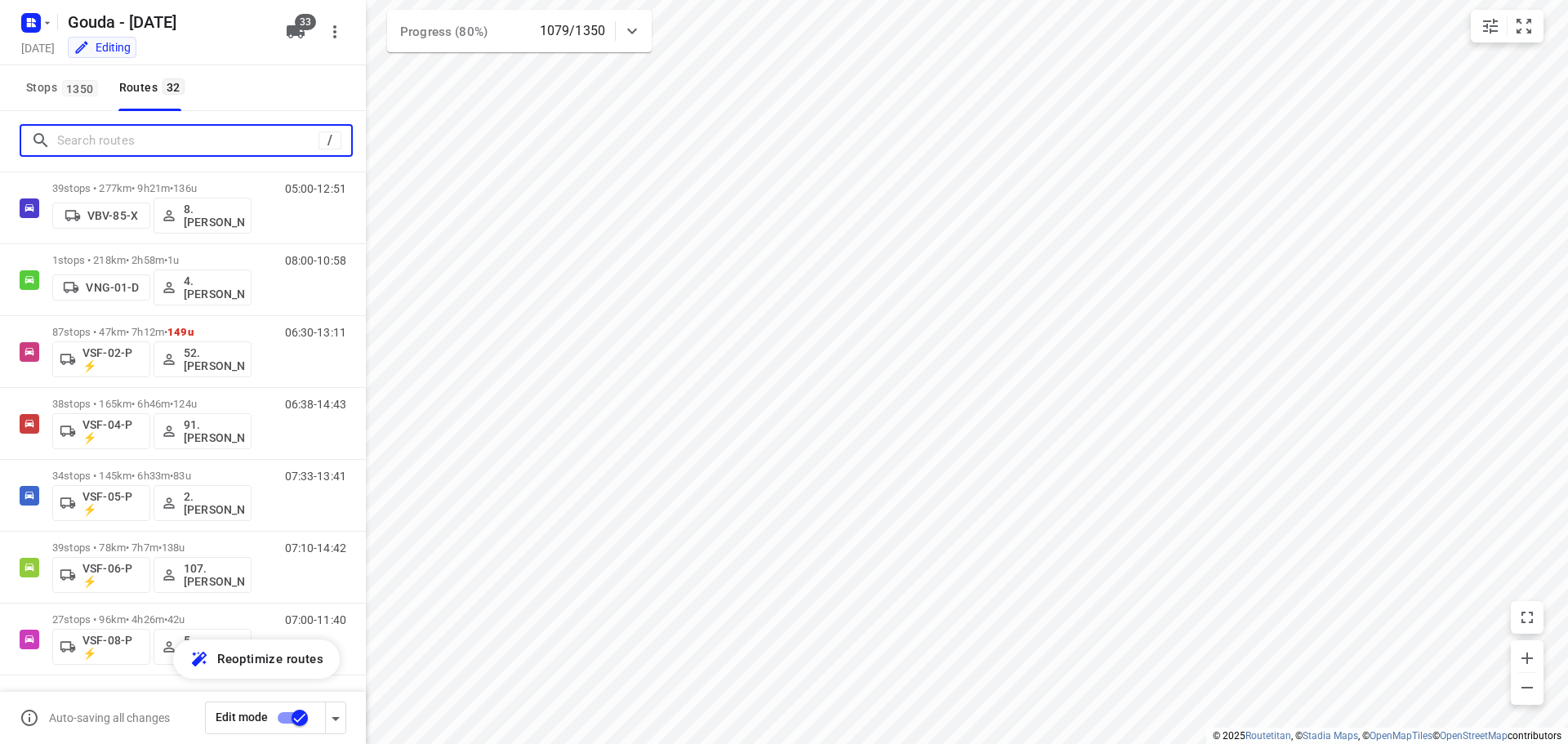
click at [140, 139] on input "Search routes" at bounding box center [188, 140] width 262 height 26
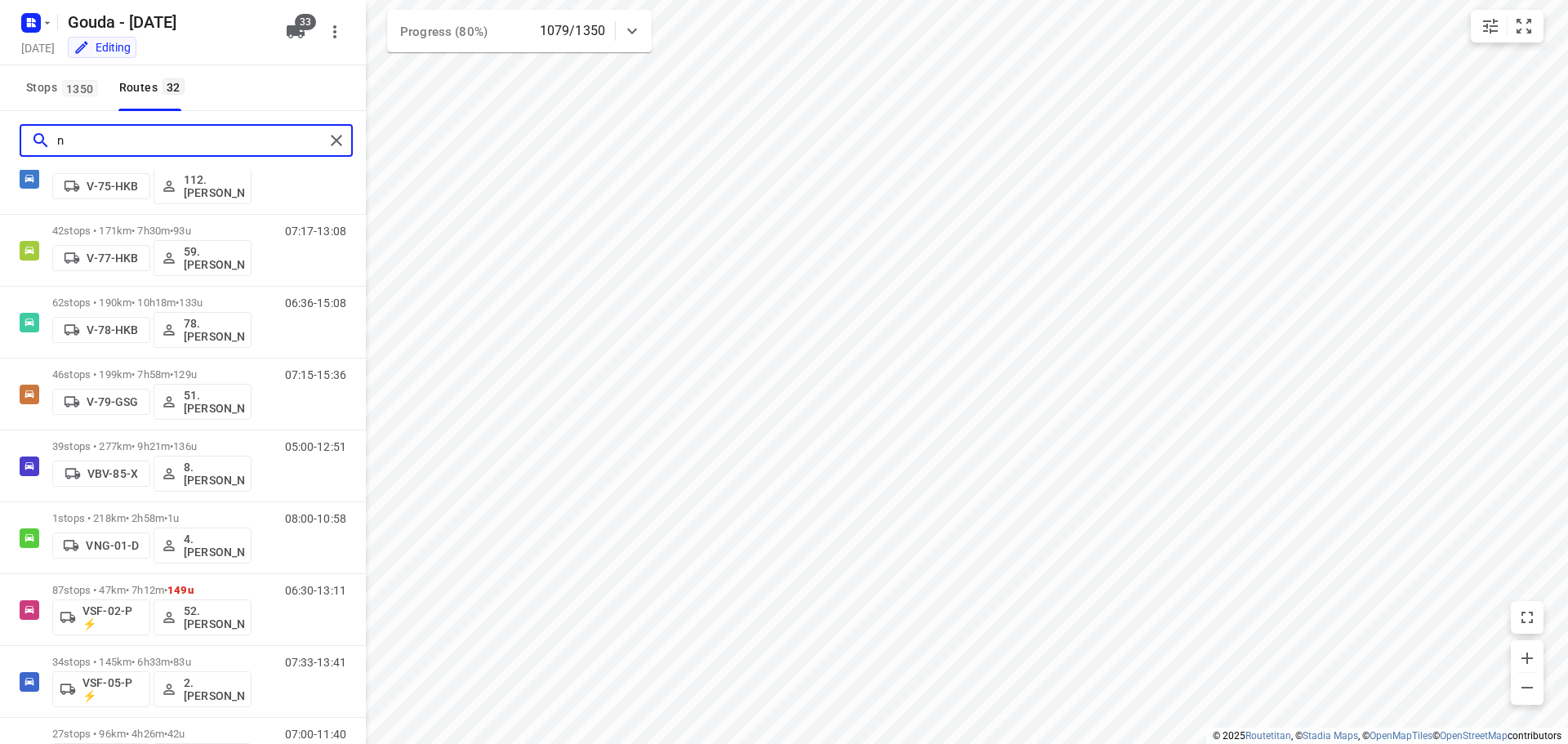
scroll to position [0, 0]
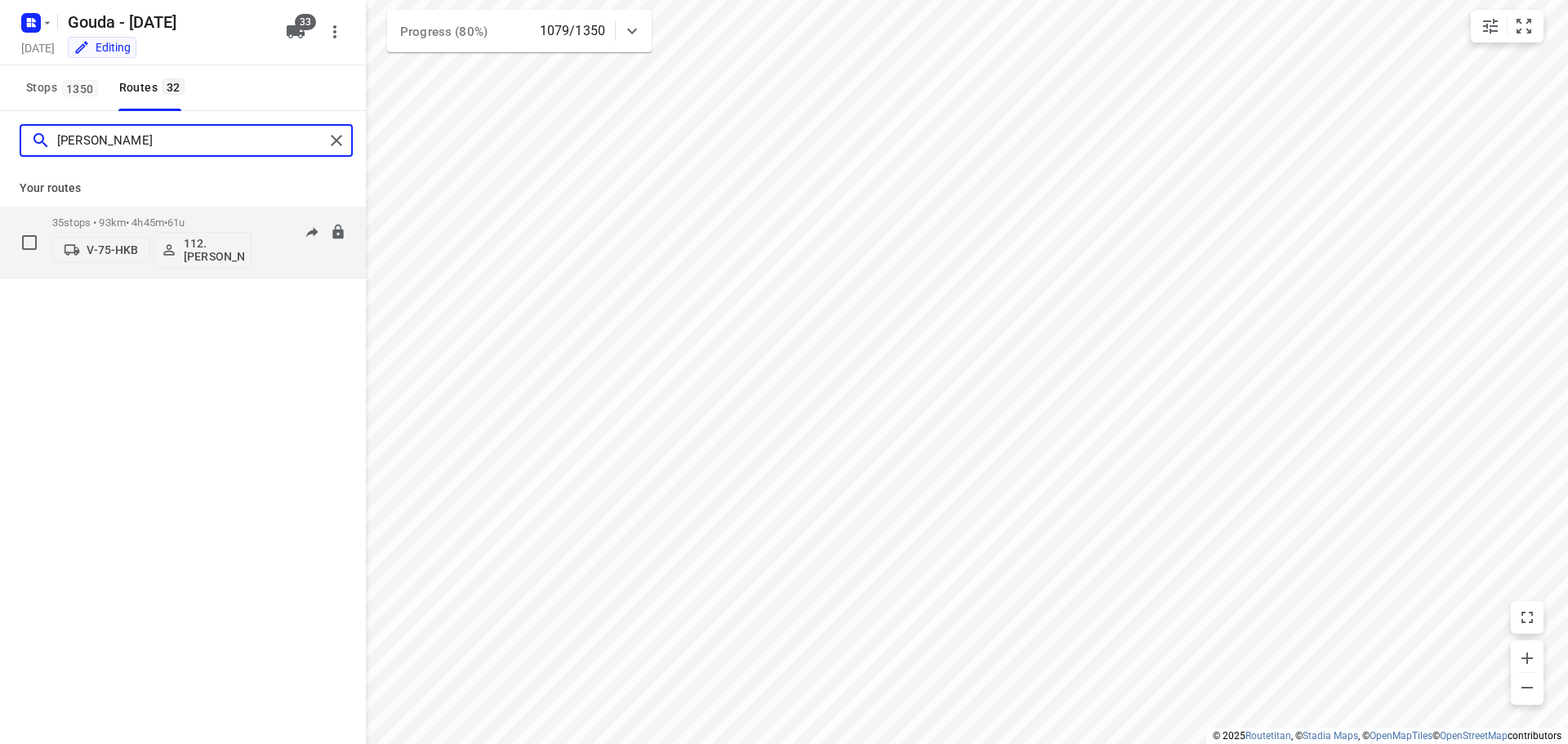
type input "nino"
click at [165, 212] on div "35 stops • 93km • 4h45m • 61u V-75-HKB 112.Nino Saric" at bounding box center [152, 242] width 199 height 67
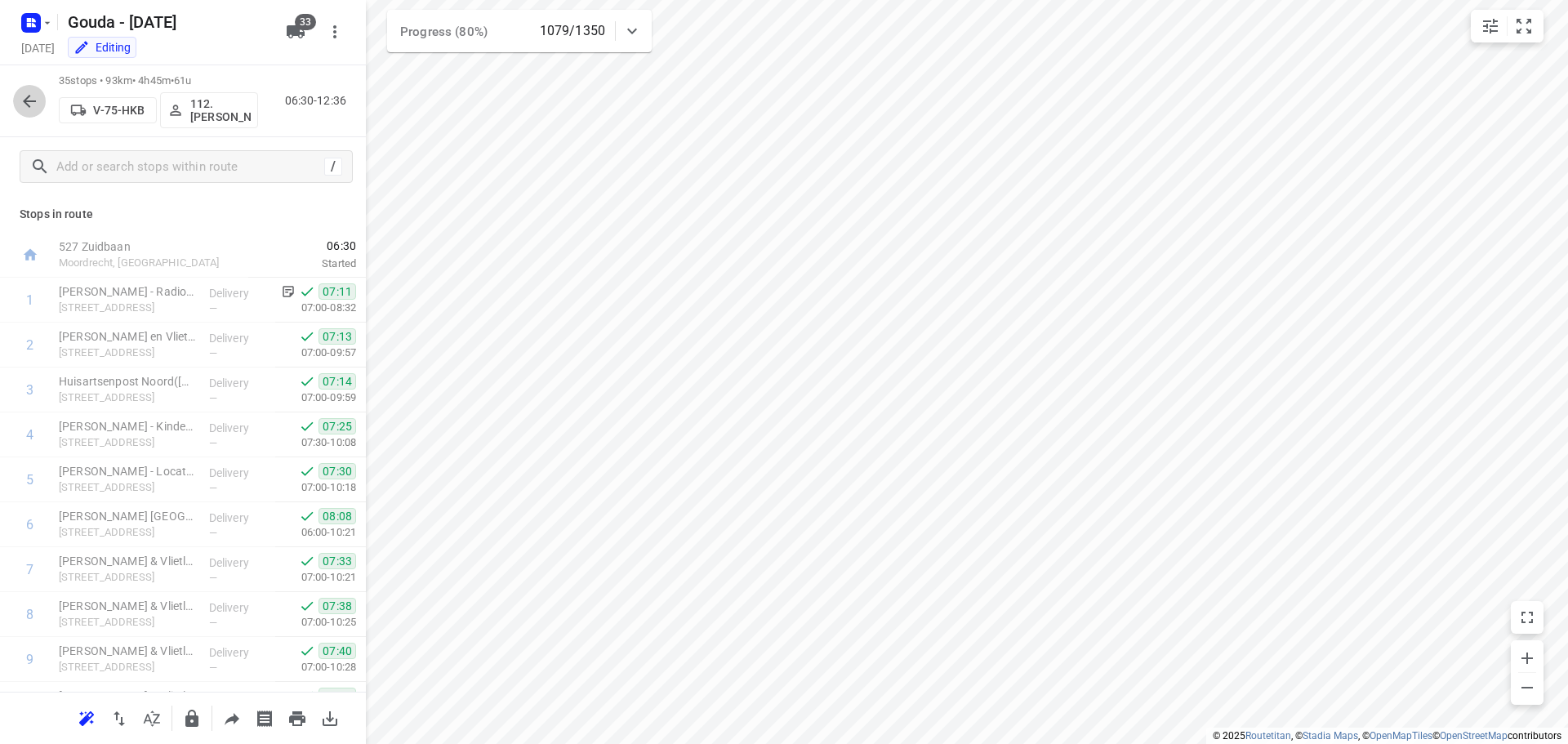
click at [28, 90] on button "button" at bounding box center [29, 102] width 32 height 32
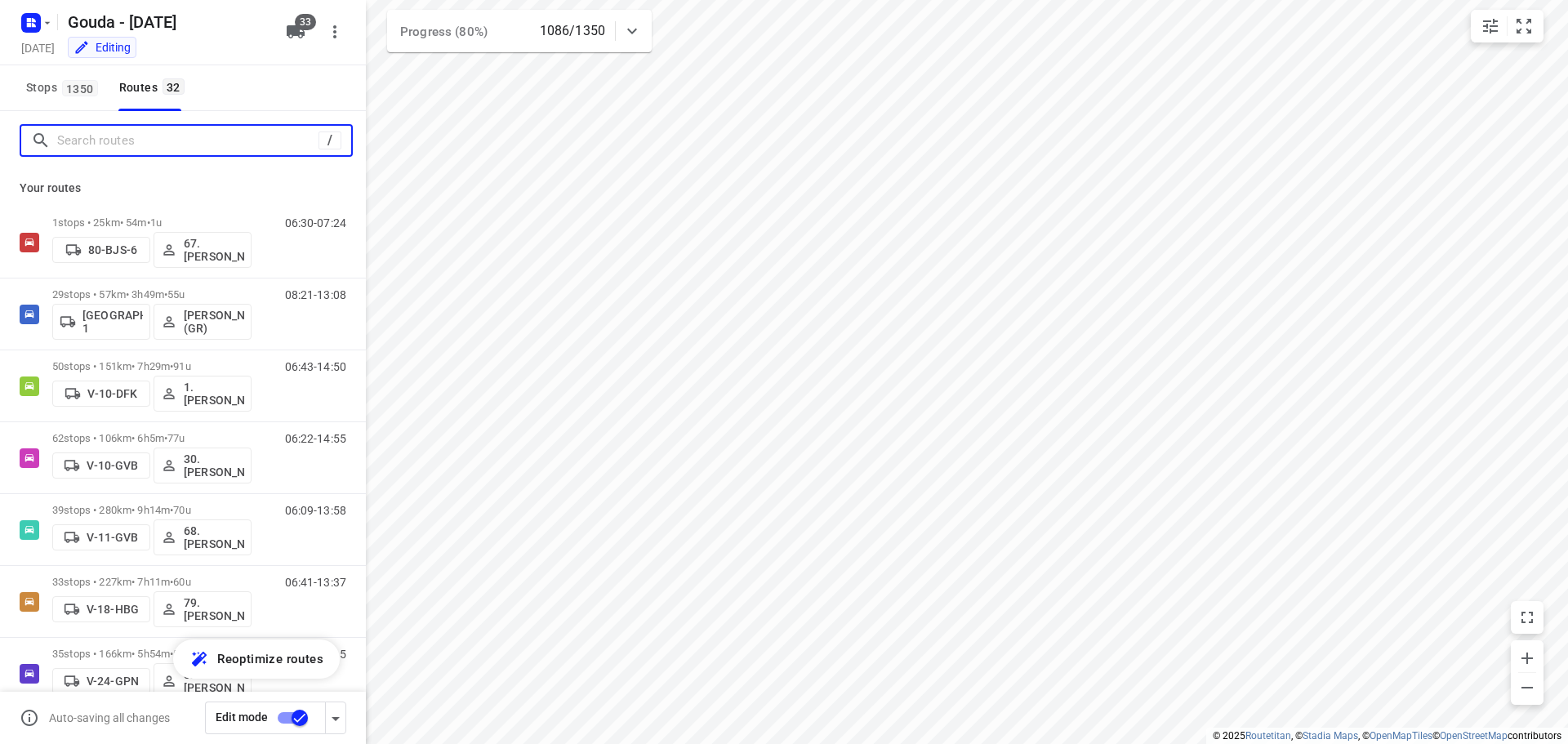
click at [120, 133] on input "Search routes" at bounding box center [188, 140] width 262 height 26
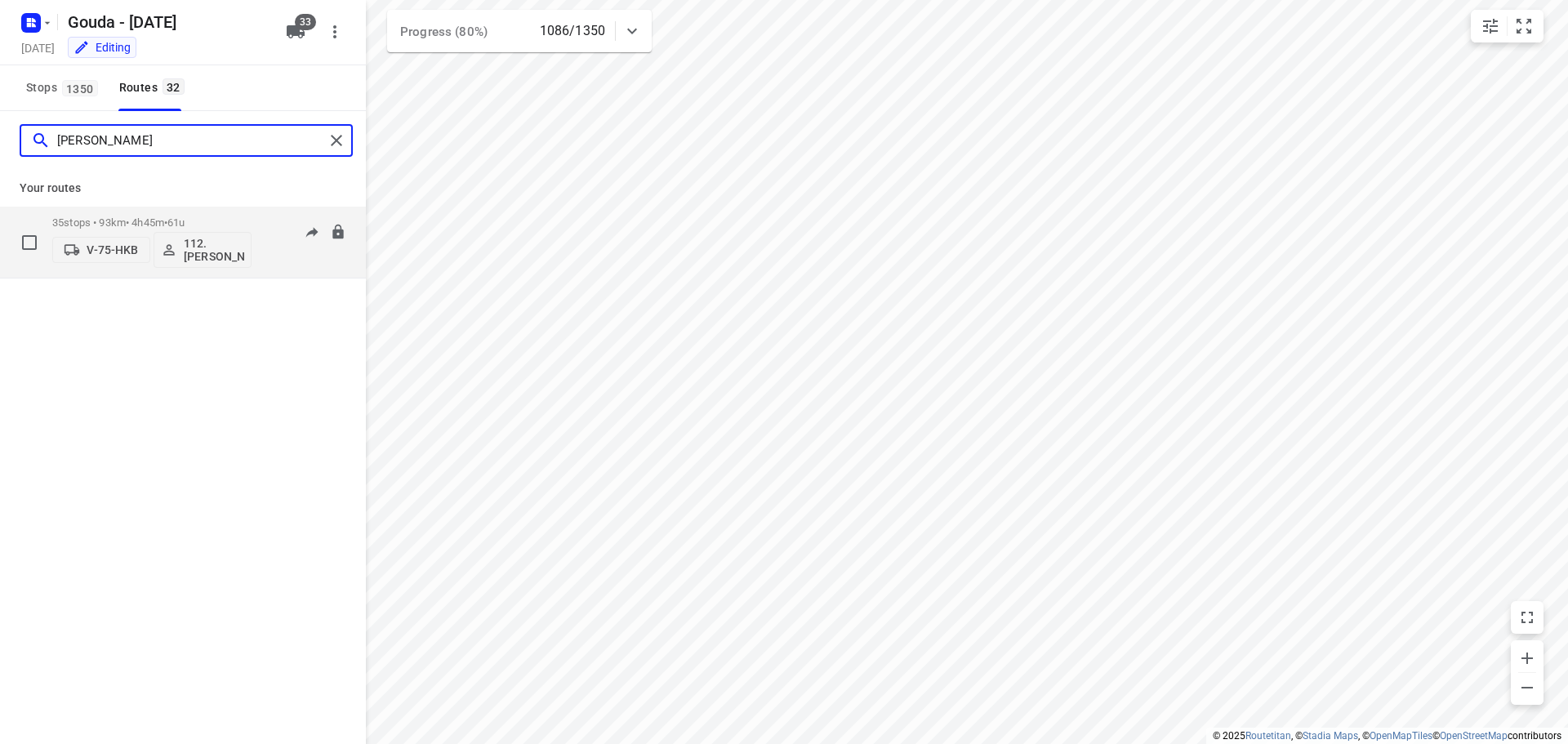
type input "nino"
click at [152, 212] on div "35 stops • 93km • 4h45m • 61u V-75-HKB 112.Nino Saric" at bounding box center [152, 242] width 199 height 67
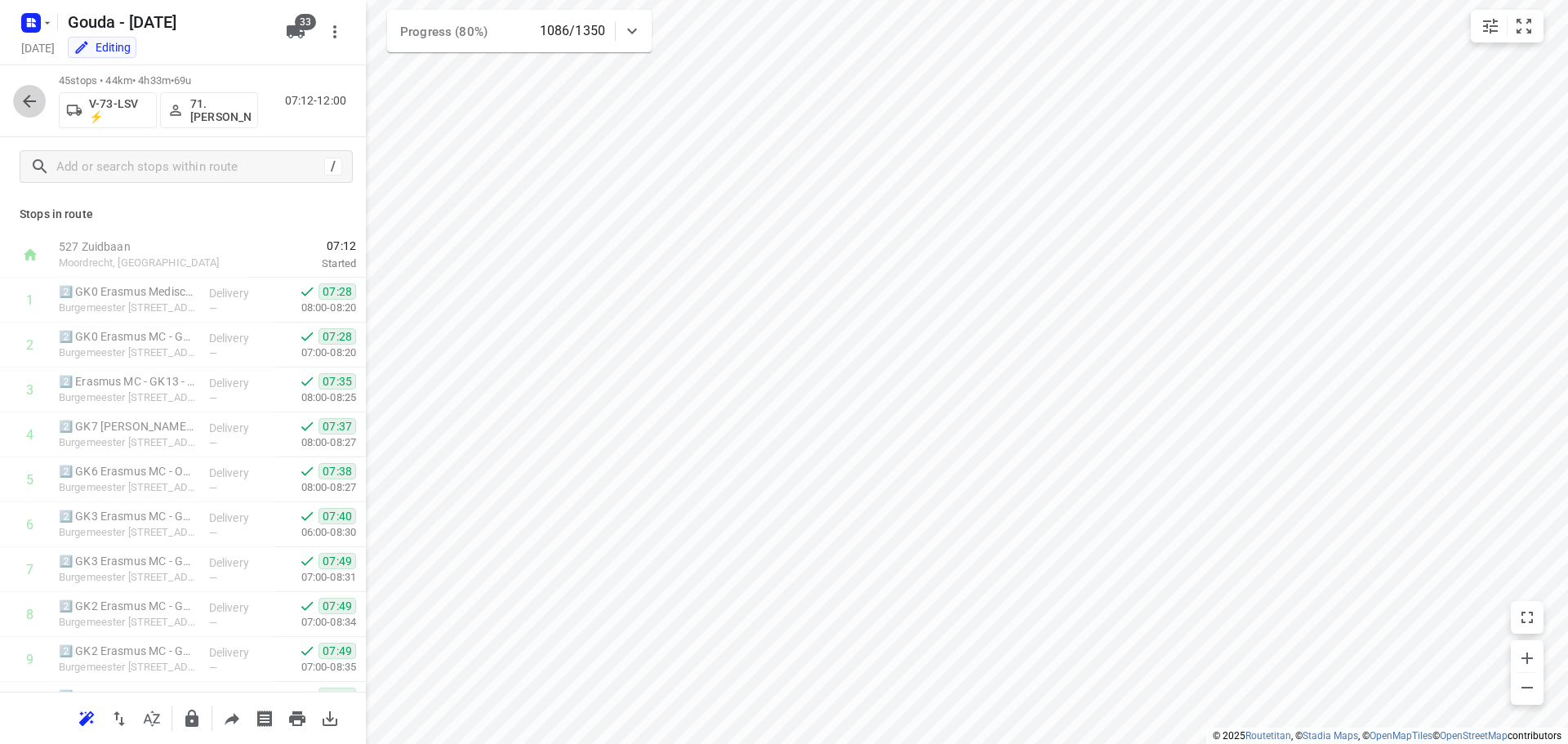
click at [36, 107] on icon "button" at bounding box center [29, 101] width 20 height 20
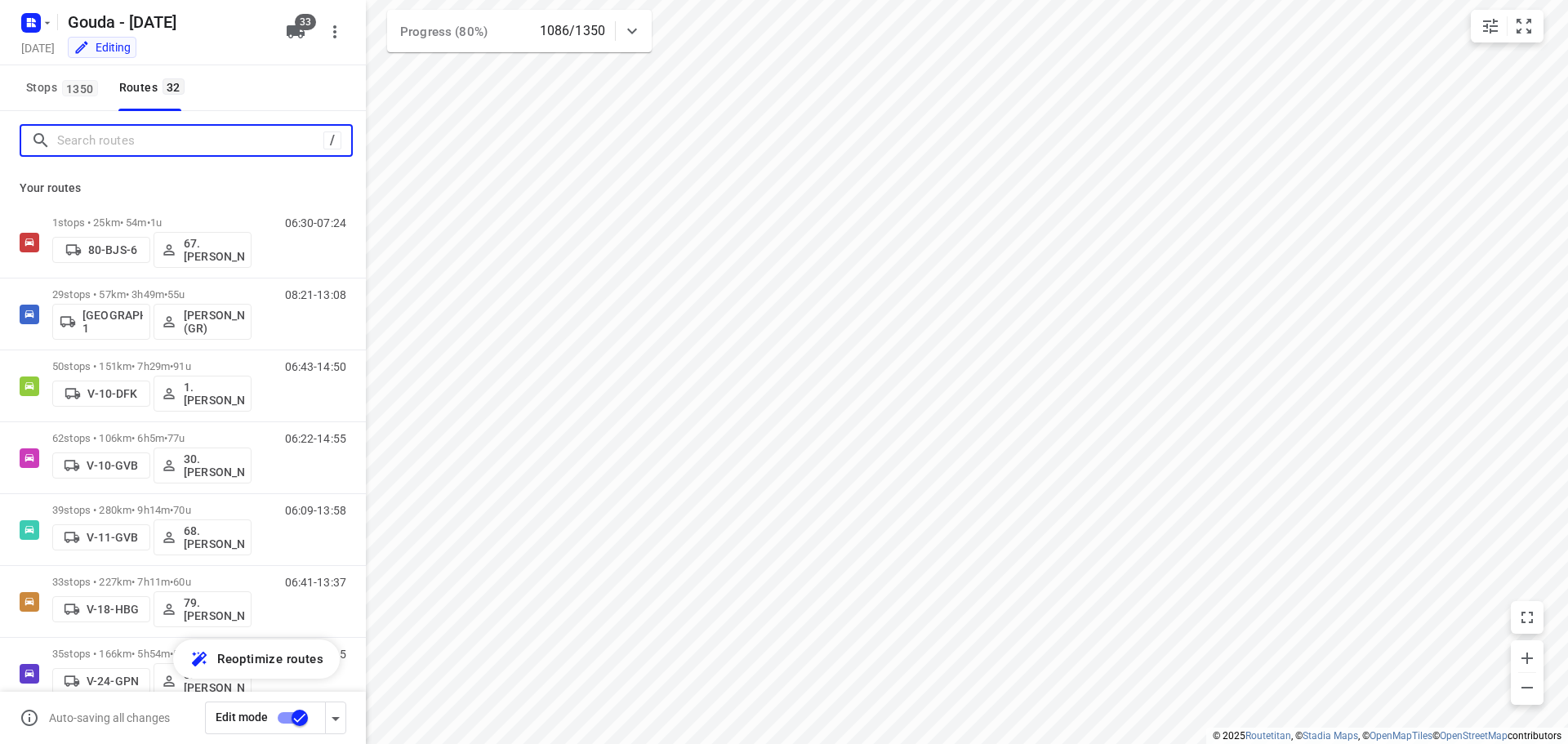
click at [138, 140] on input "Search routes" at bounding box center [190, 140] width 267 height 26
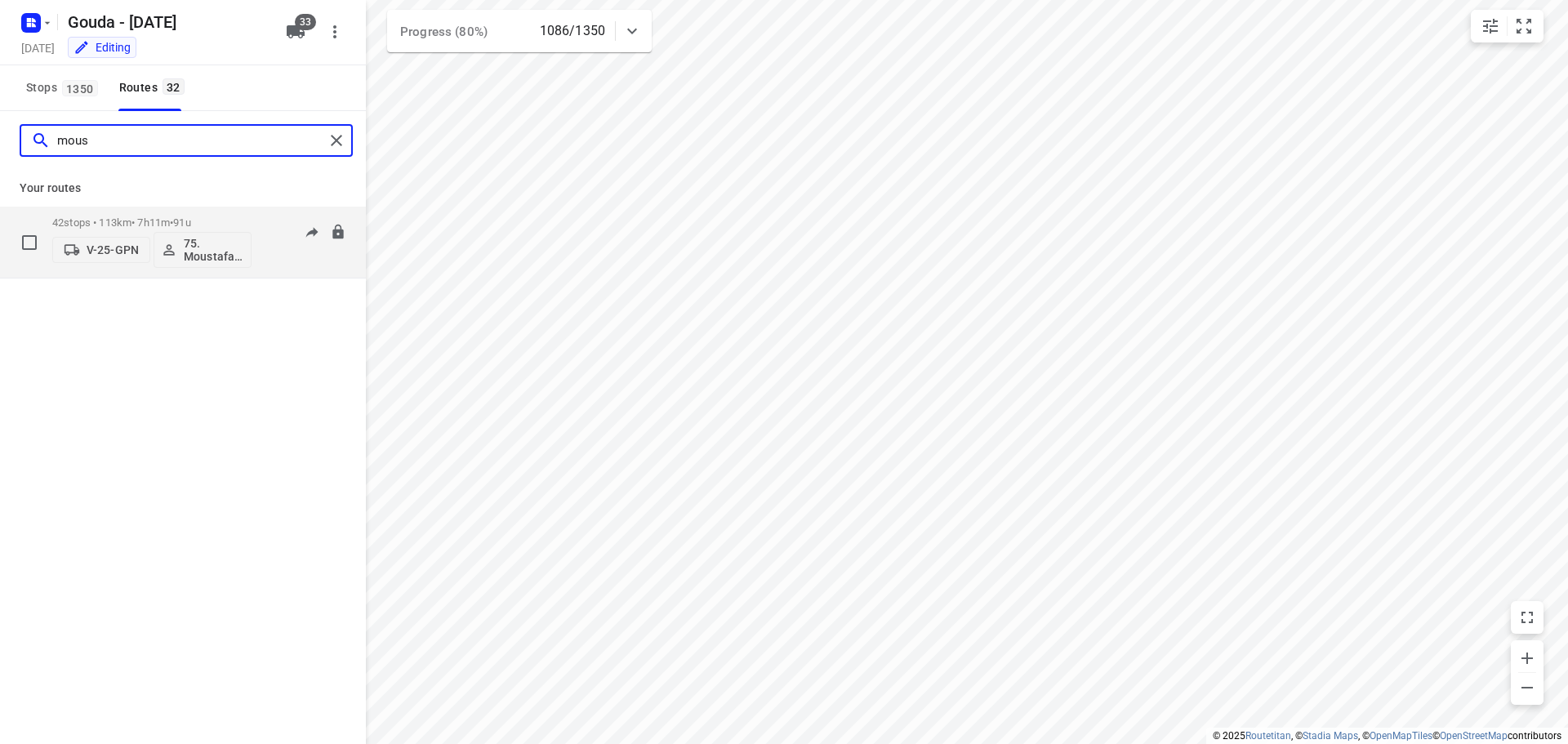
type input "mous"
click at [133, 214] on div "42 stops • 113km • 7h11m • 91u V-25-GPN 75. Moustafa Shhadeh" at bounding box center [152, 242] width 199 height 67
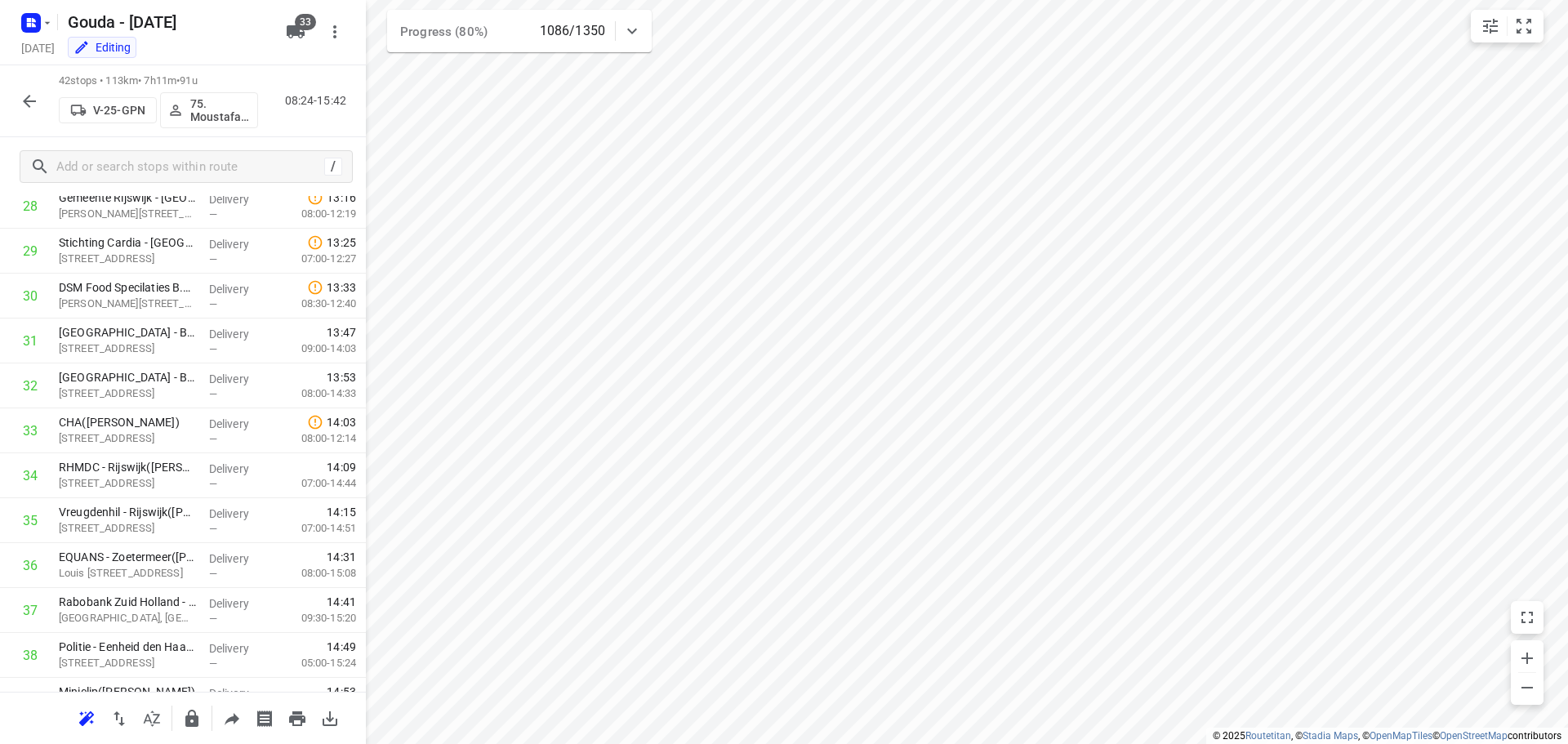
scroll to position [1518, 0]
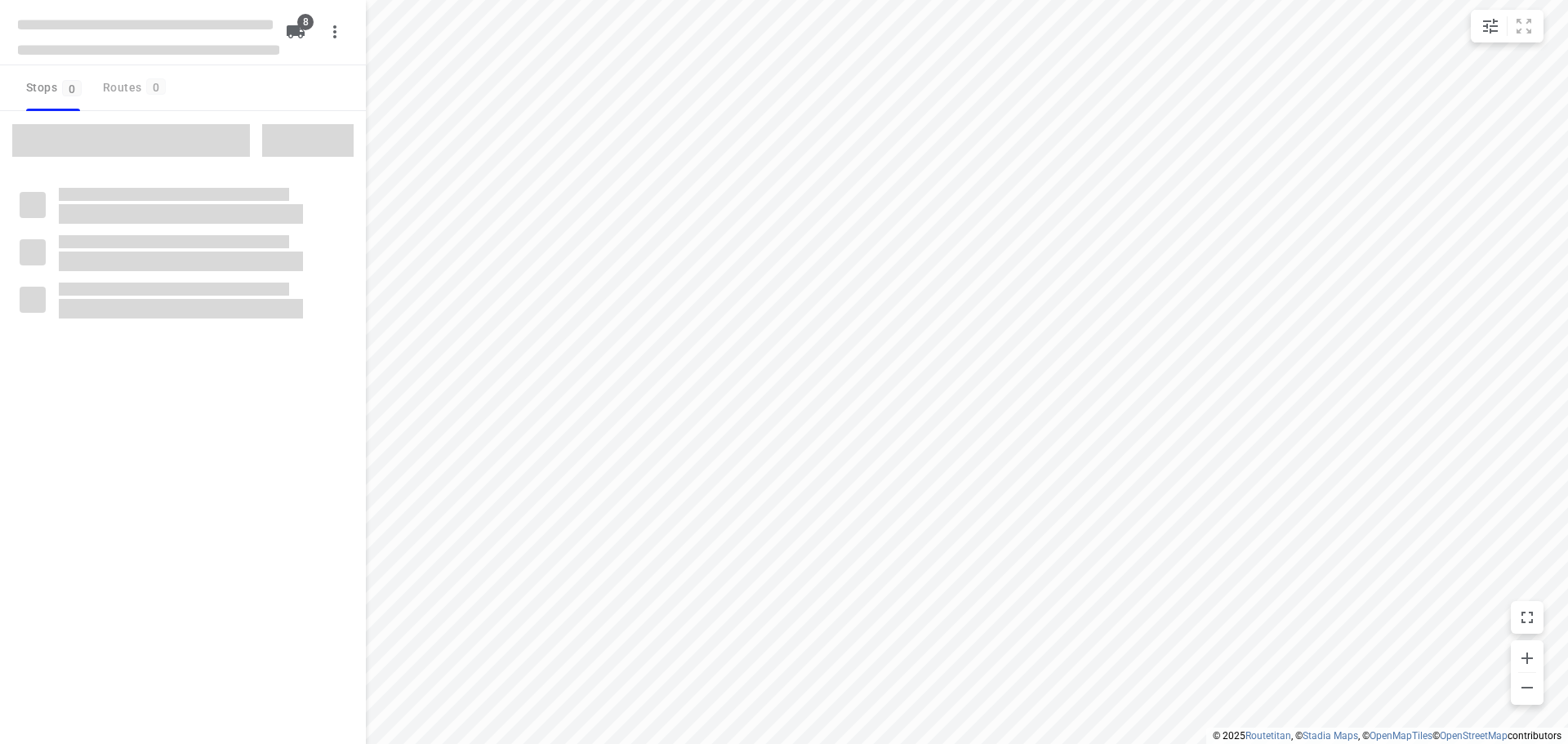
checkbox input "true"
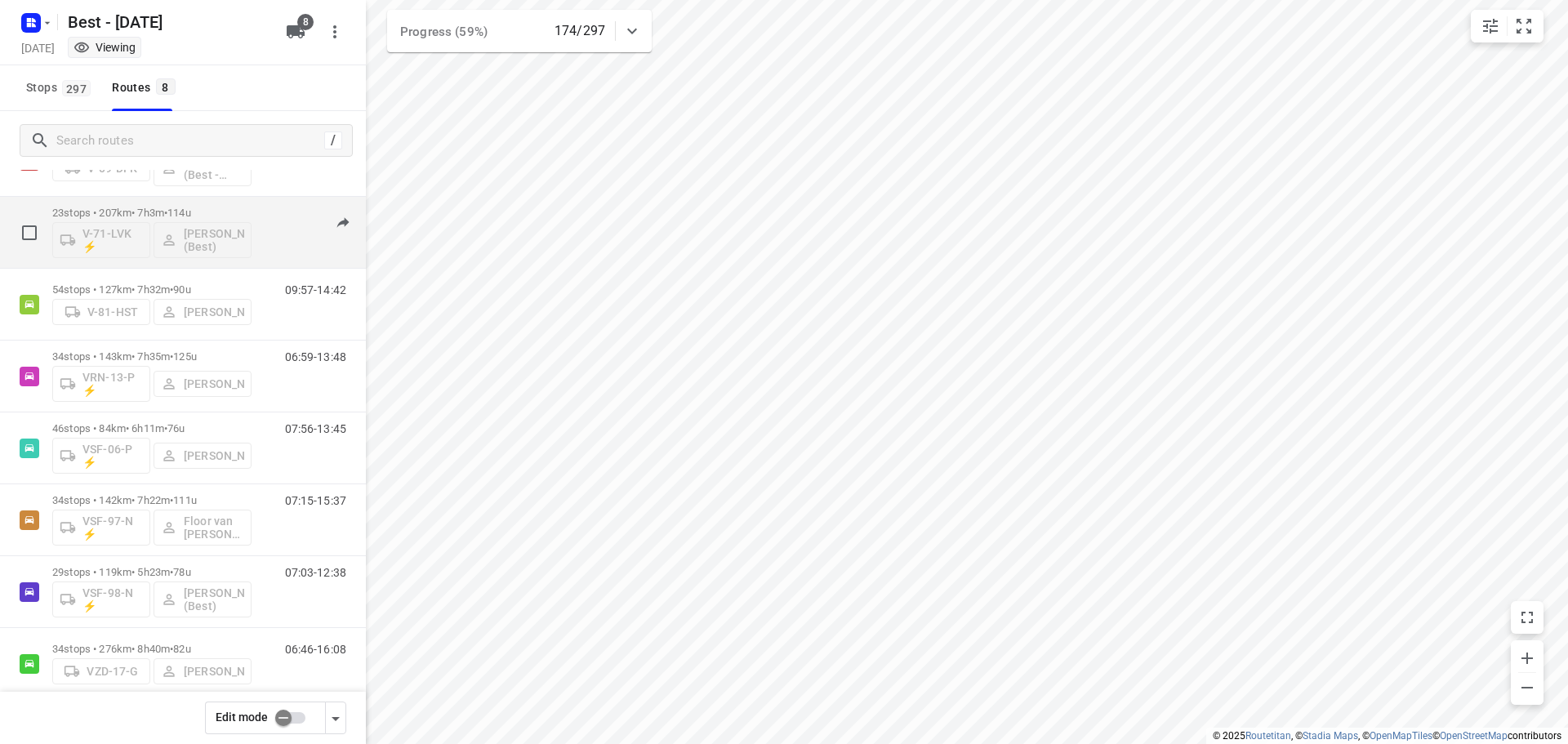
scroll to position [106, 0]
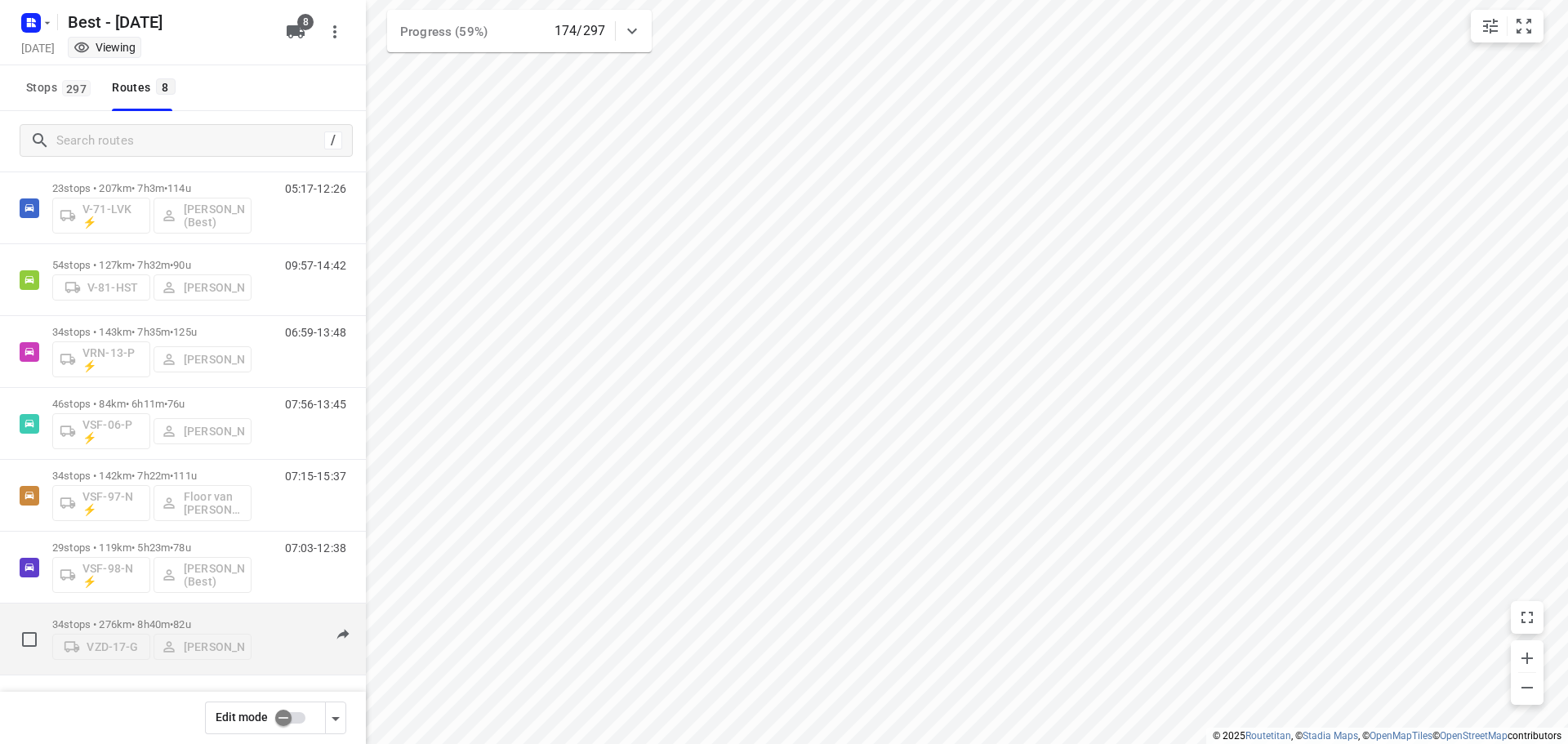
click at [157, 619] on p "34 stops • 276km • 8h40m • 82u" at bounding box center [152, 624] width 199 height 12
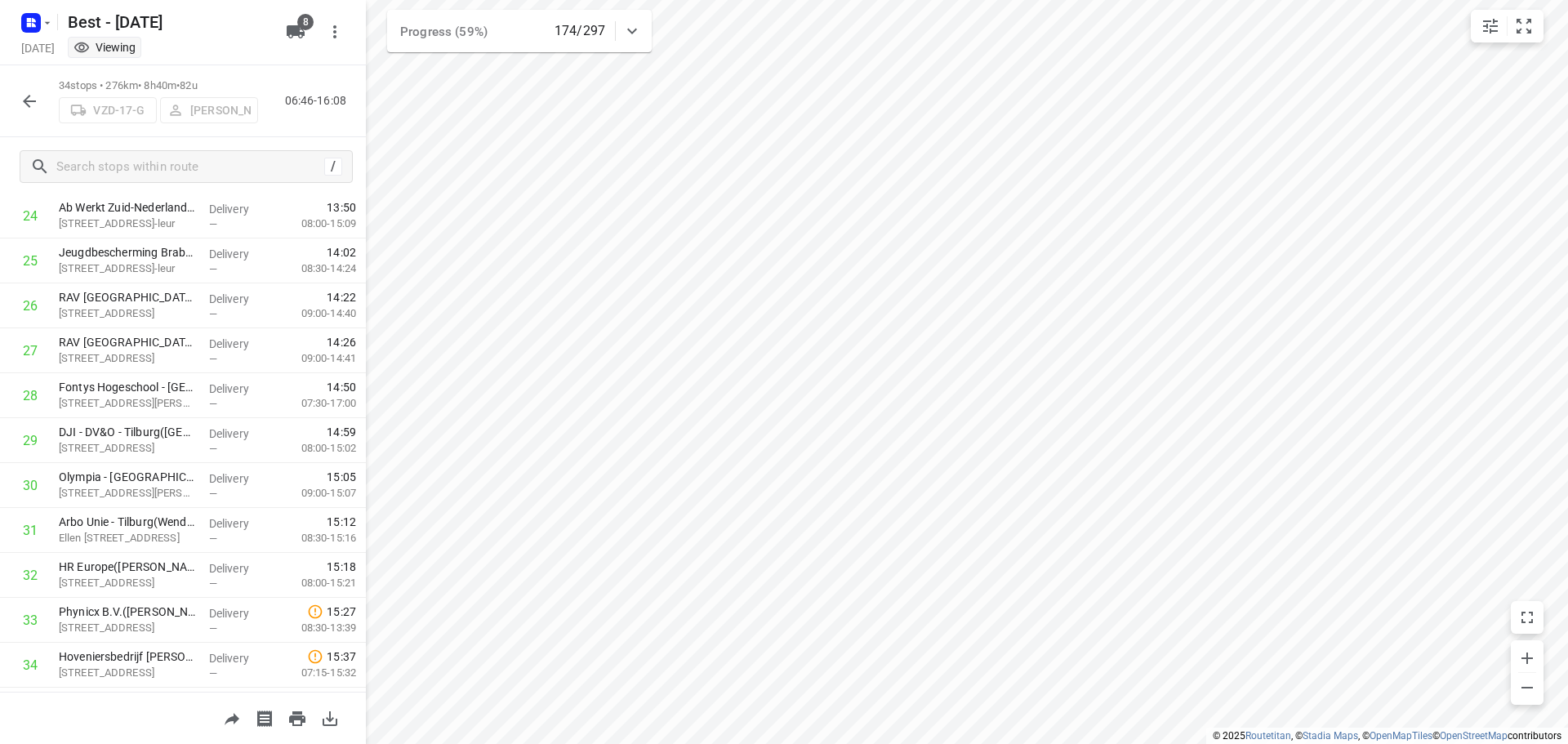
scroll to position [1159, 0]
click at [21, 94] on icon "button" at bounding box center [29, 101] width 20 height 20
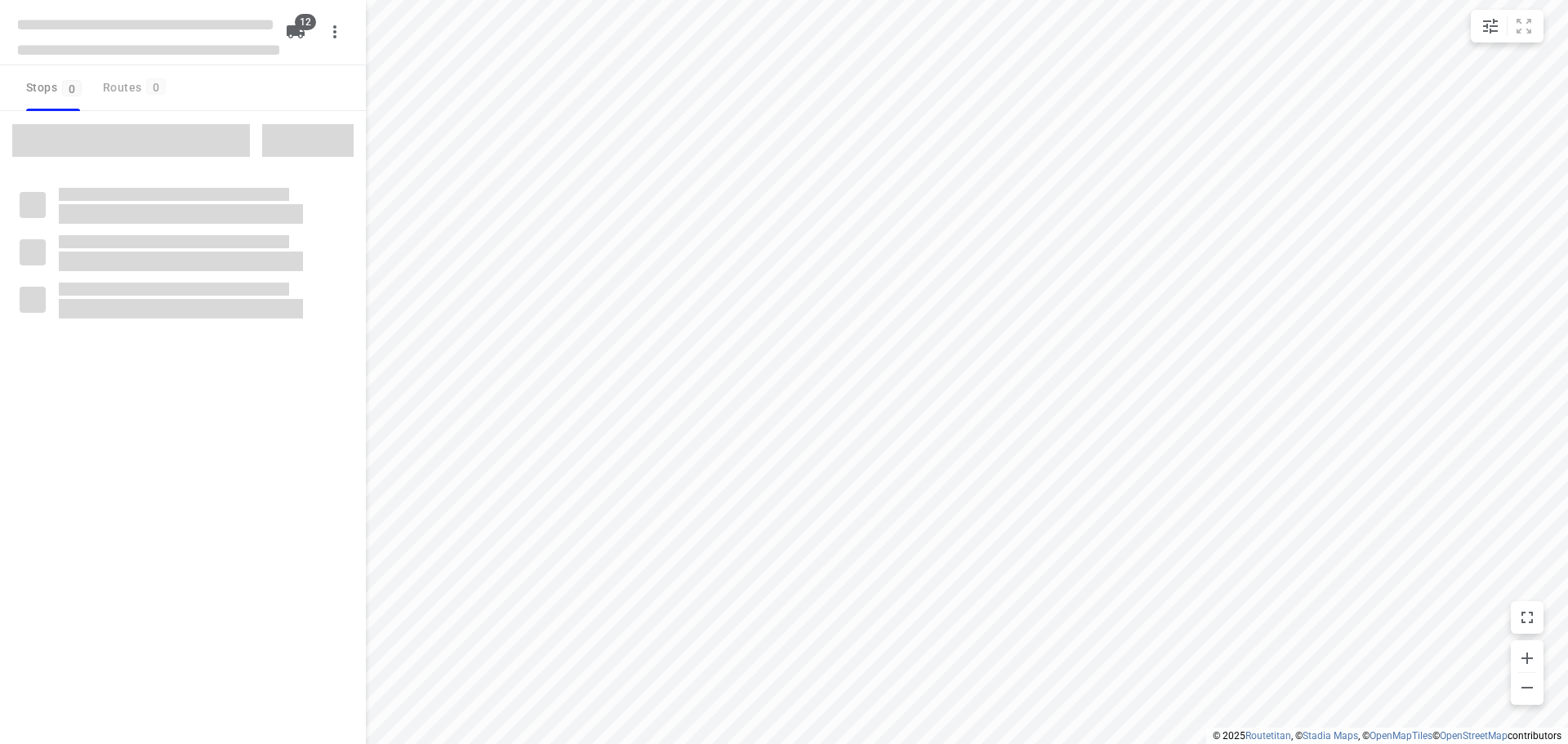
checkbox input "true"
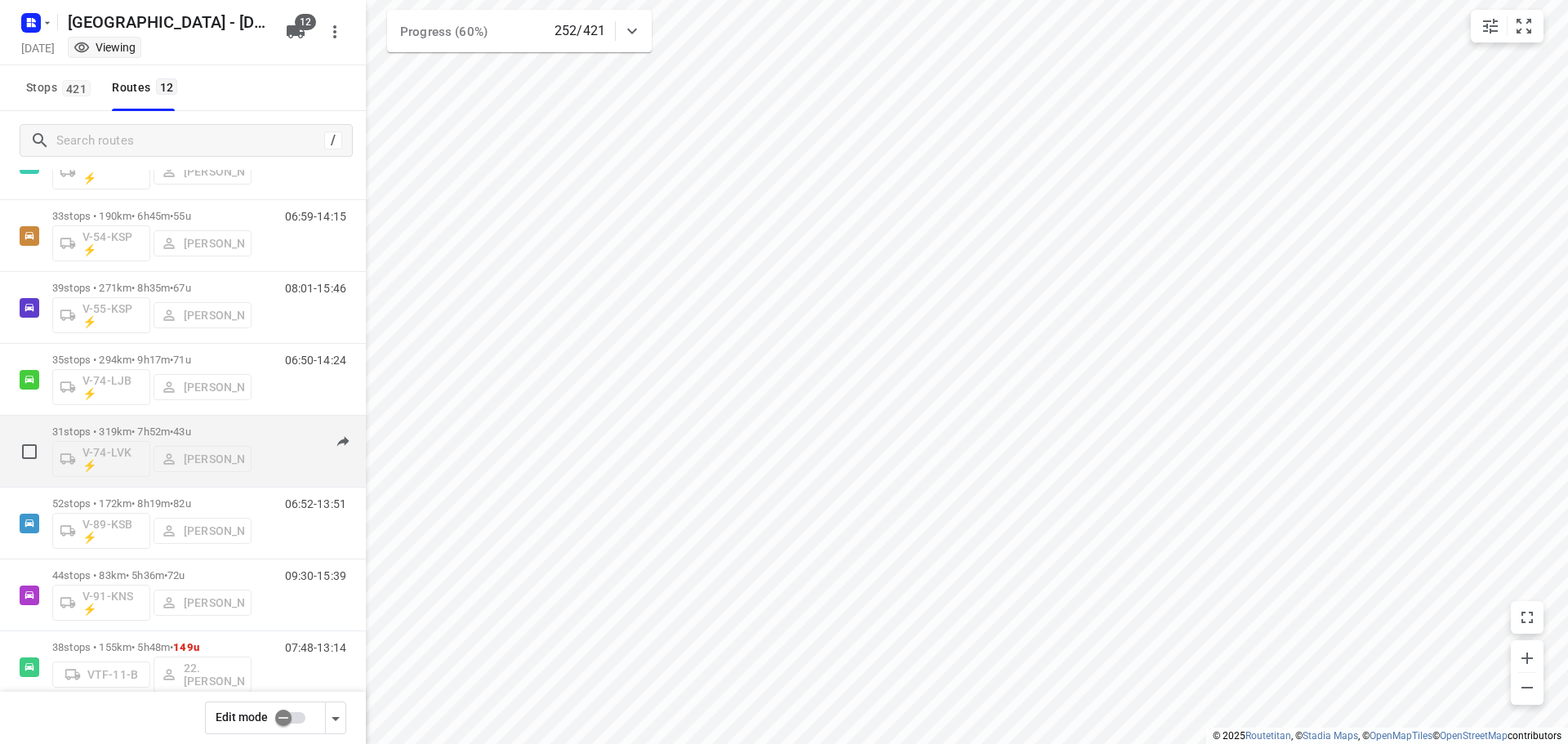
scroll to position [394, 0]
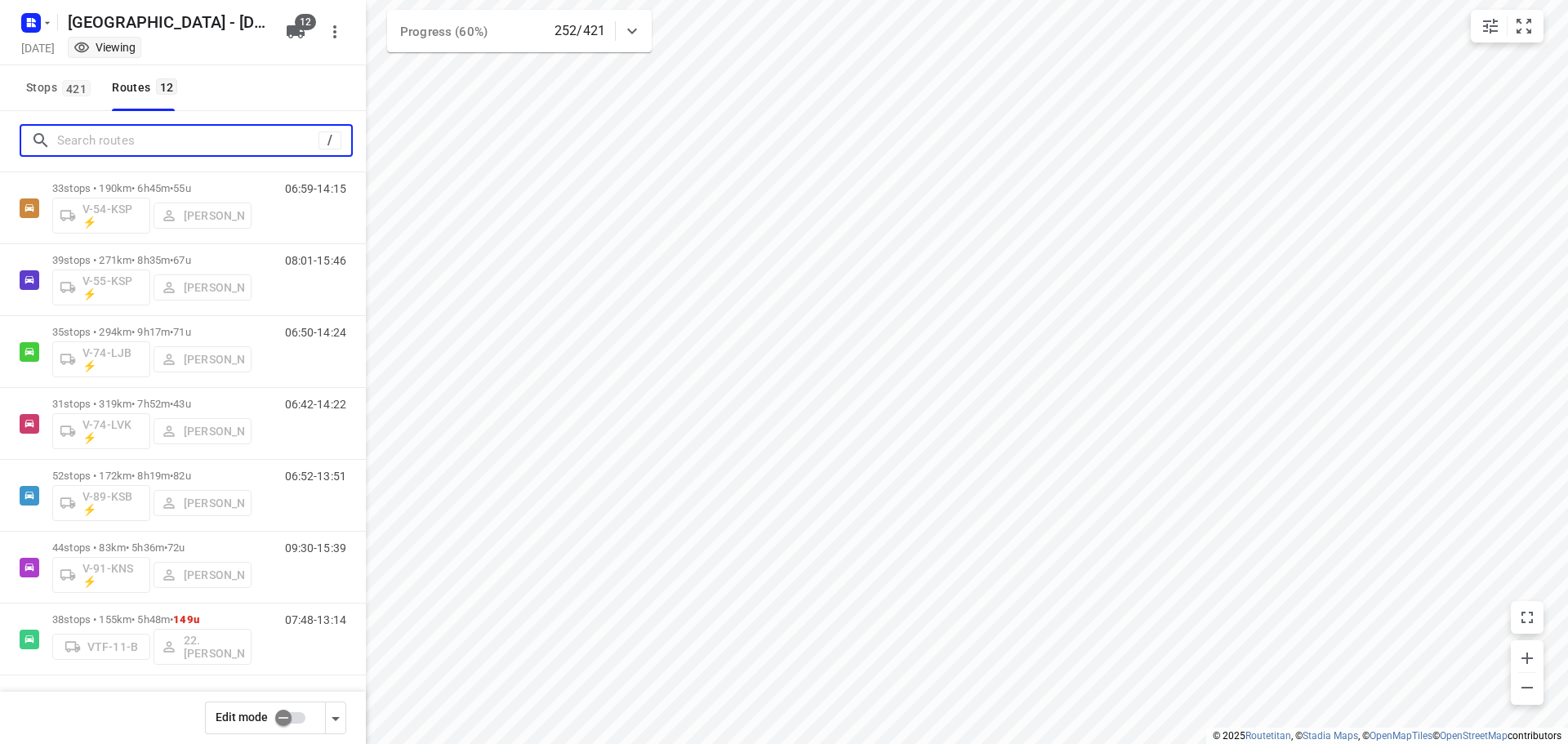
click at [150, 149] on input "Search routes" at bounding box center [188, 140] width 262 height 26
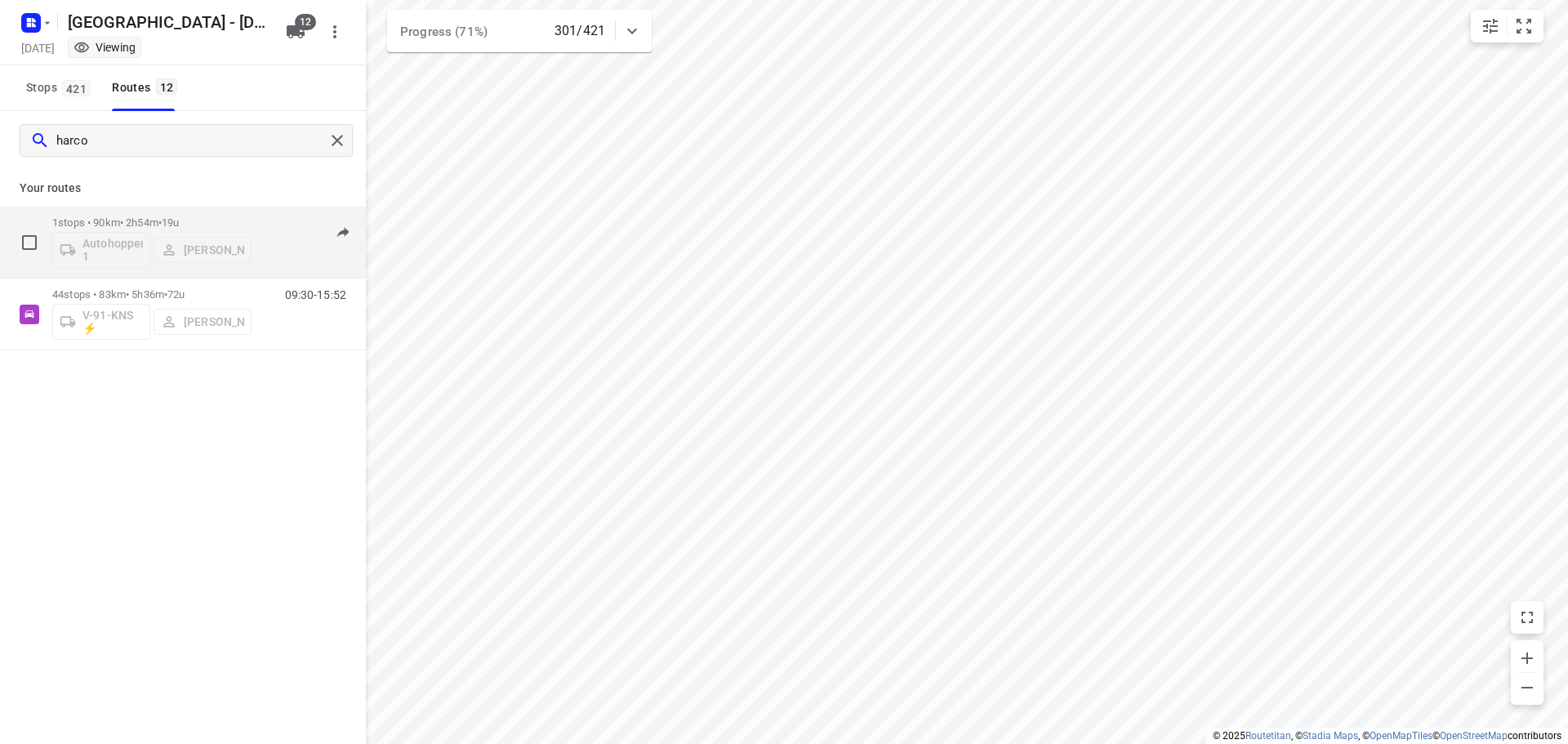
type input "harco"
click at [154, 214] on div "1 stops • 90km • 2h54m • 19u Autohopper 1 Harco Wattimena" at bounding box center [152, 242] width 199 height 67
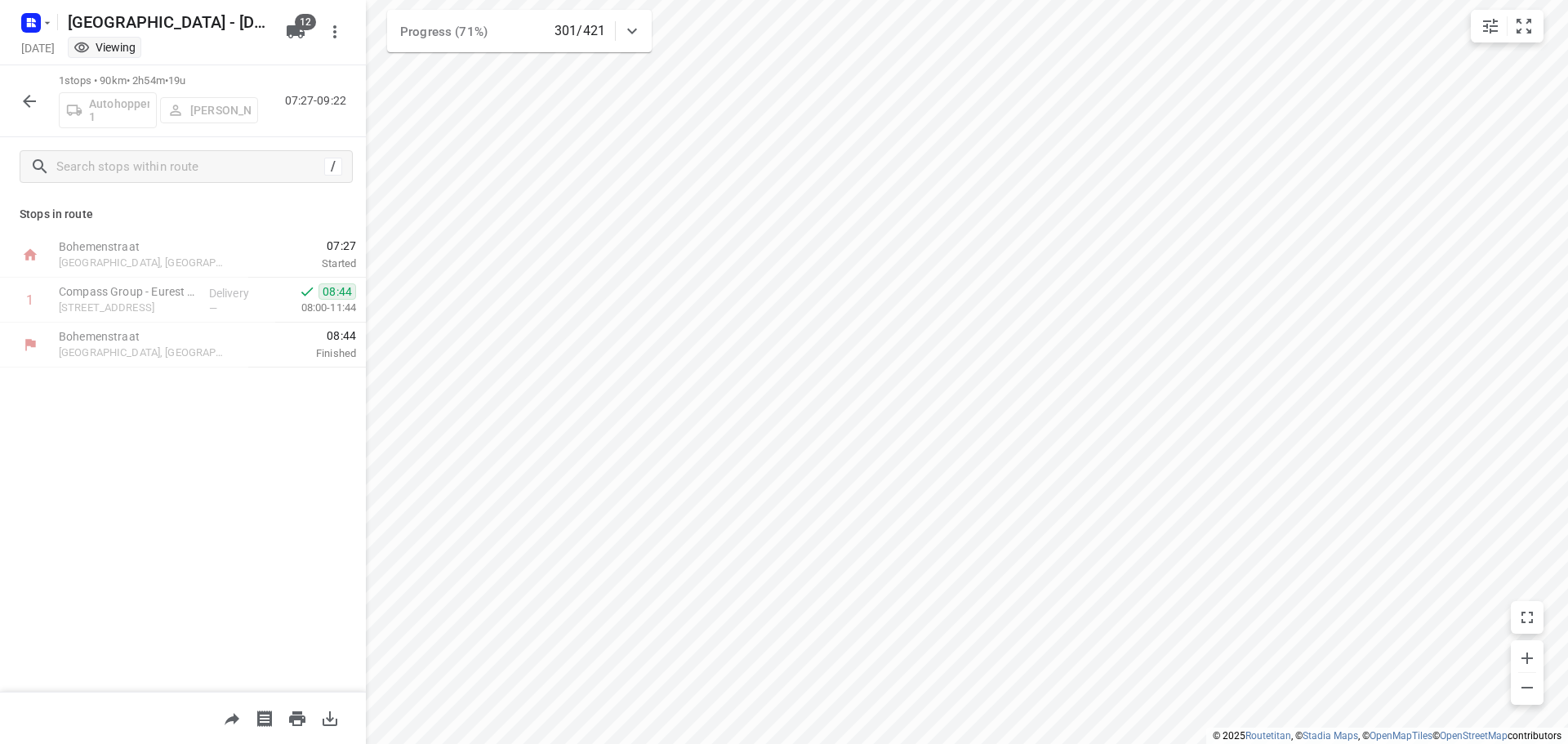
click at [24, 97] on icon "button" at bounding box center [29, 101] width 20 height 20
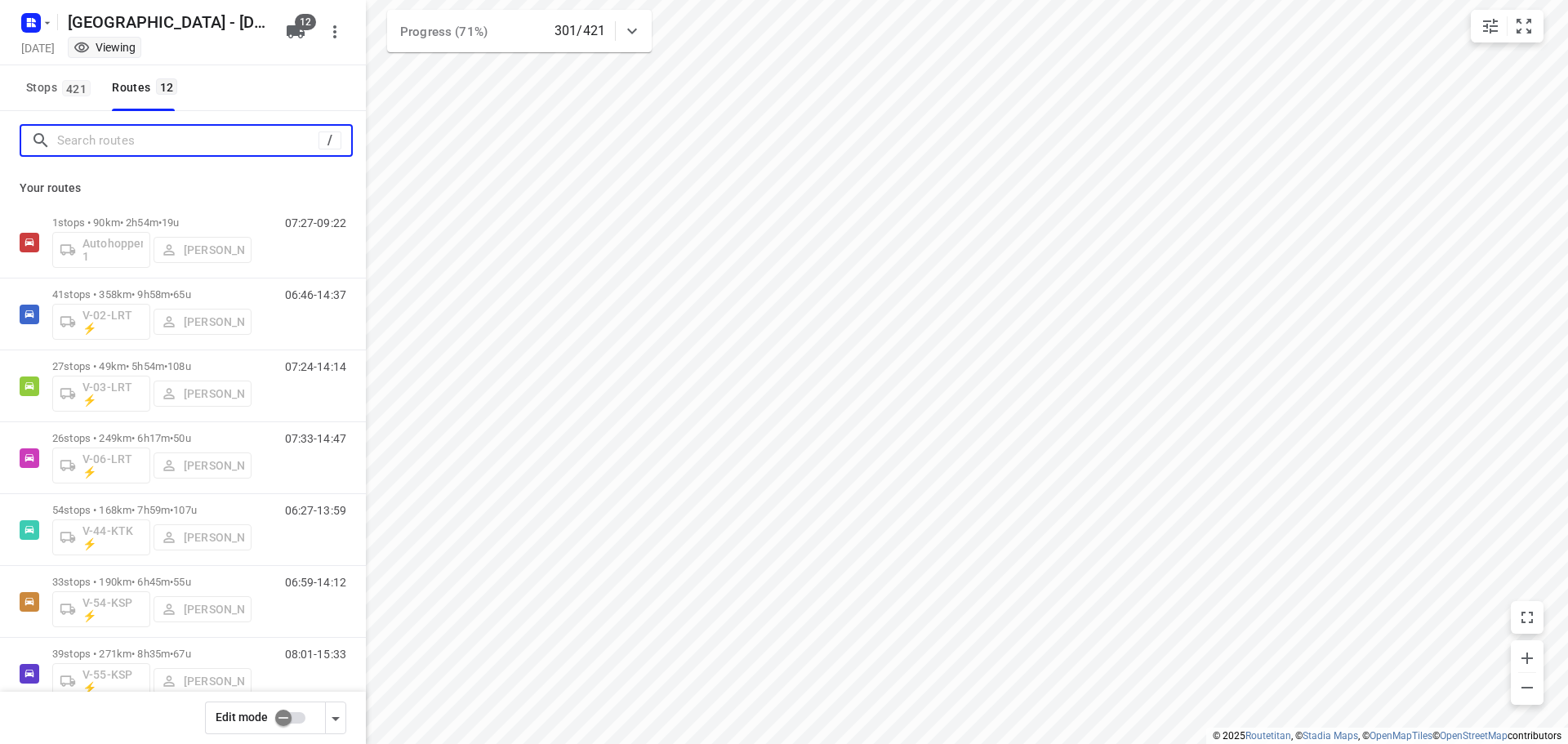
click at [147, 139] on input "Search routes" at bounding box center [188, 140] width 262 height 26
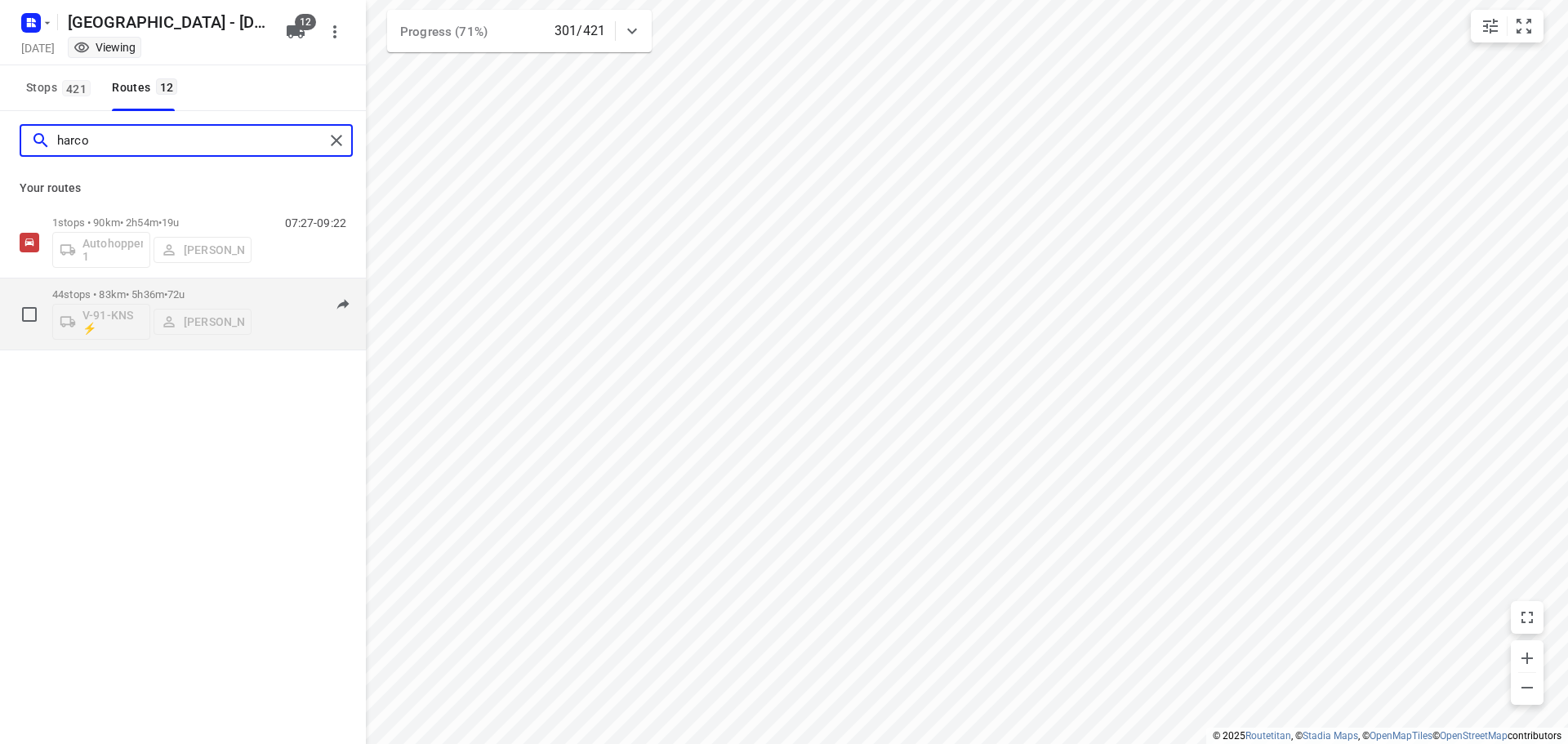
type input "harco"
click at [175, 280] on div "44 stops • 83km • 5h36m • 72u V-91-KNS ⚡ Harco Wattimena" at bounding box center [152, 313] width 199 height 67
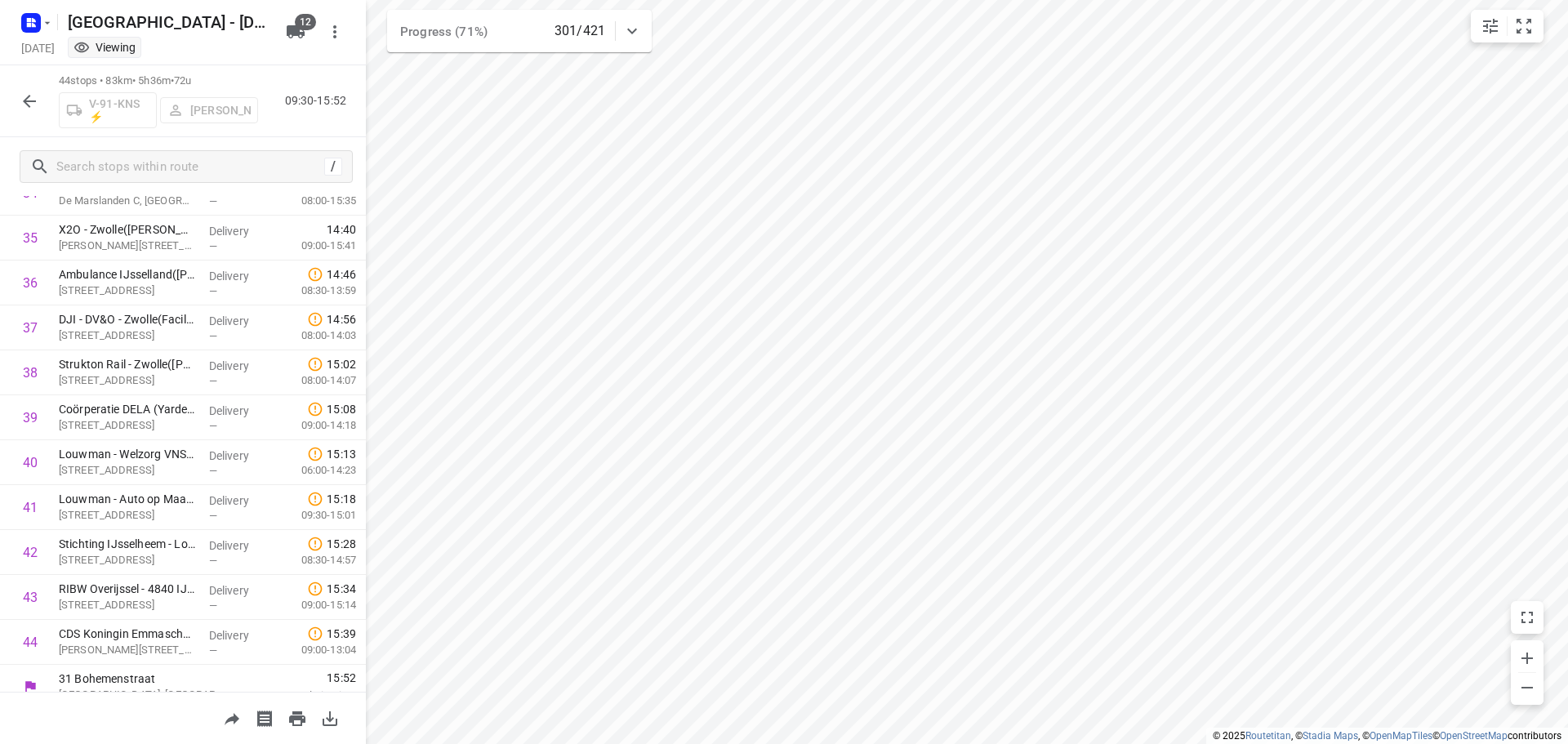
scroll to position [1609, 0]
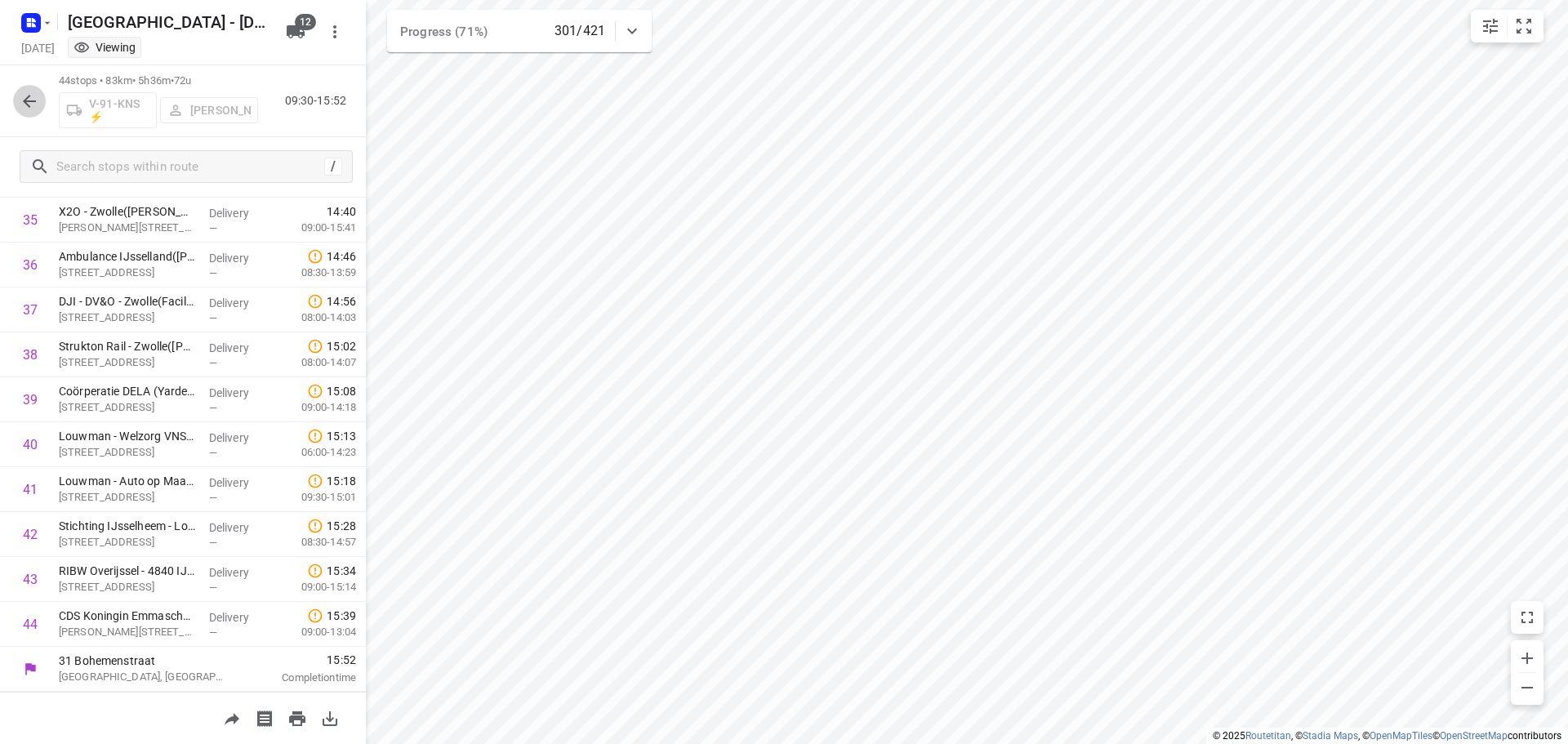
click at [29, 109] on icon "button" at bounding box center [29, 101] width 20 height 20
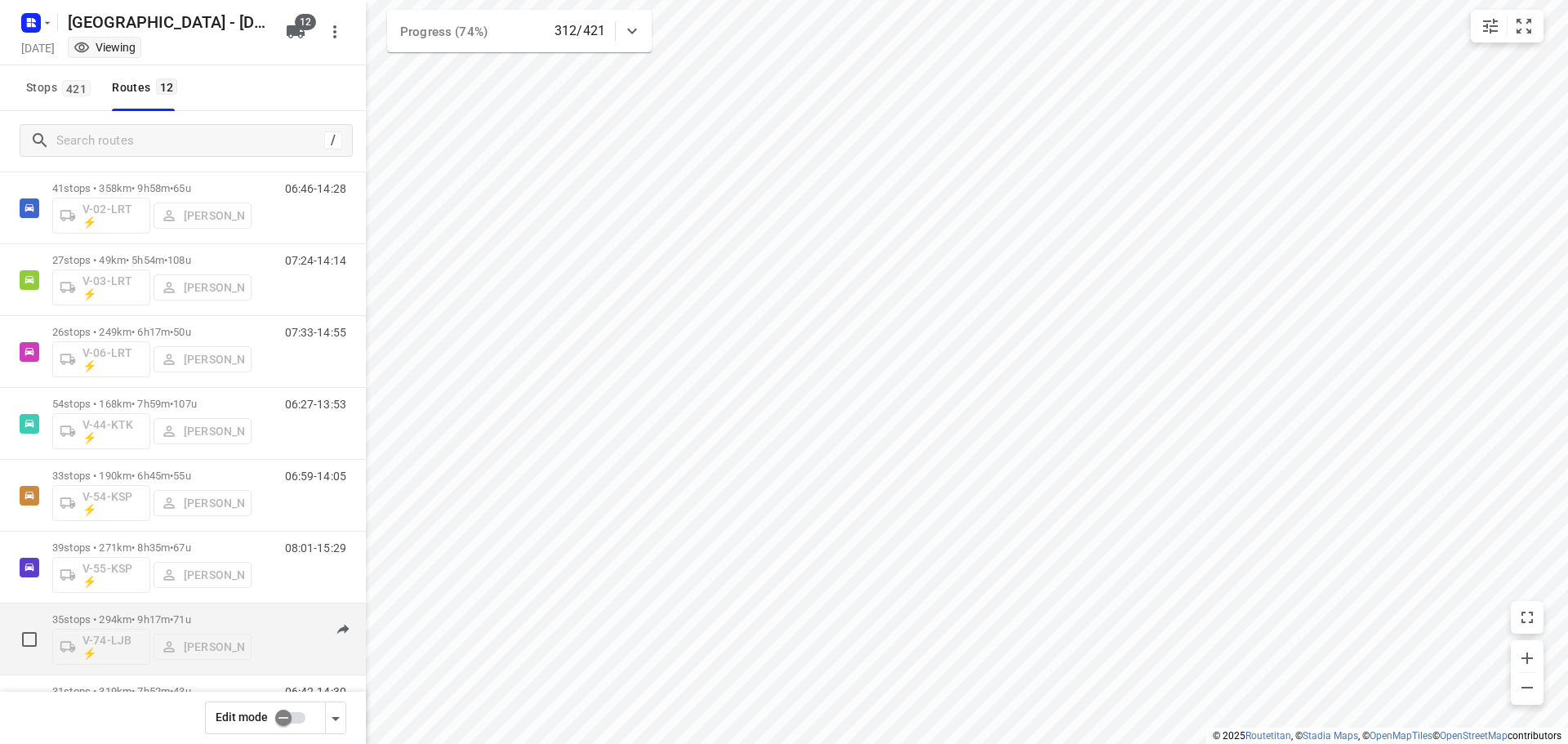
scroll to position [394, 0]
click at [199, 616] on span "149u" at bounding box center [187, 620] width 27 height 12
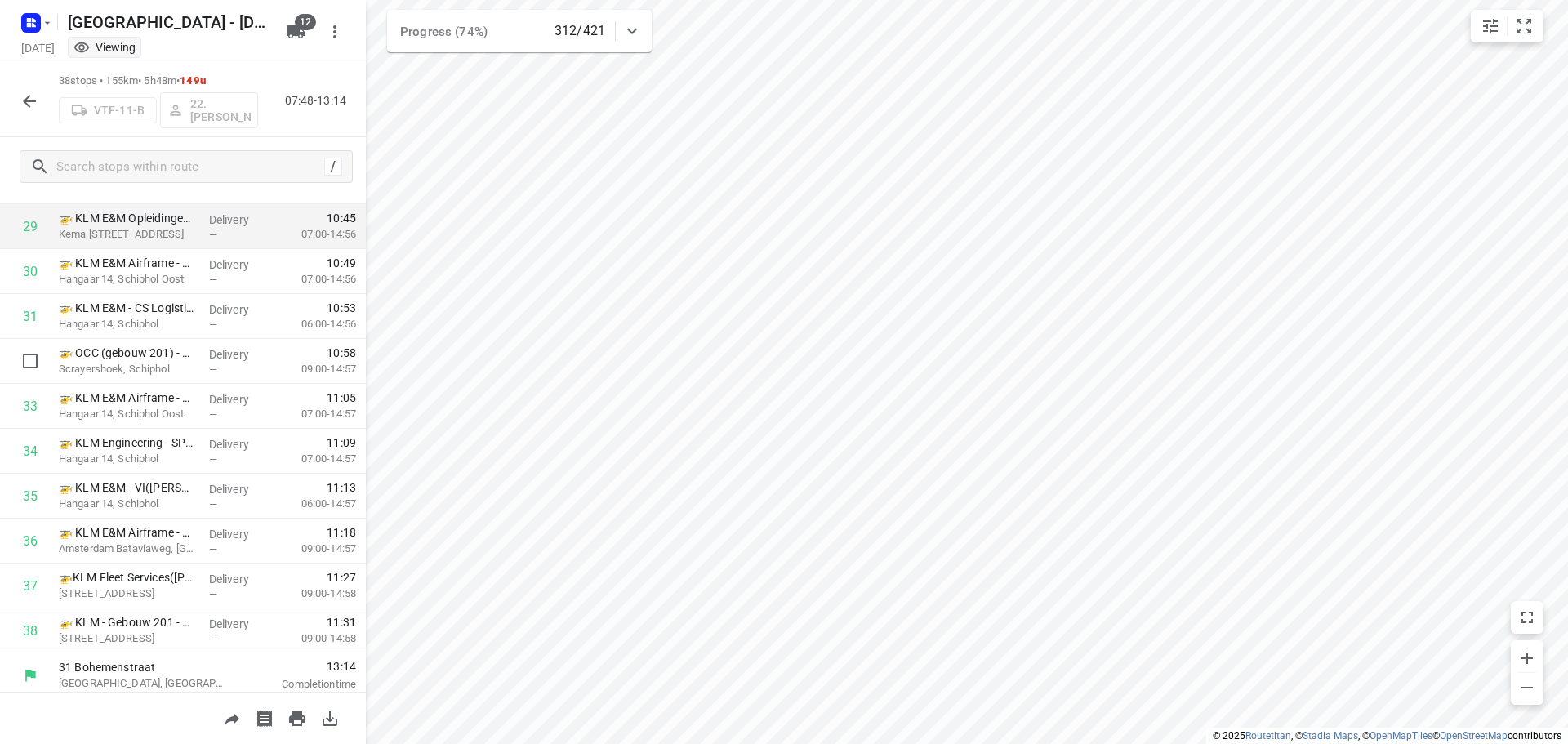
scroll to position [1339, 0]
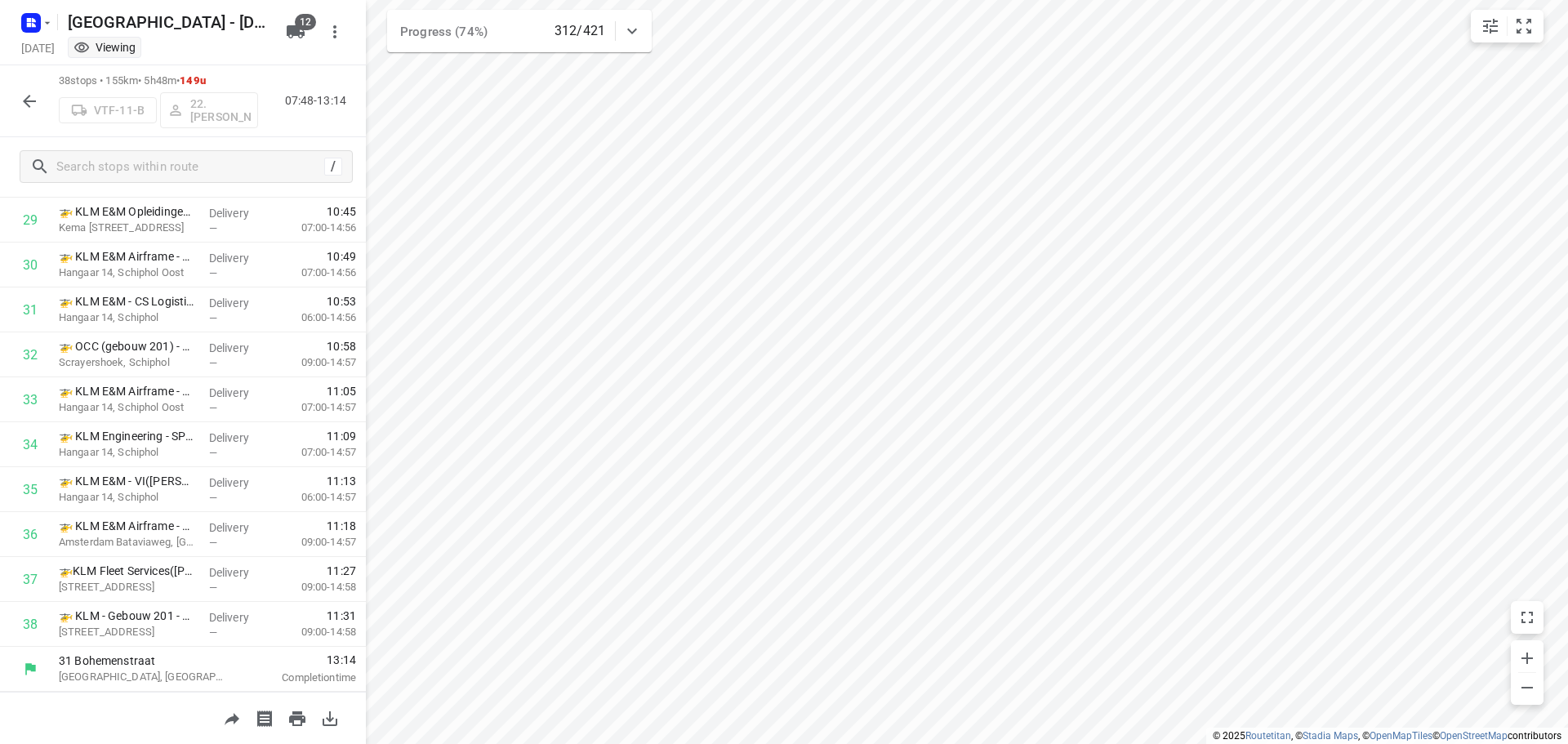
click at [38, 107] on icon "button" at bounding box center [29, 101] width 20 height 20
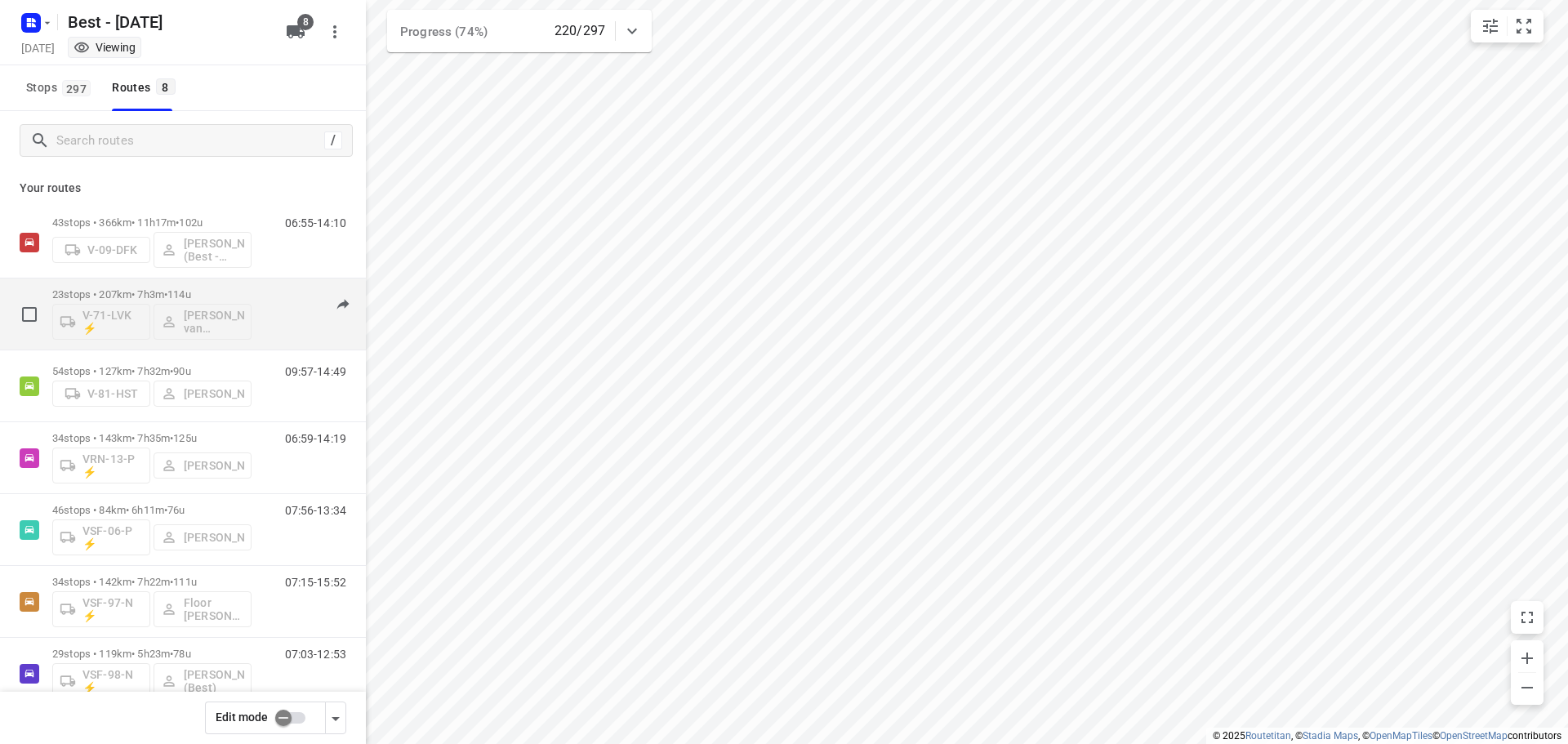
scroll to position [106, 0]
